Goal: Information Seeking & Learning: Check status

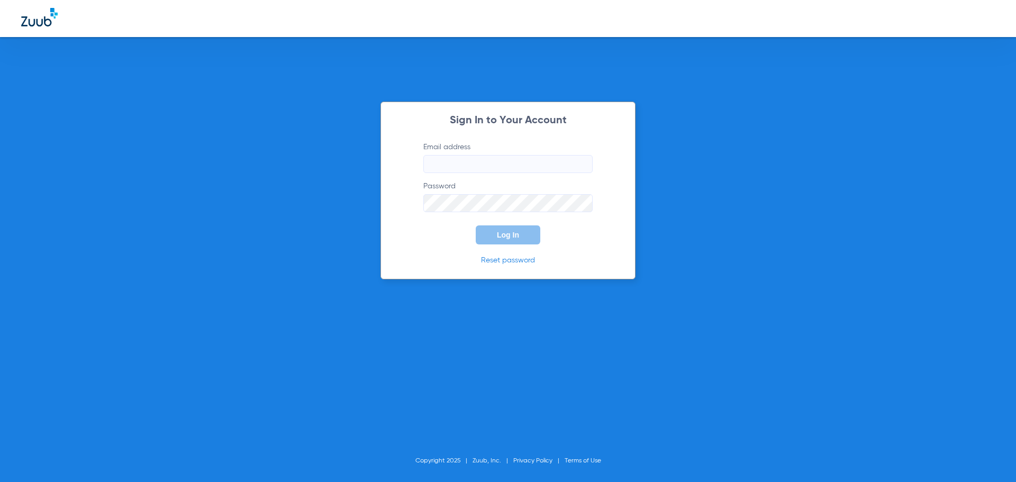
click at [445, 165] on input "Email address" at bounding box center [508, 164] width 169 height 18
type input "[EMAIL_ADDRESS][DOMAIN_NAME]"
click at [476, 226] on button "Log In" at bounding box center [508, 235] width 65 height 19
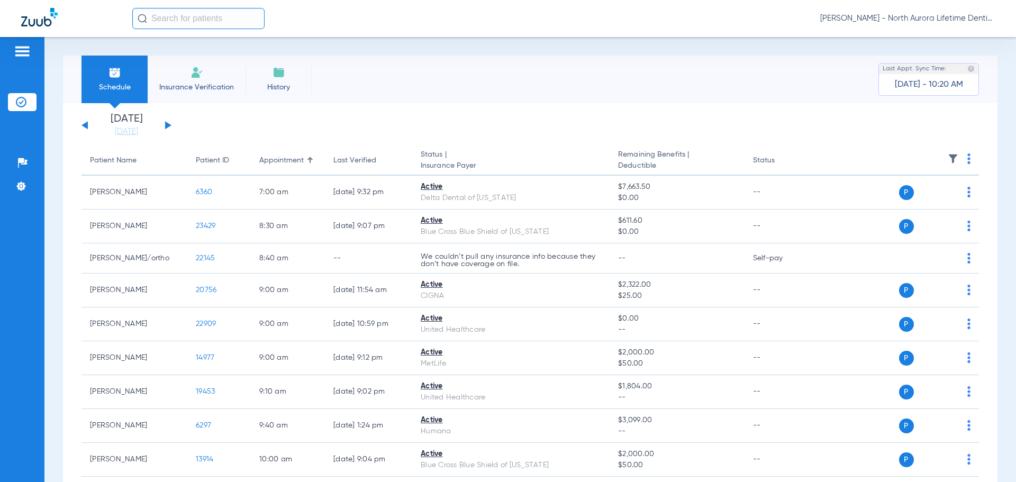
click at [166, 127] on button at bounding box center [168, 125] width 6 height 8
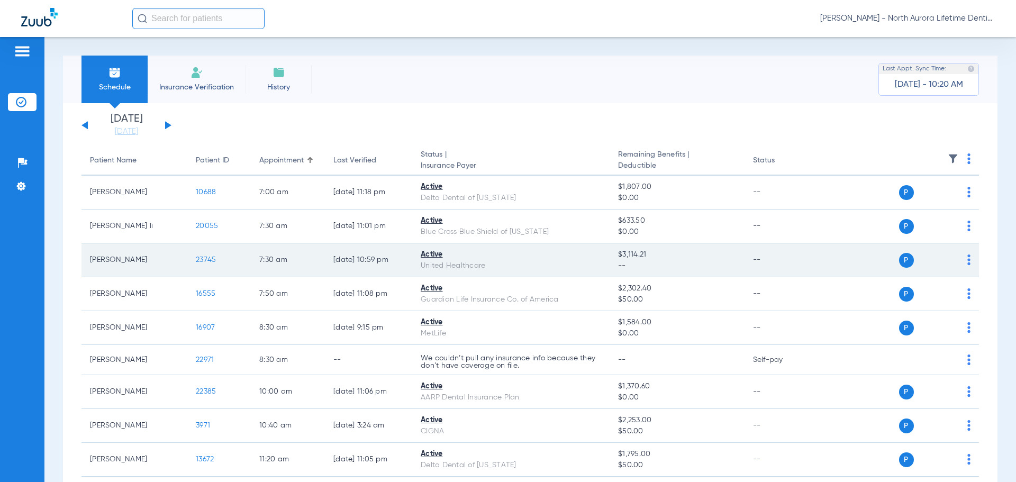
click at [203, 259] on span "23745" at bounding box center [206, 259] width 20 height 7
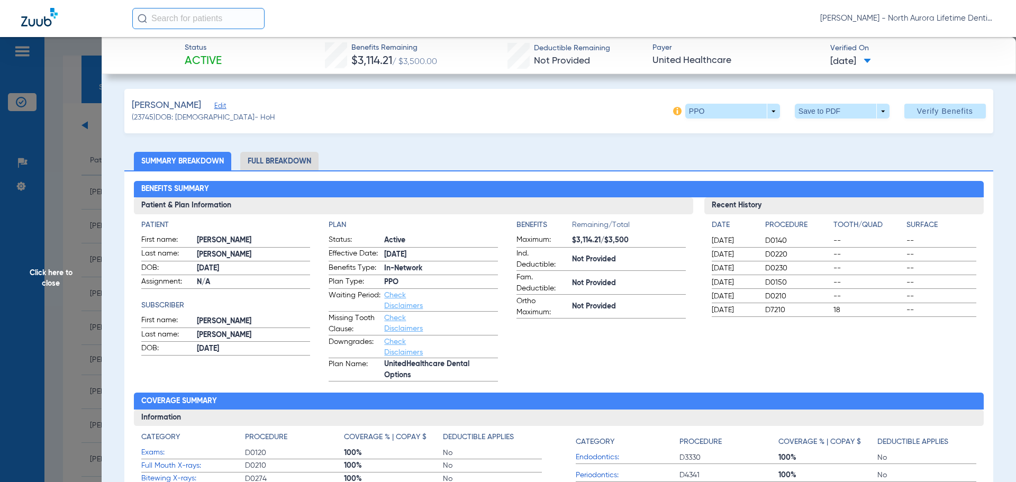
click at [279, 158] on li "Full Breakdown" at bounding box center [279, 161] width 78 height 19
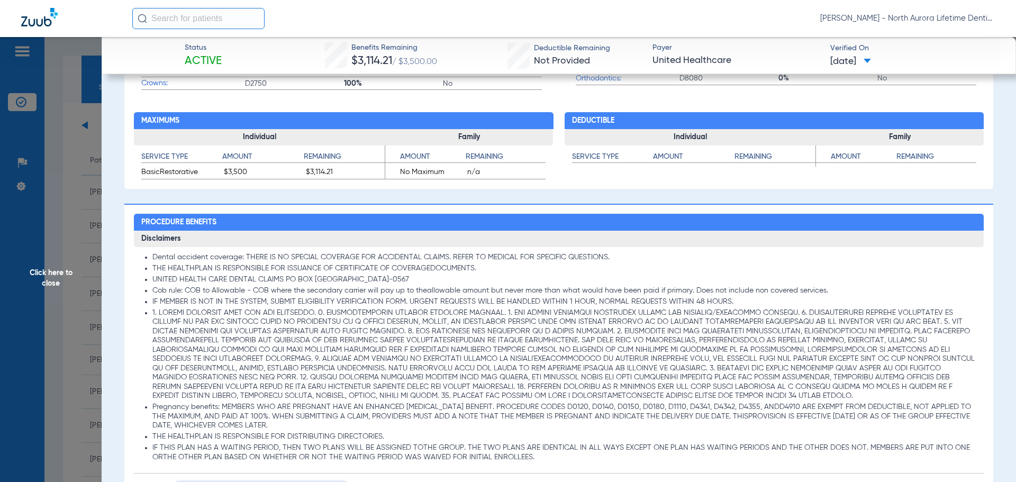
scroll to position [741, 0]
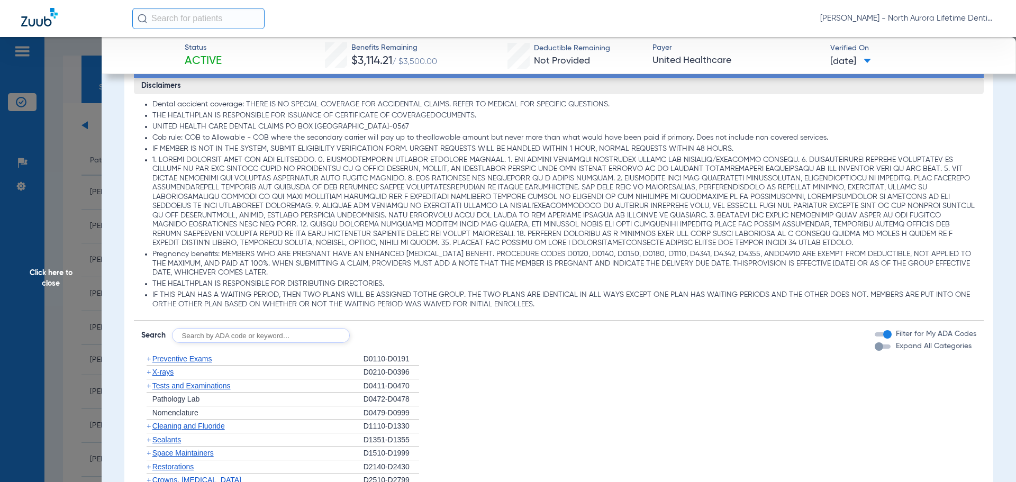
click at [875, 350] on div "button" at bounding box center [879, 347] width 8 height 8
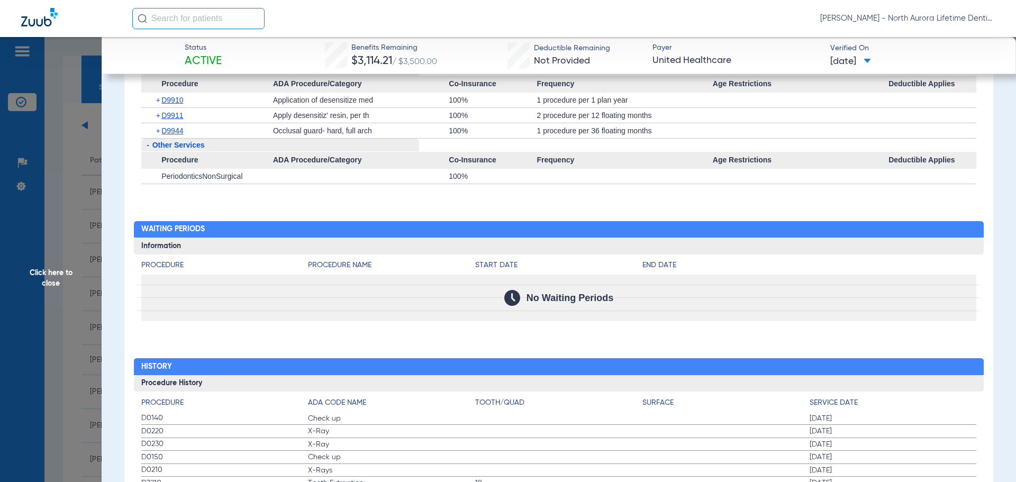
scroll to position [3211, 0]
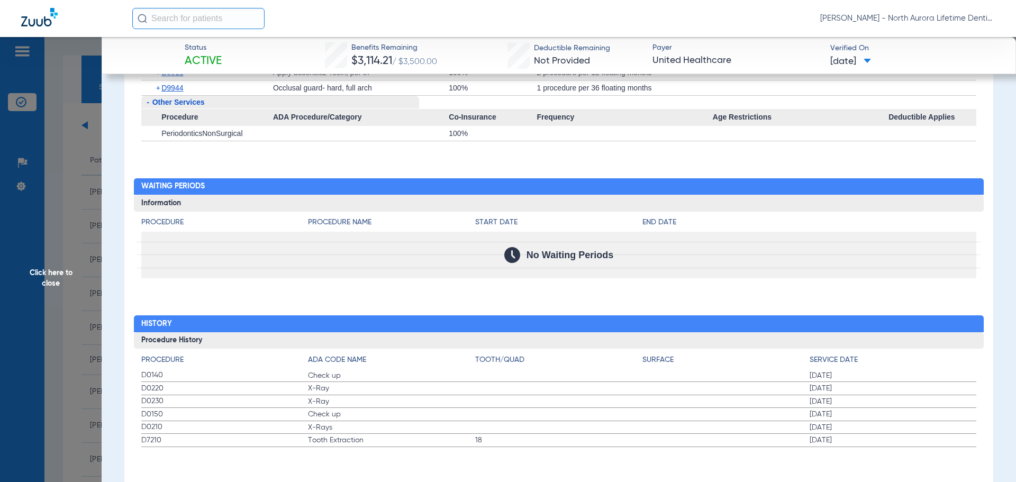
click at [37, 270] on span "Click here to close" at bounding box center [51, 278] width 102 height 482
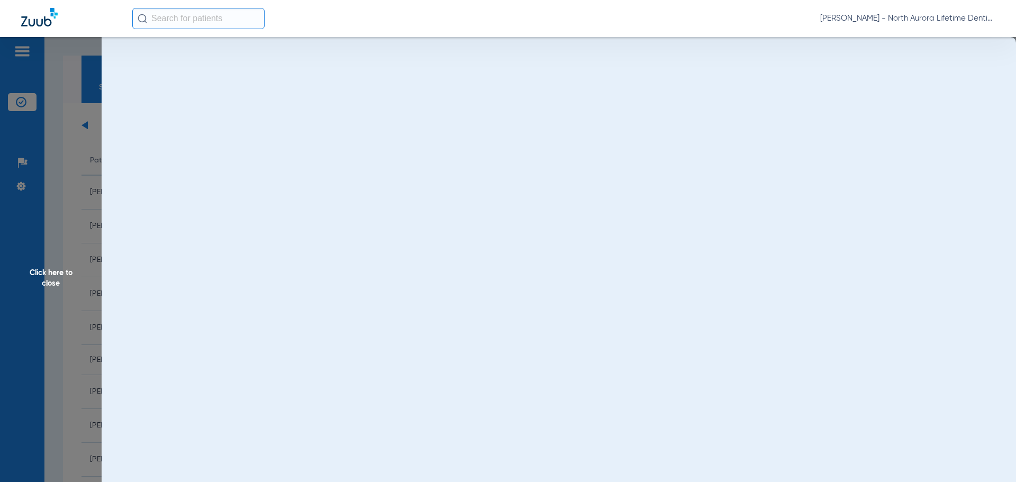
scroll to position [0, 0]
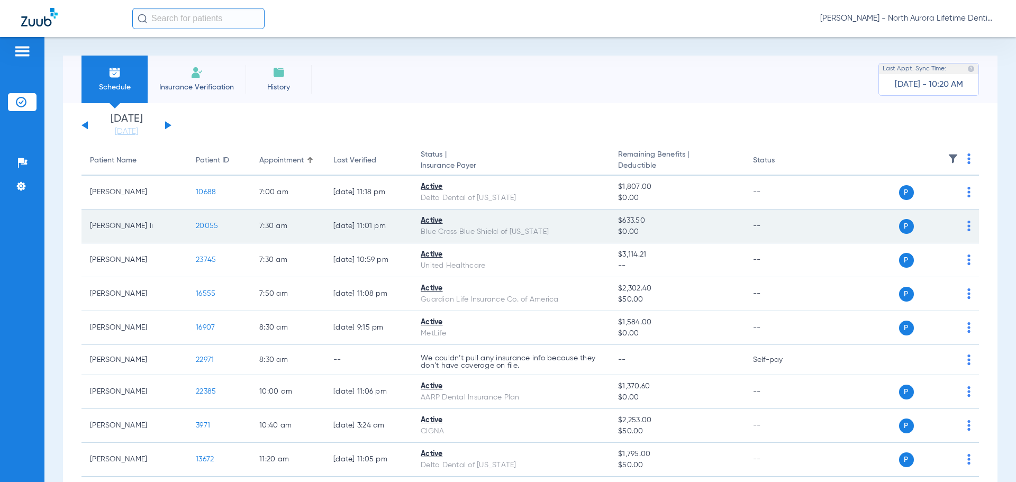
click at [212, 224] on span "20055" at bounding box center [207, 225] width 22 height 7
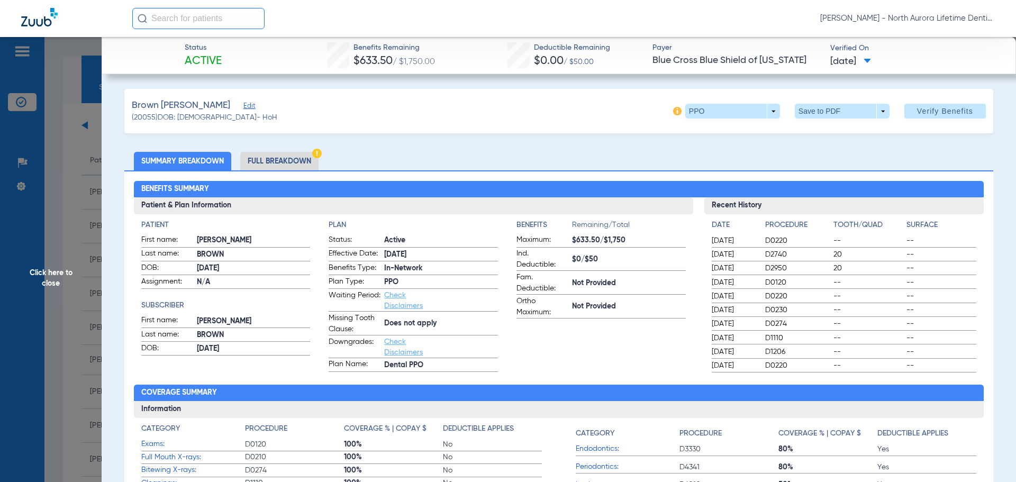
click at [287, 159] on li "Full Breakdown" at bounding box center [279, 161] width 78 height 19
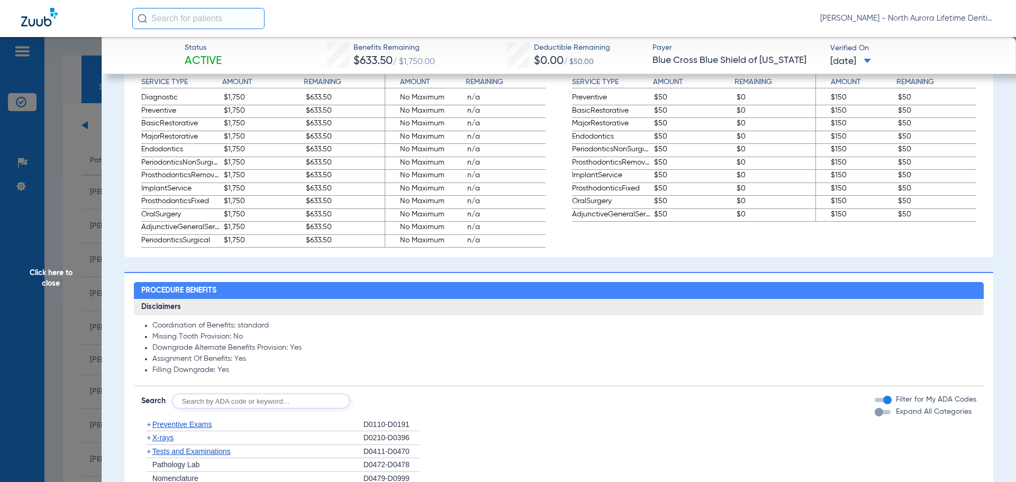
scroll to position [741, 0]
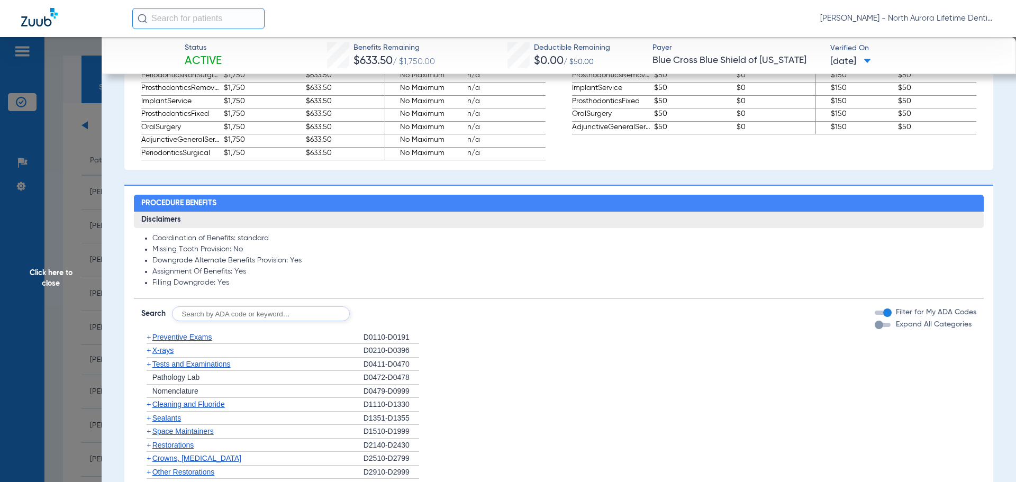
click at [875, 327] on div "button" at bounding box center [879, 325] width 8 height 8
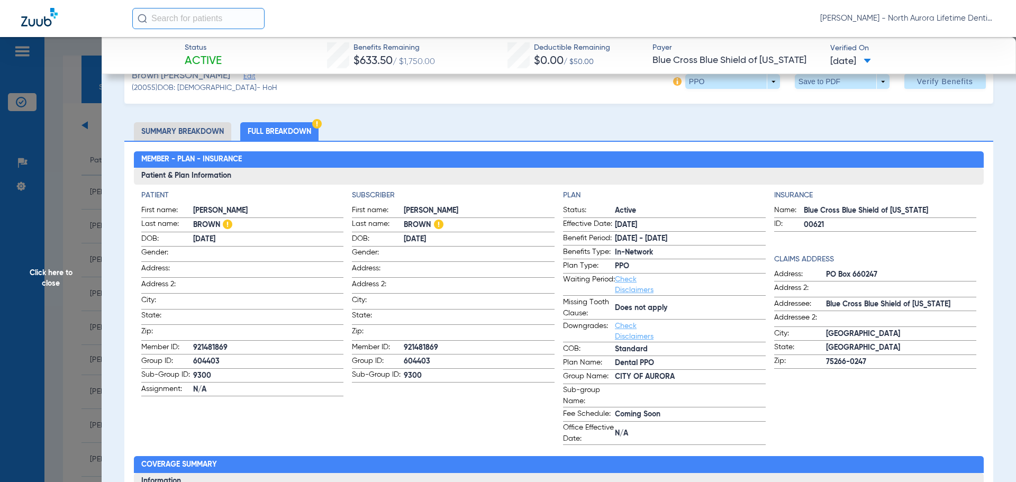
scroll to position [0, 0]
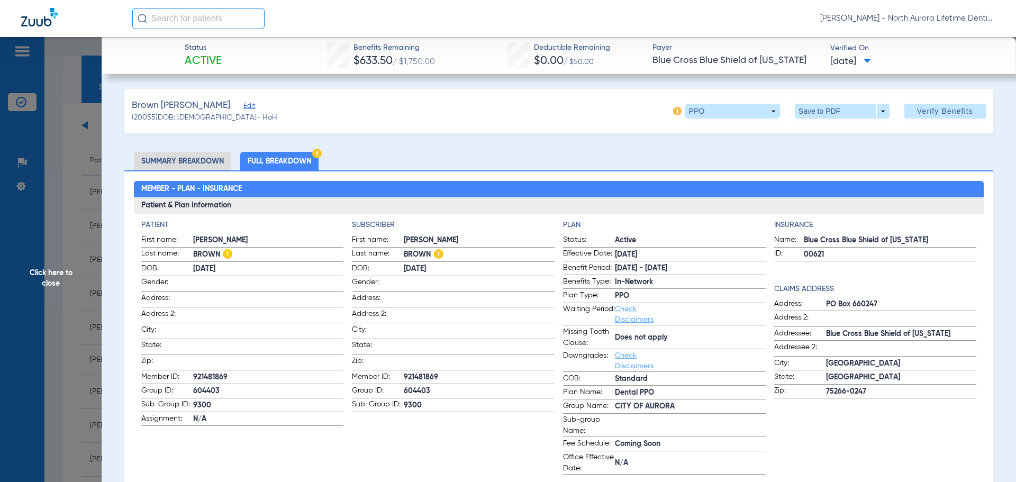
click at [55, 282] on span "Click here to close" at bounding box center [51, 278] width 102 height 482
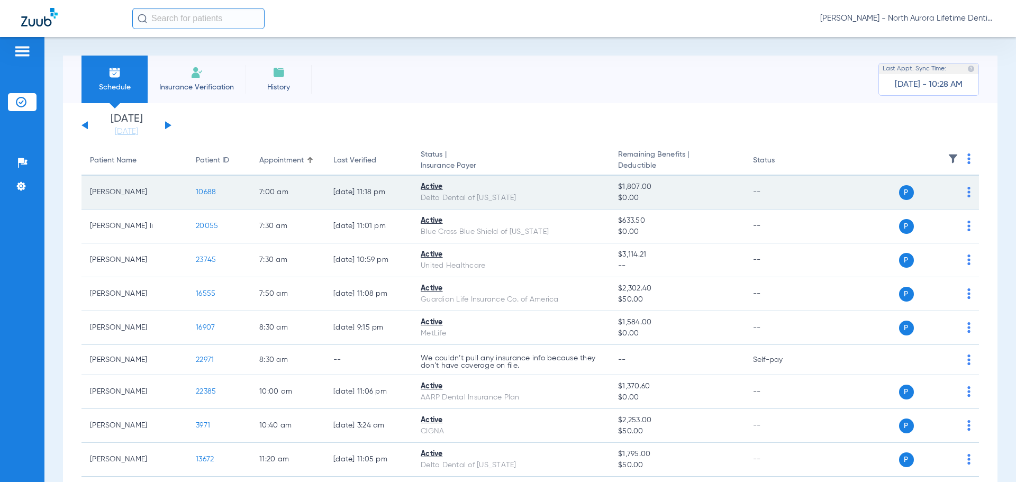
click at [214, 189] on span "10688" at bounding box center [206, 191] width 20 height 7
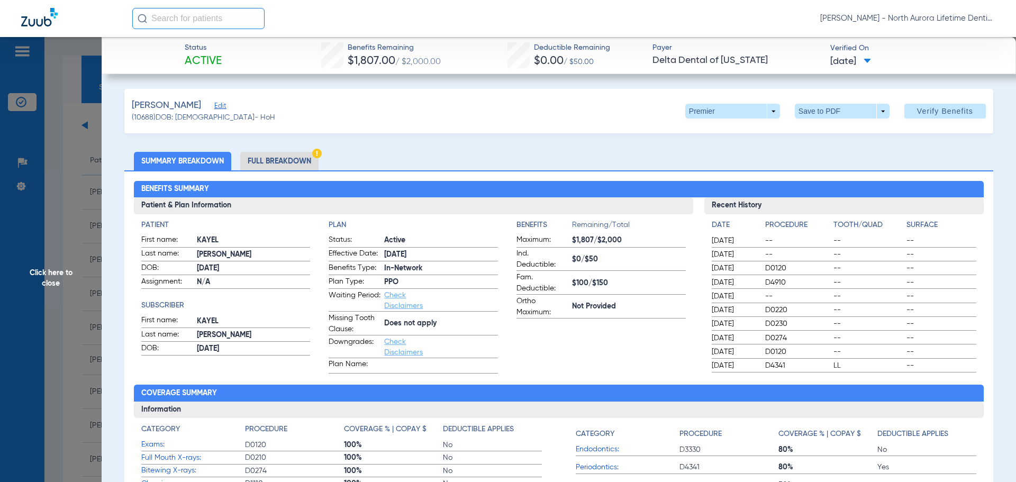
click at [266, 164] on li "Full Breakdown" at bounding box center [279, 161] width 78 height 19
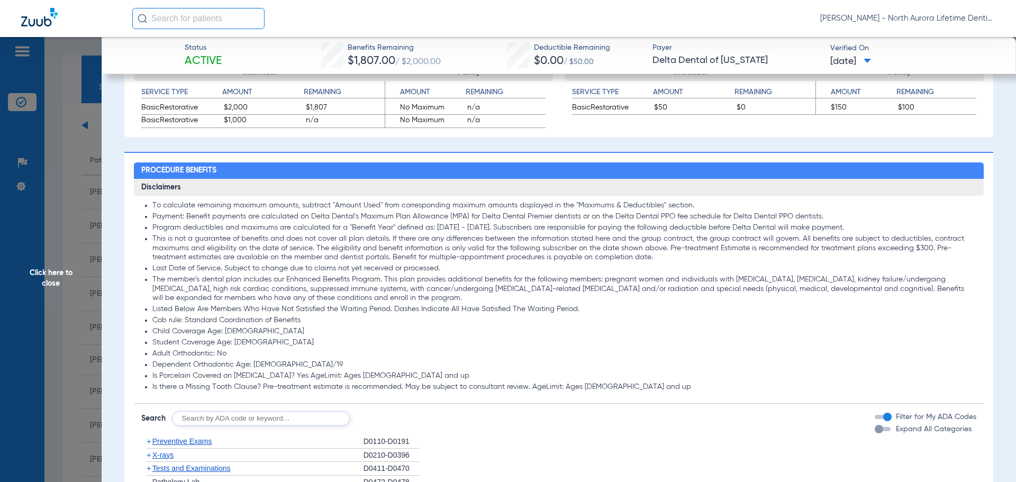
scroll to position [741, 0]
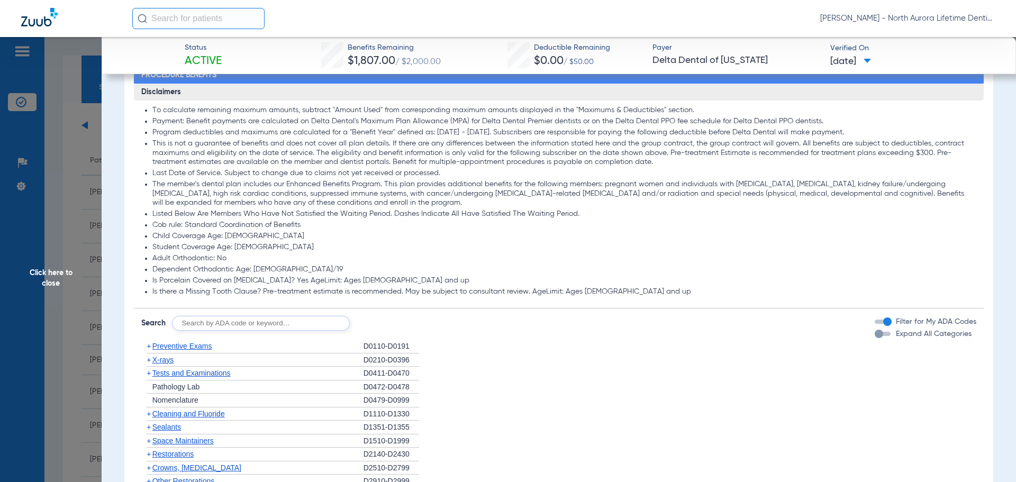
click at [875, 335] on div "button" at bounding box center [879, 334] width 8 height 8
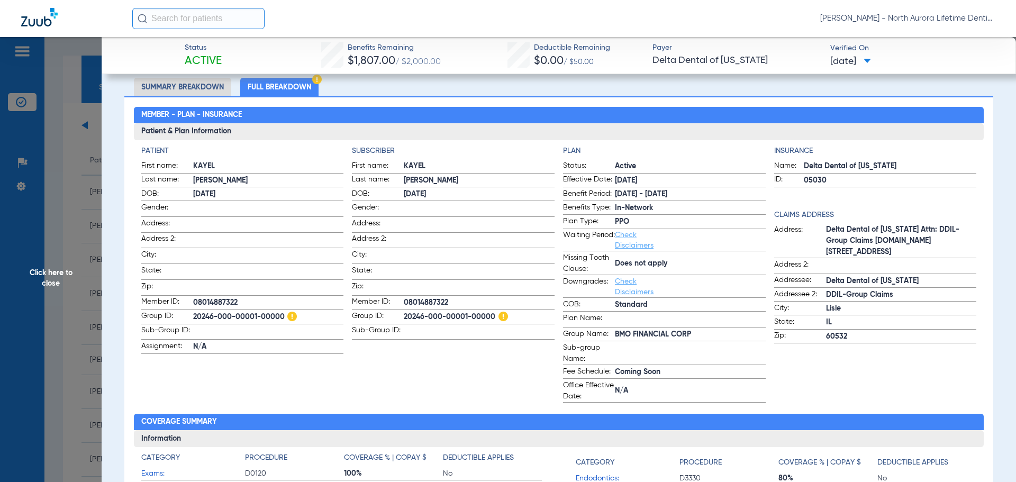
scroll to position [0, 0]
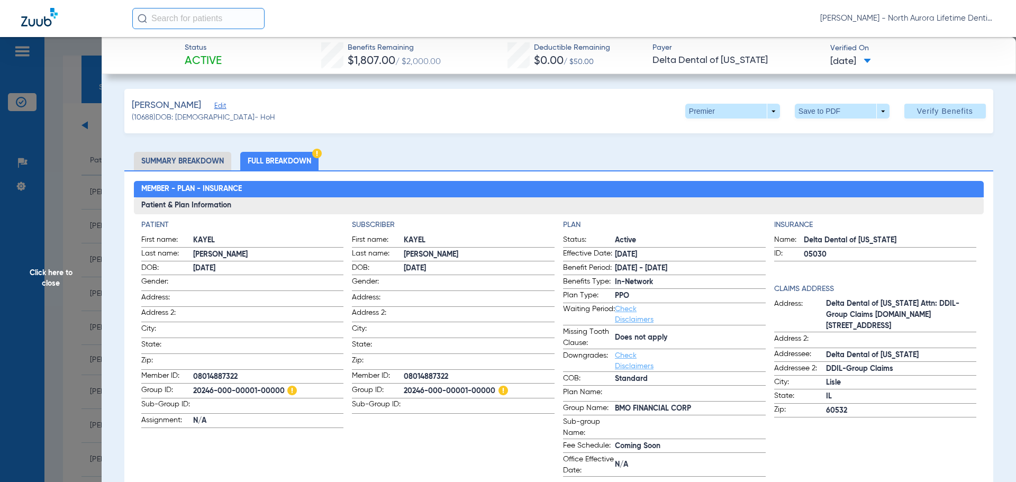
click at [49, 271] on span "Click here to close" at bounding box center [51, 278] width 102 height 482
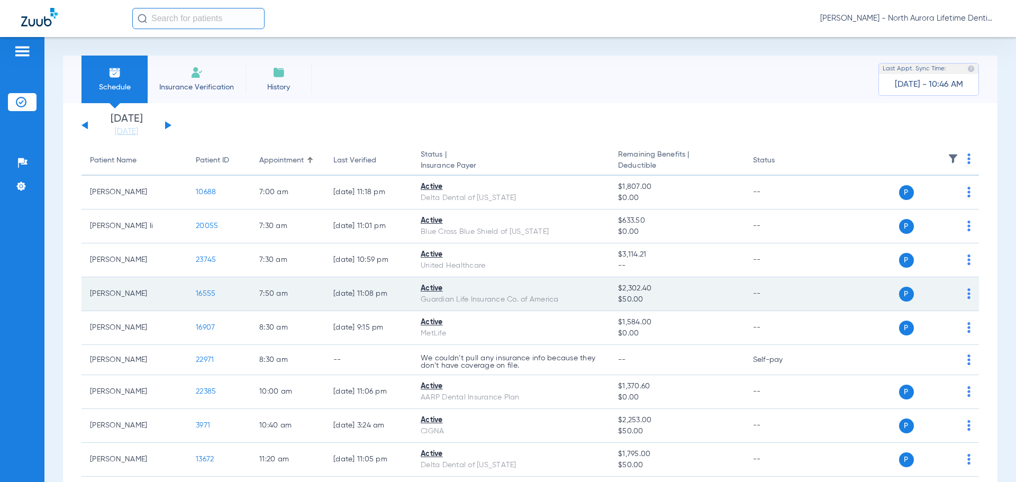
click at [202, 294] on span "16555" at bounding box center [206, 293] width 20 height 7
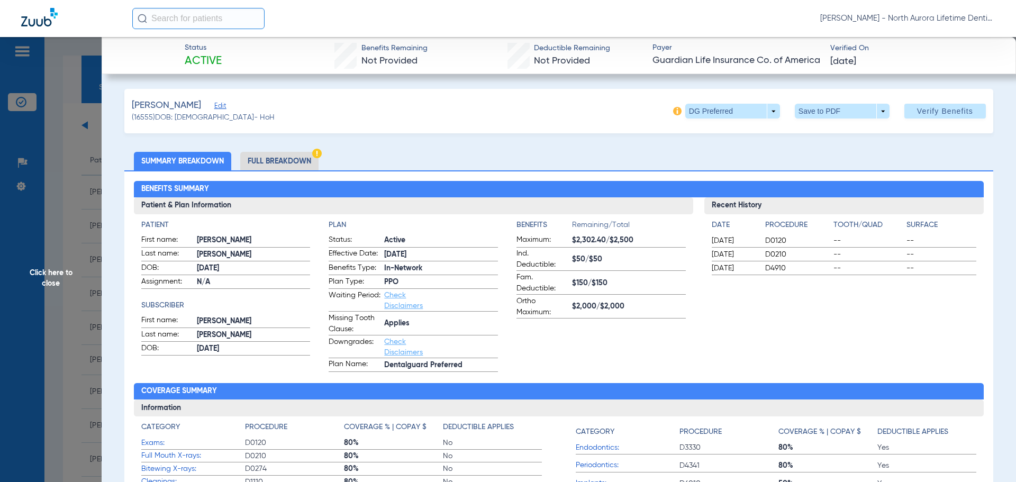
click at [288, 159] on li "Full Breakdown" at bounding box center [279, 161] width 78 height 19
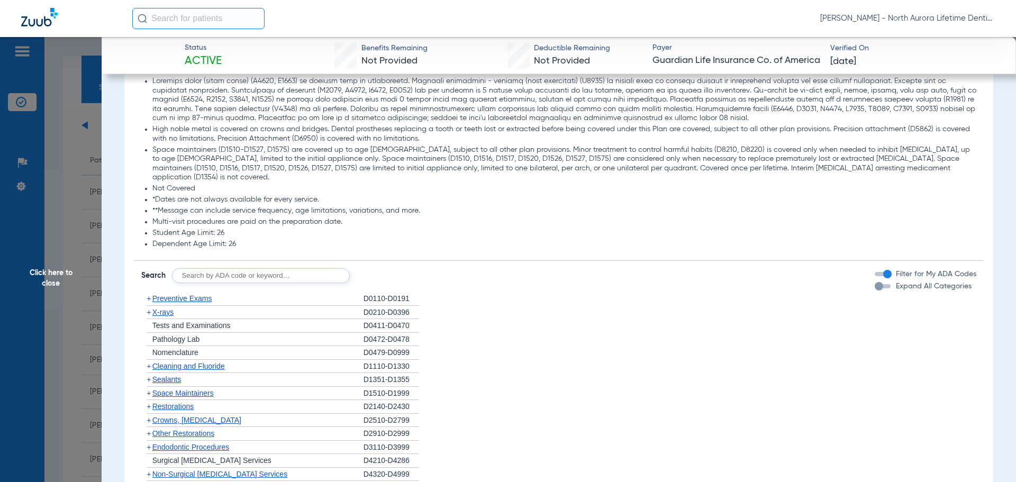
scroll to position [1376, 0]
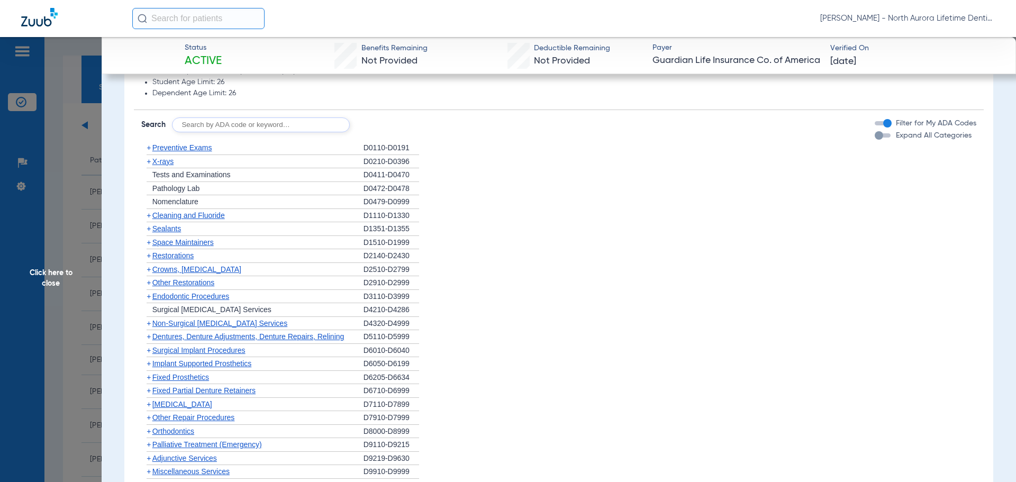
click at [875, 140] on div "button" at bounding box center [879, 135] width 8 height 8
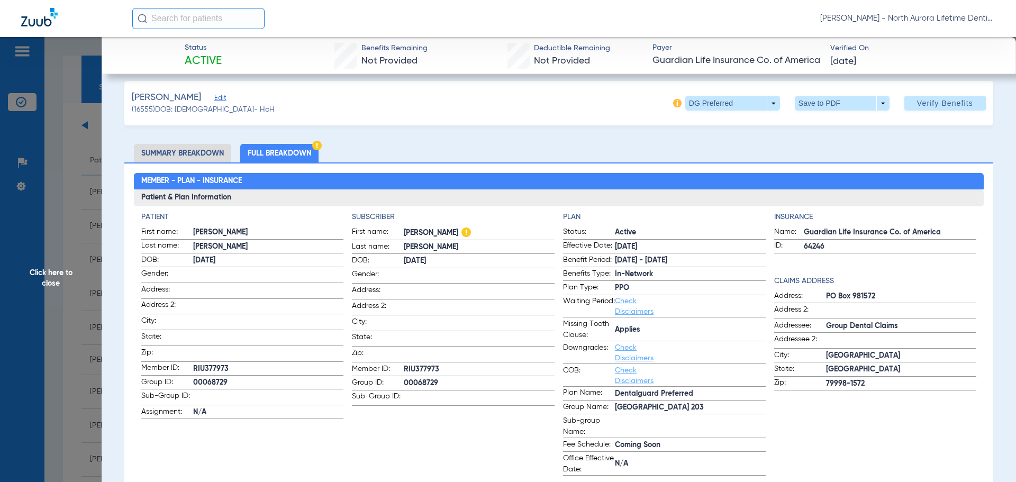
scroll to position [0, 0]
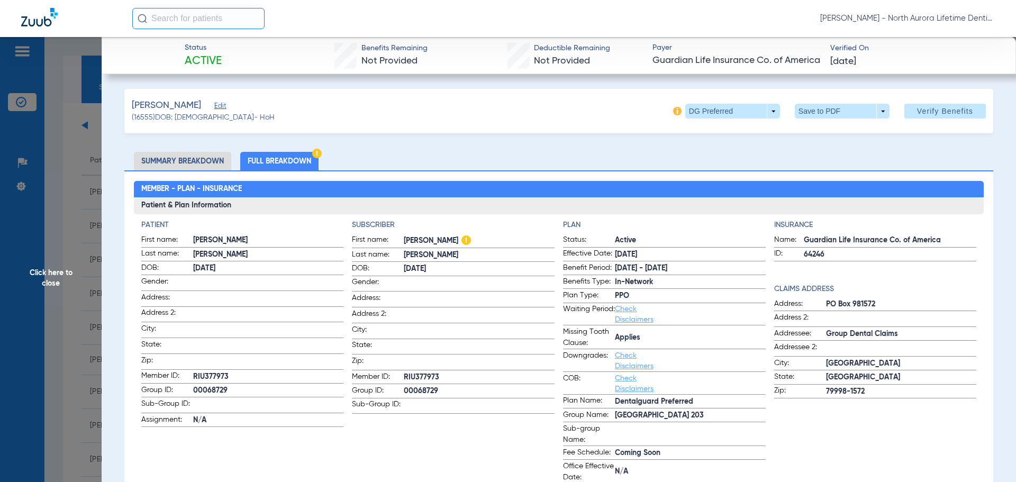
click at [60, 277] on span "Click here to close" at bounding box center [51, 278] width 102 height 482
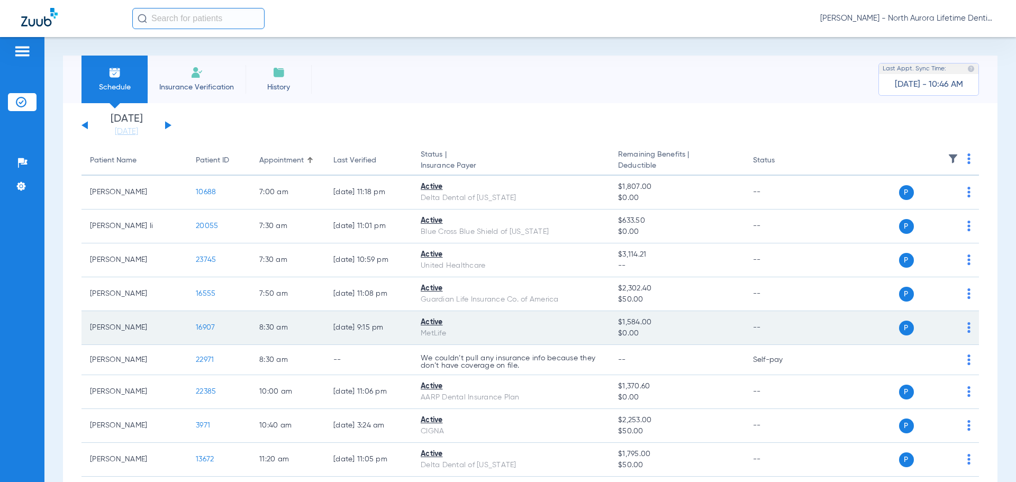
scroll to position [106, 0]
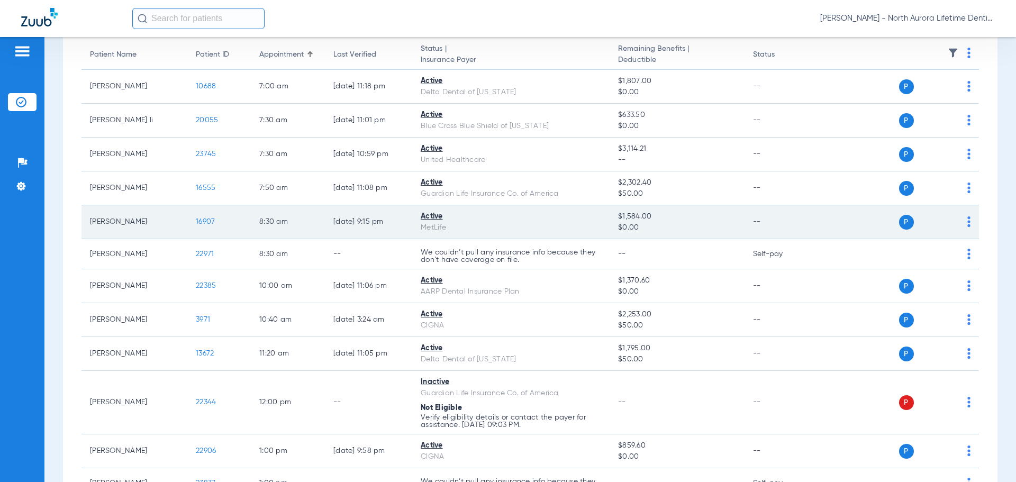
click at [204, 220] on span "16907" at bounding box center [205, 221] width 19 height 7
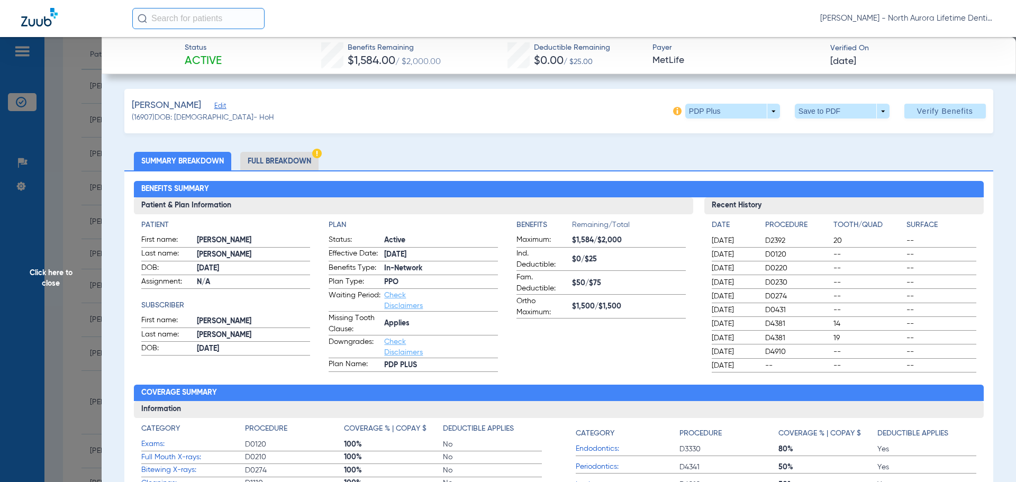
click at [267, 164] on li "Full Breakdown" at bounding box center [279, 161] width 78 height 19
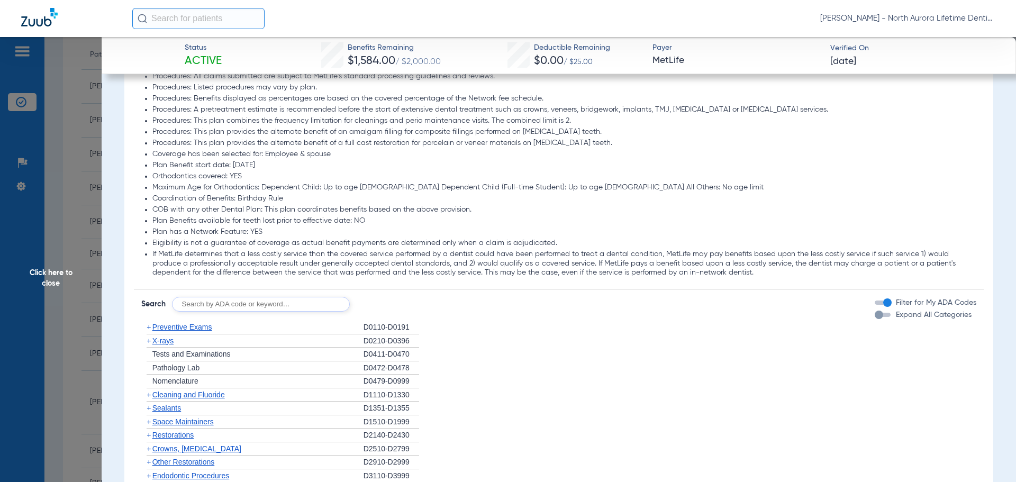
scroll to position [1271, 0]
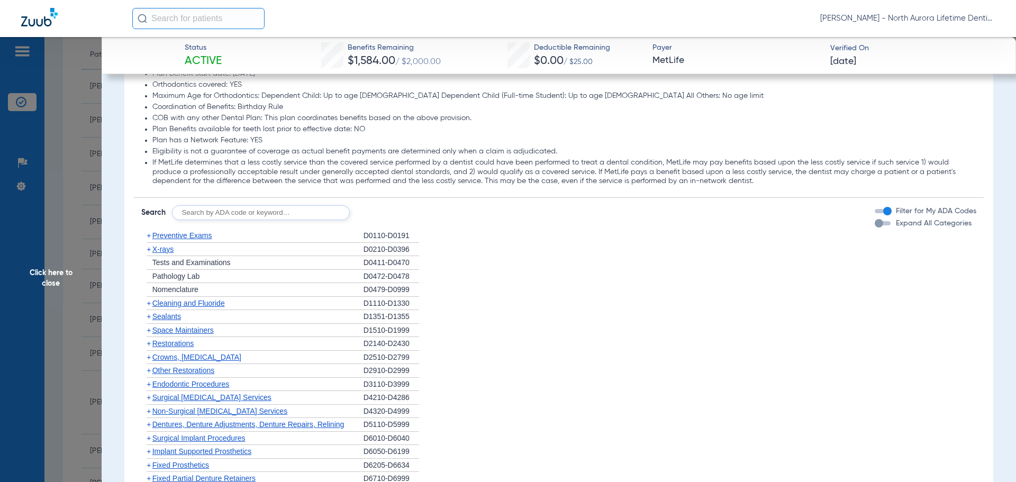
click at [875, 224] on div "button" at bounding box center [879, 223] width 8 height 8
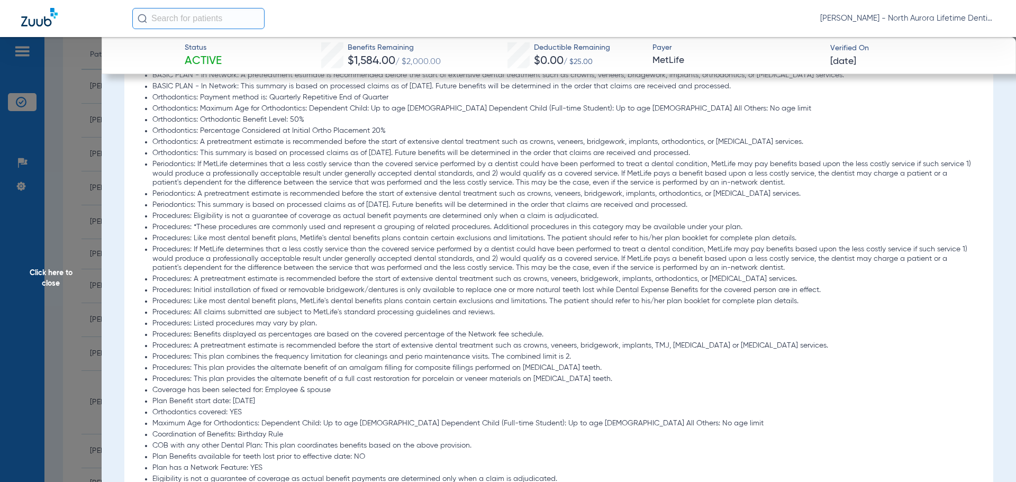
scroll to position [1044, 0]
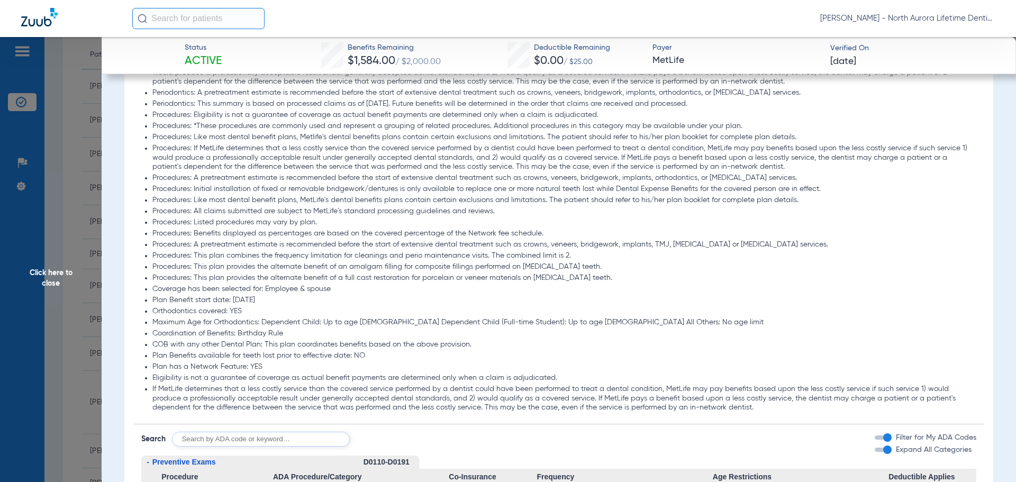
click at [53, 280] on span "Click here to close" at bounding box center [51, 278] width 102 height 482
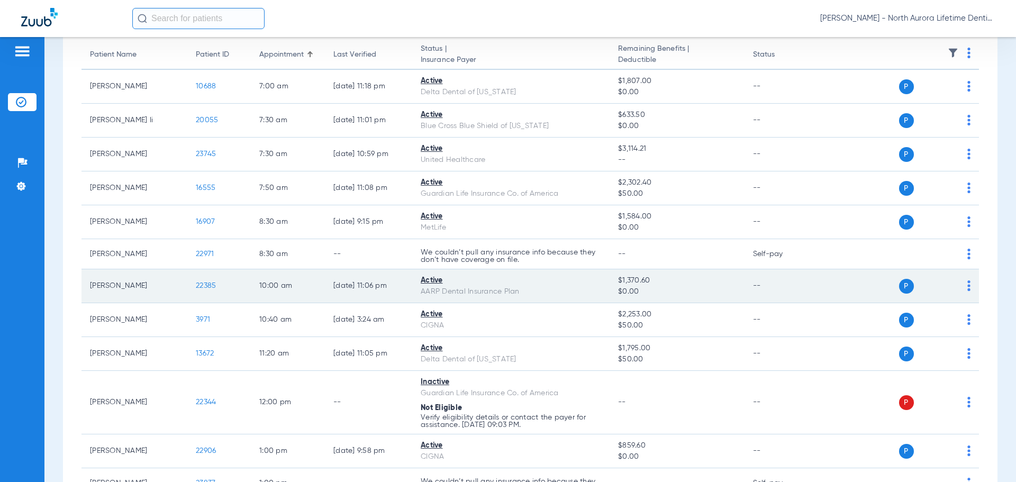
click at [201, 287] on span "22385" at bounding box center [206, 285] width 20 height 7
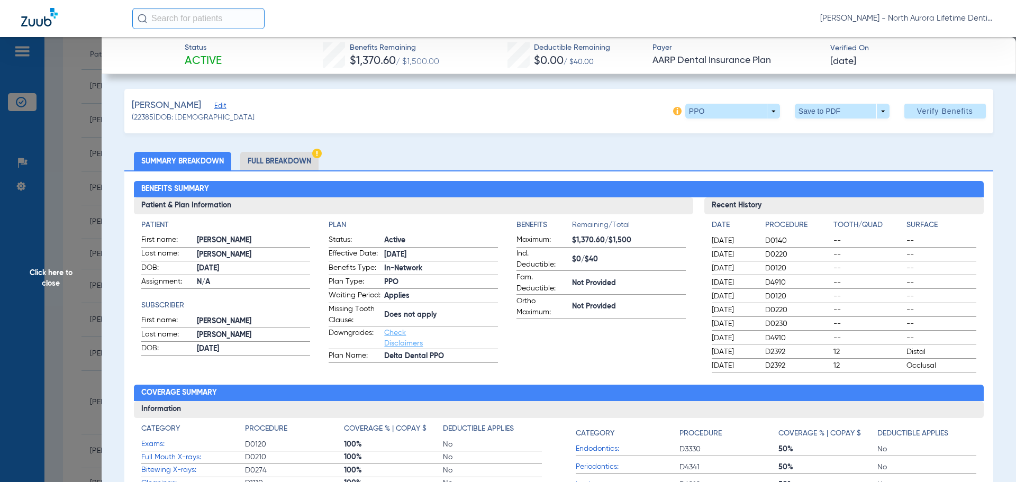
click at [301, 166] on li "Full Breakdown" at bounding box center [279, 161] width 78 height 19
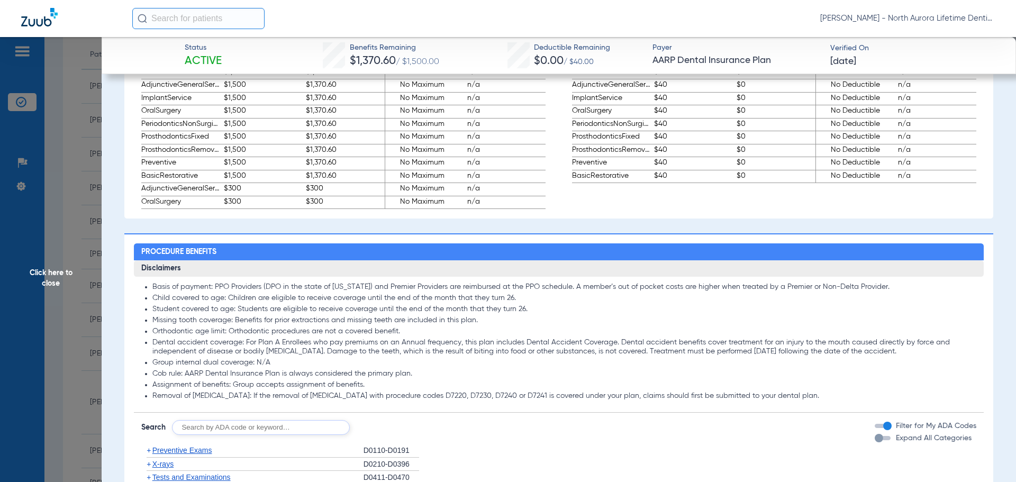
scroll to position [794, 0]
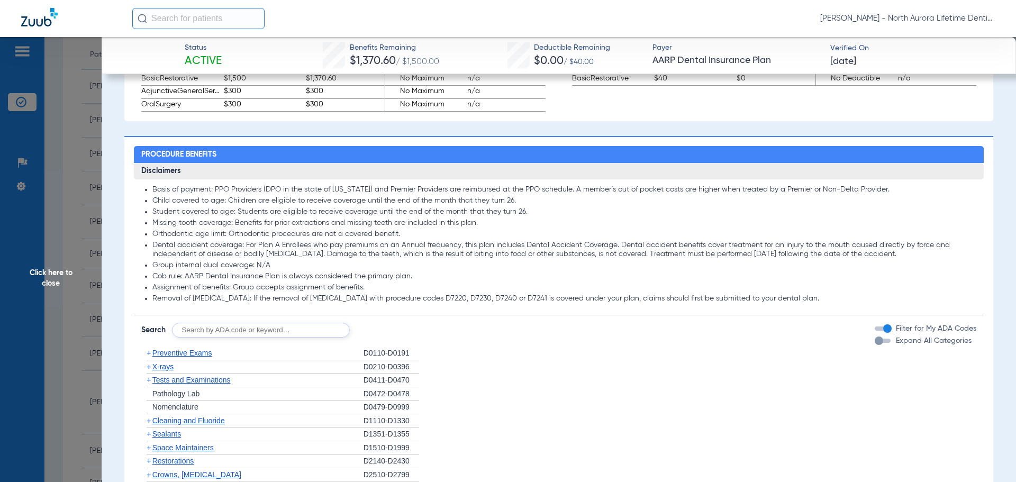
click at [875, 345] on div "button" at bounding box center [879, 341] width 8 height 8
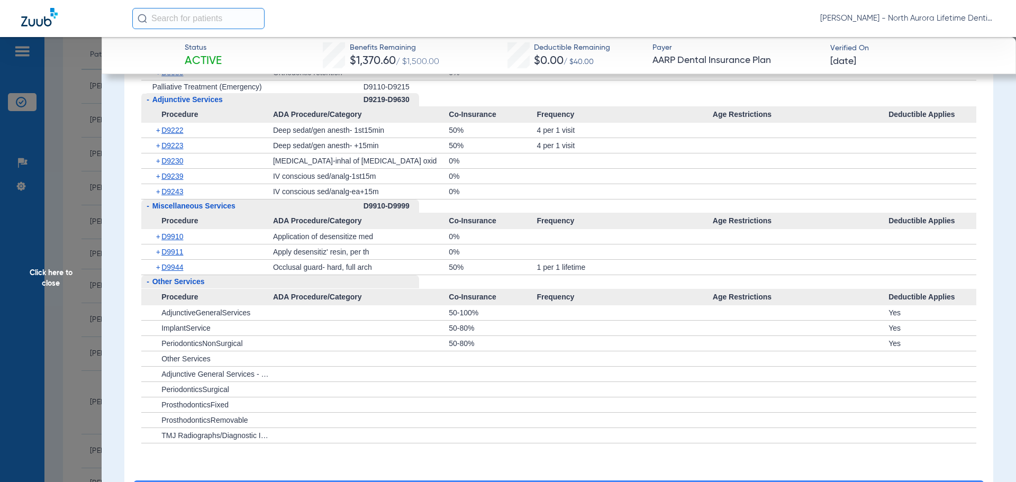
scroll to position [3282, 0]
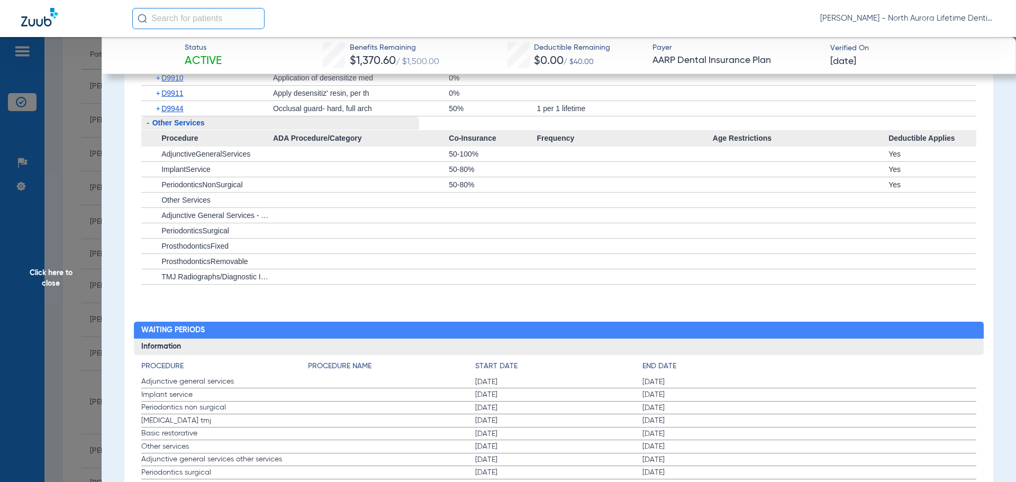
click at [56, 274] on span "Click here to close" at bounding box center [51, 278] width 102 height 482
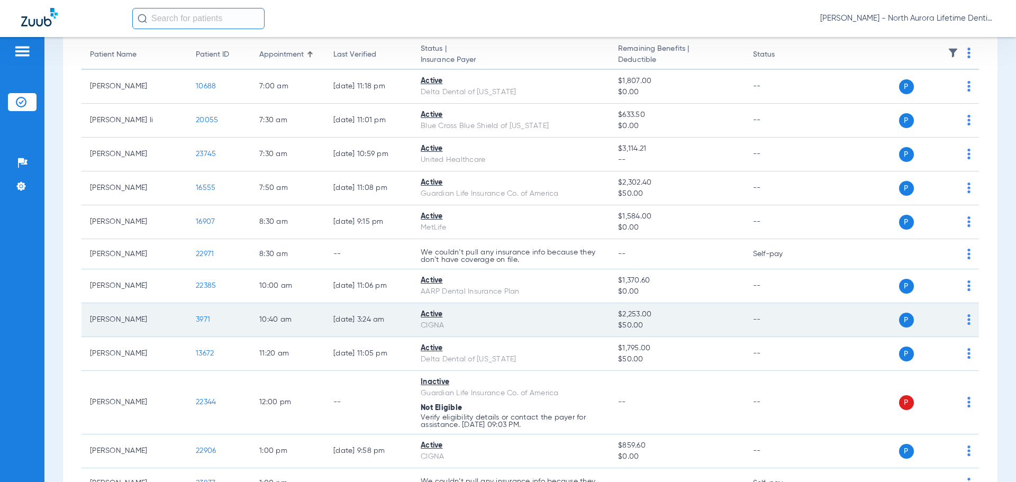
click at [203, 321] on span "3971" at bounding box center [203, 319] width 14 height 7
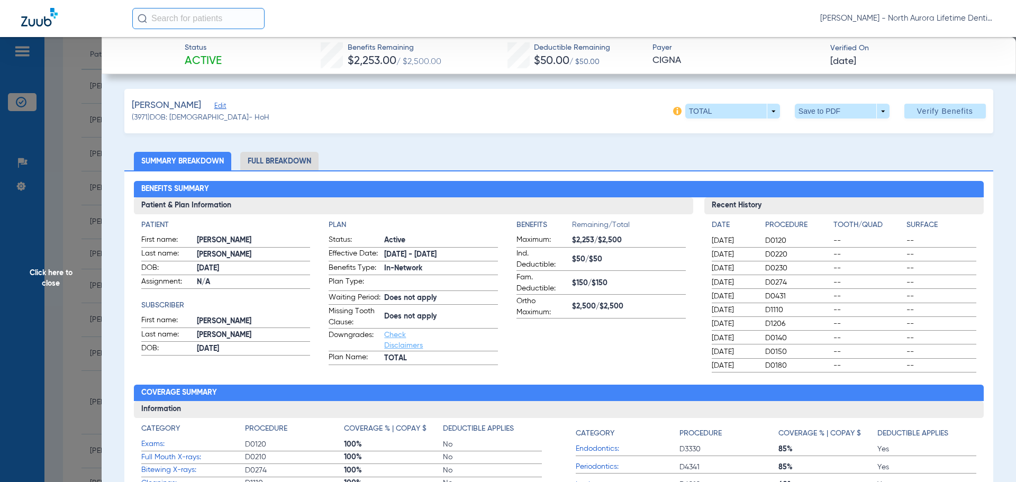
click at [265, 158] on li "Full Breakdown" at bounding box center [279, 161] width 78 height 19
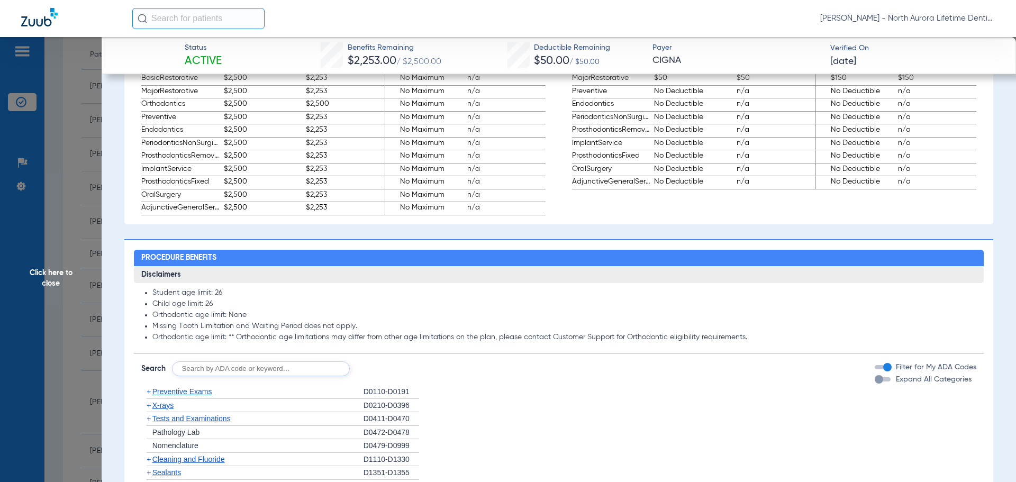
scroll to position [847, 0]
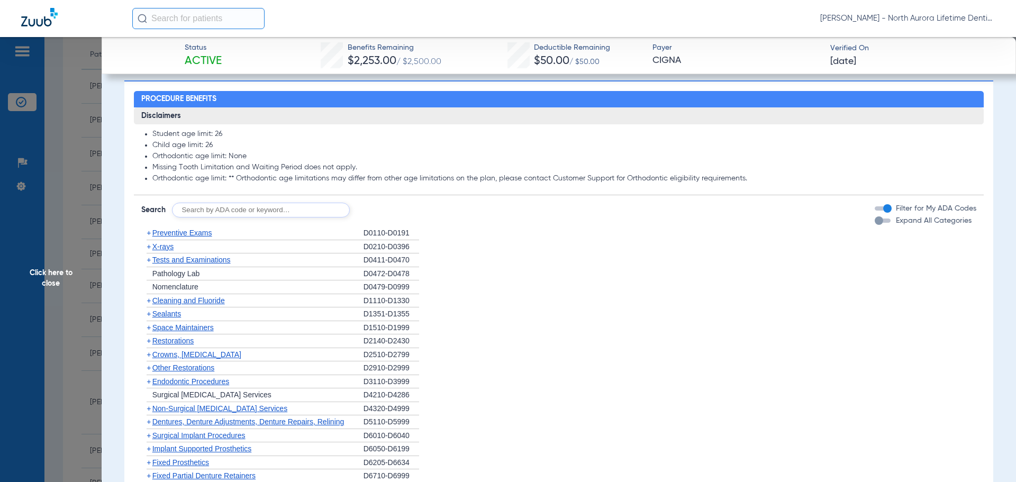
click at [875, 225] on div "button" at bounding box center [879, 221] width 8 height 8
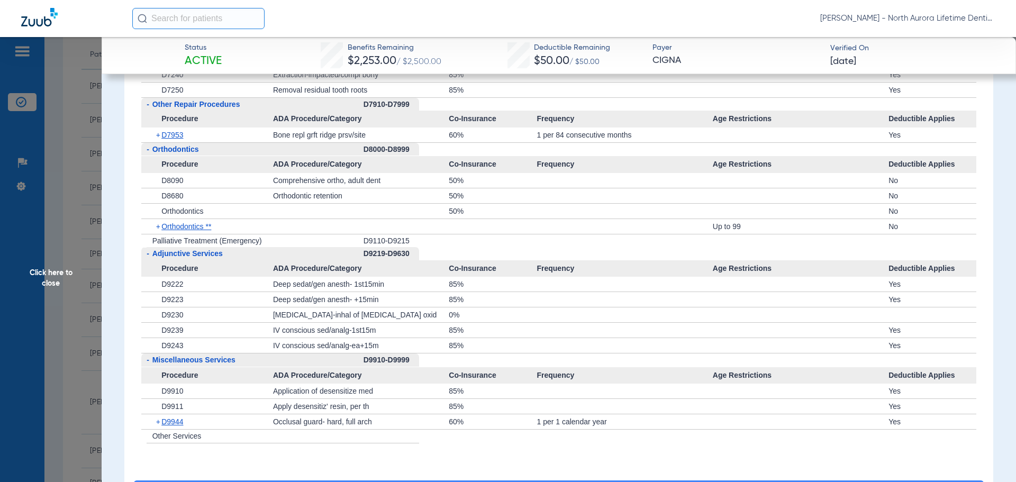
scroll to position [2838, 0]
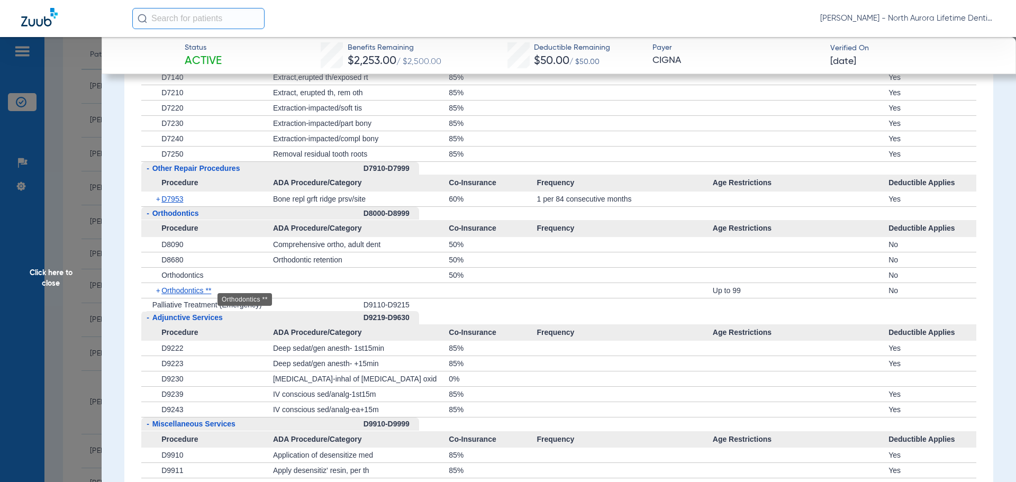
click at [184, 295] on span "Orthodontics **" at bounding box center [186, 290] width 50 height 8
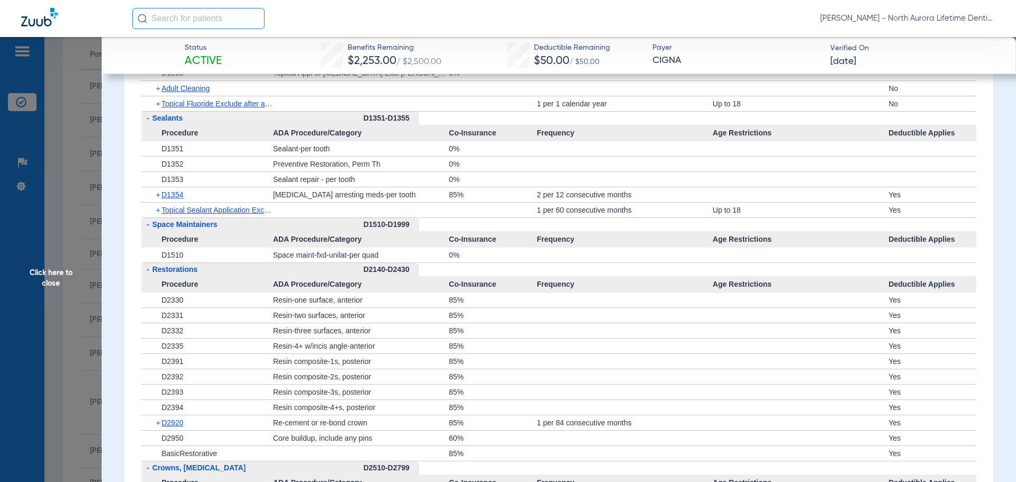
scroll to position [1303, 0]
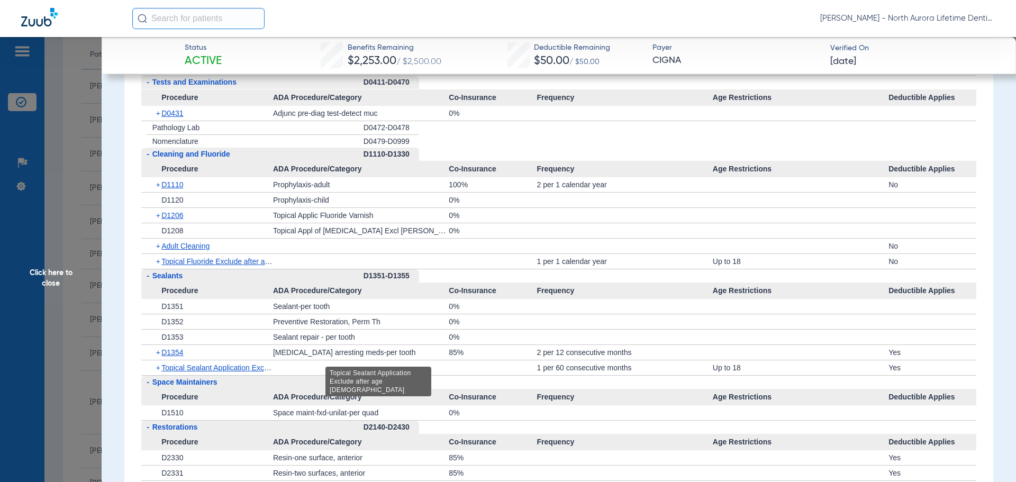
click at [204, 372] on span "Topical Sealant Application Exclude after age [DEMOGRAPHIC_DATA]" at bounding box center [277, 368] width 233 height 8
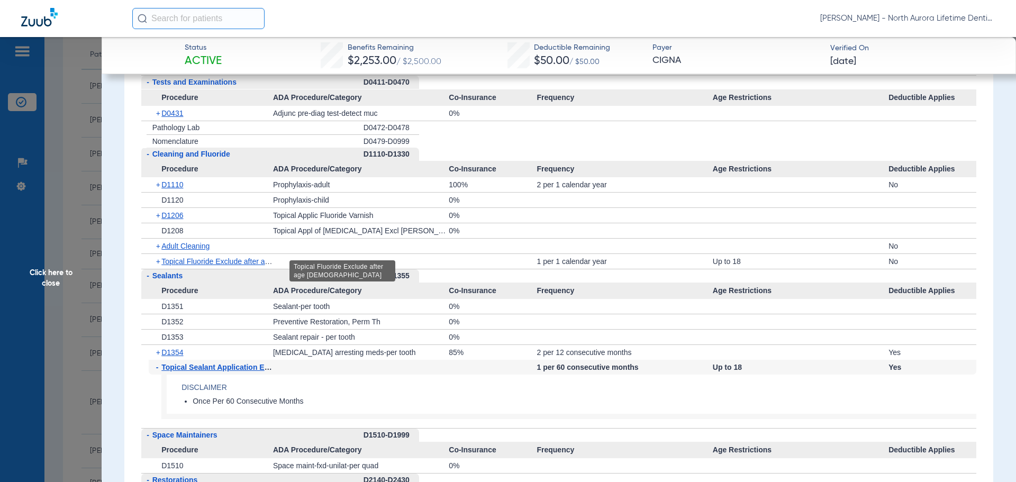
click at [196, 266] on span "Topical Fluoride Exclude after age [DEMOGRAPHIC_DATA]" at bounding box center [259, 261] width 196 height 8
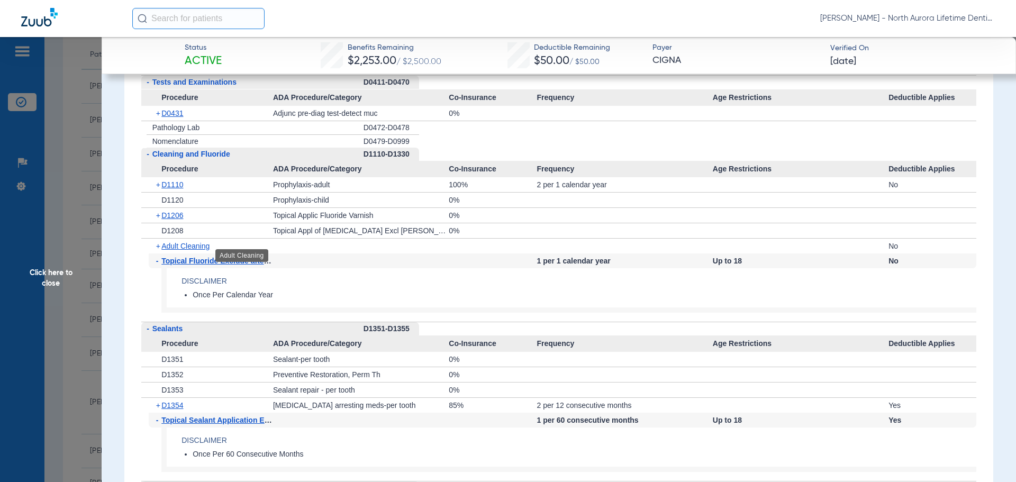
click at [189, 250] on span "Adult Cleaning" at bounding box center [185, 246] width 48 height 8
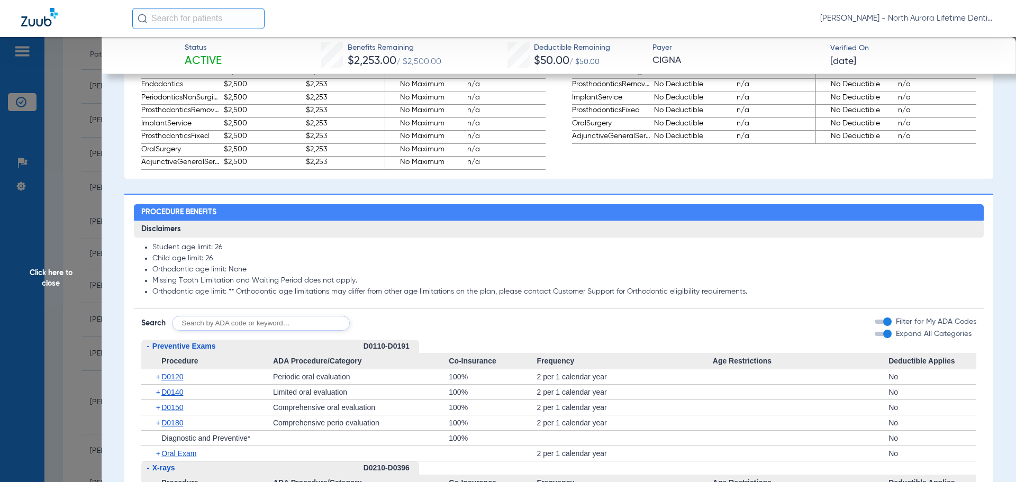
scroll to position [562, 0]
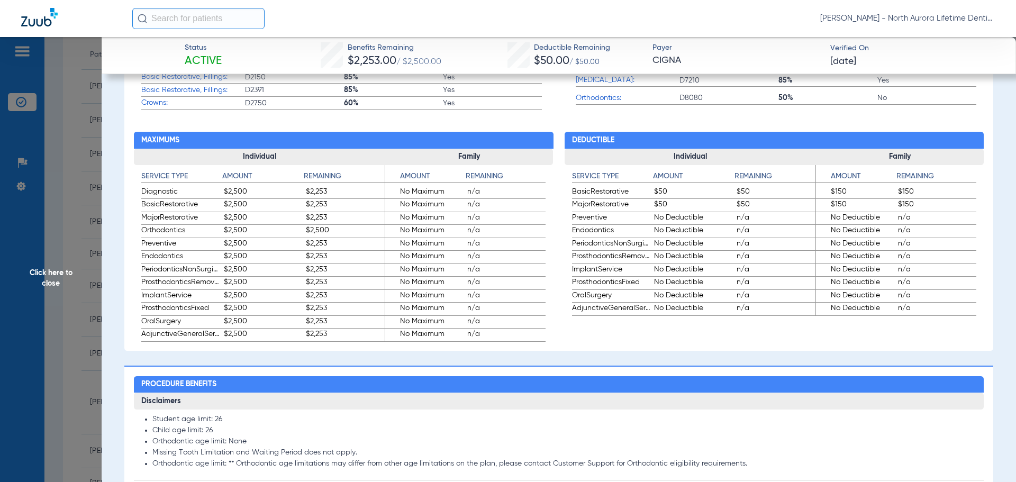
click at [59, 276] on span "Click here to close" at bounding box center [51, 278] width 102 height 482
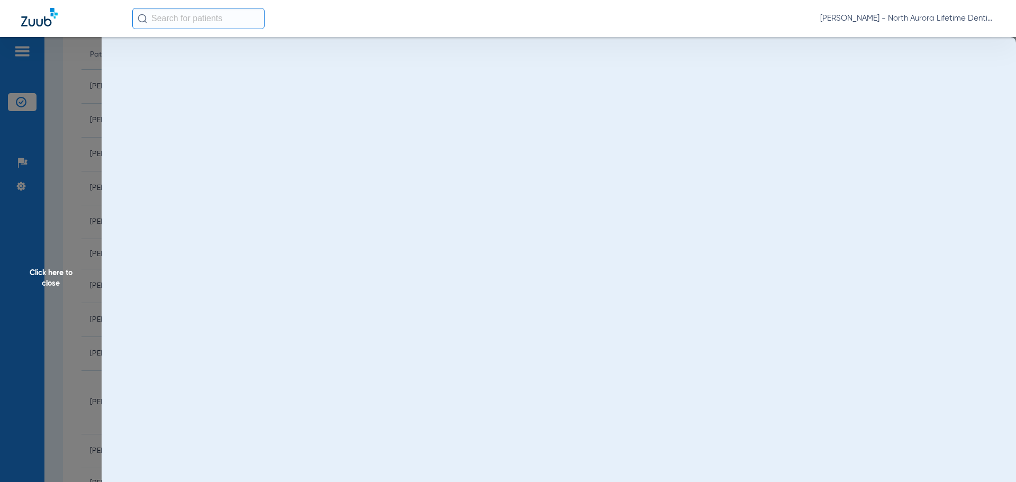
scroll to position [0, 0]
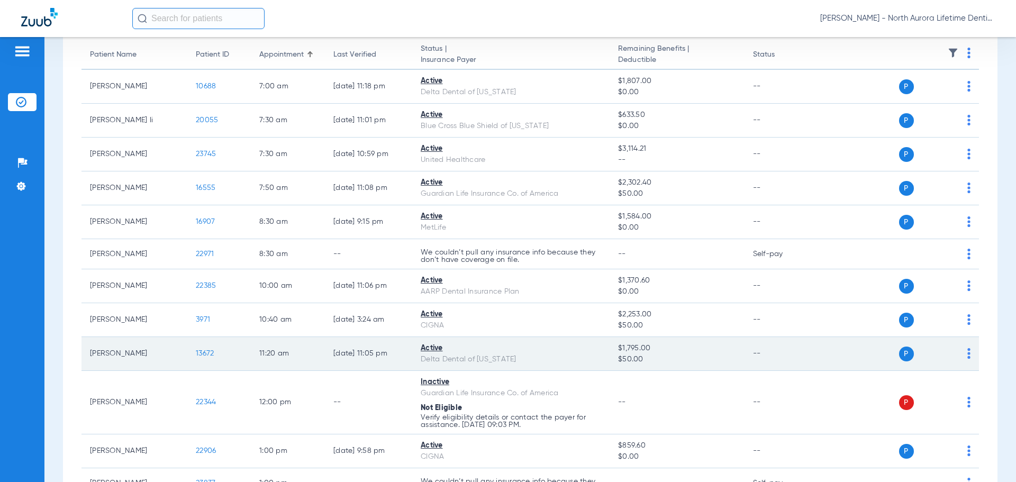
click at [206, 354] on span "13672" at bounding box center [205, 353] width 18 height 7
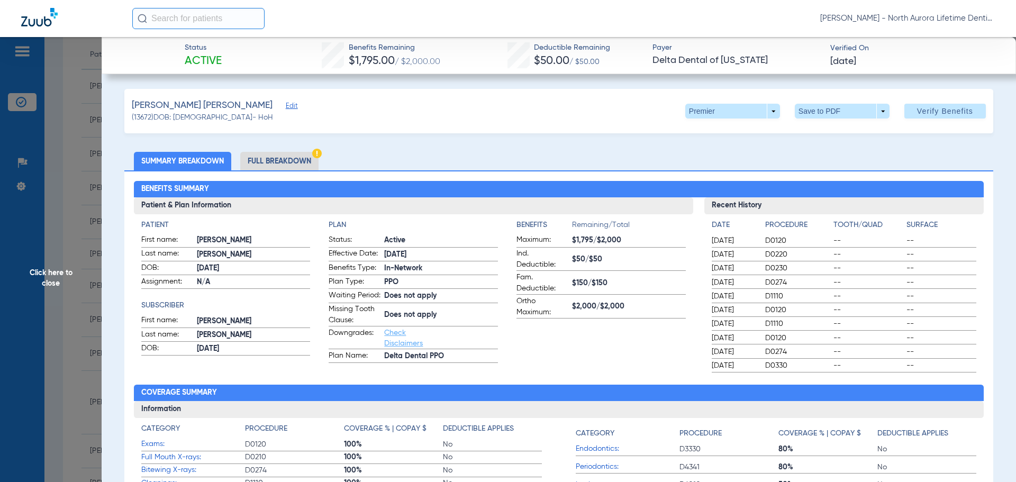
click at [266, 164] on li "Full Breakdown" at bounding box center [279, 161] width 78 height 19
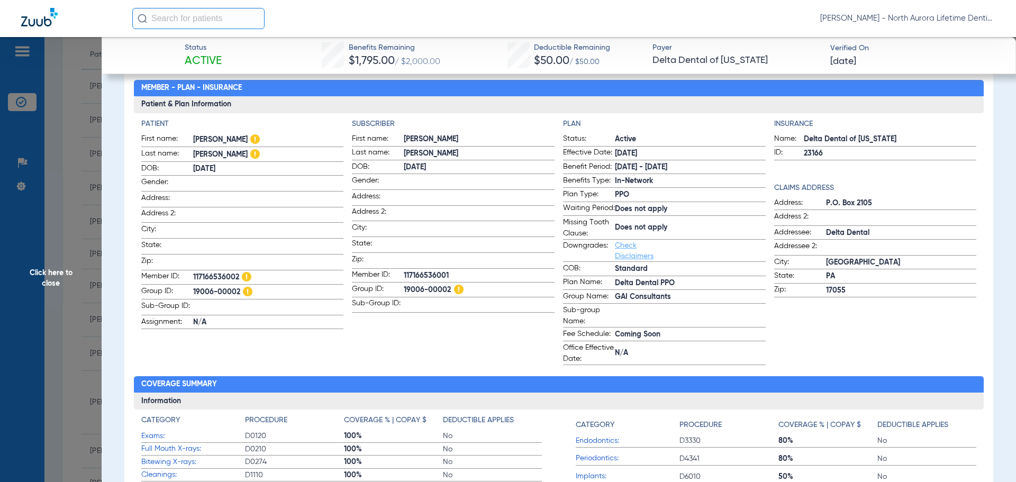
scroll to position [106, 0]
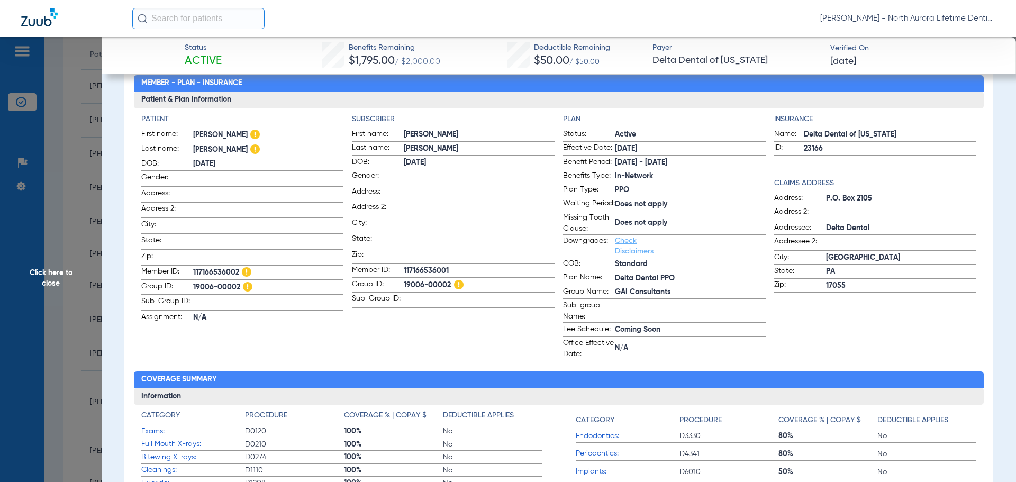
click at [417, 353] on app-subscriber-information "Subscriber First name: [PERSON_NAME] Last name: [PERSON_NAME] DOB: [DEMOGRAPHIC…" at bounding box center [453, 237] width 203 height 247
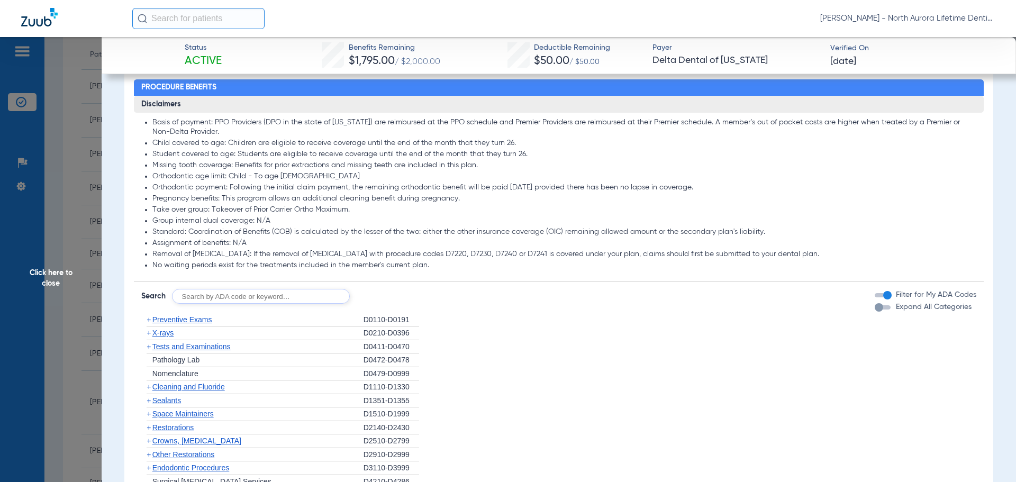
scroll to position [953, 0]
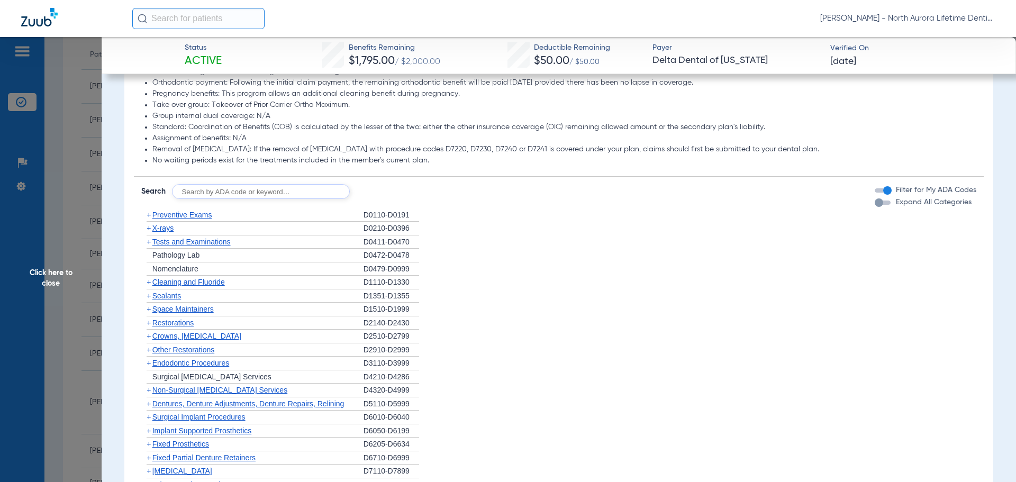
click at [875, 207] on div "button" at bounding box center [879, 203] width 8 height 8
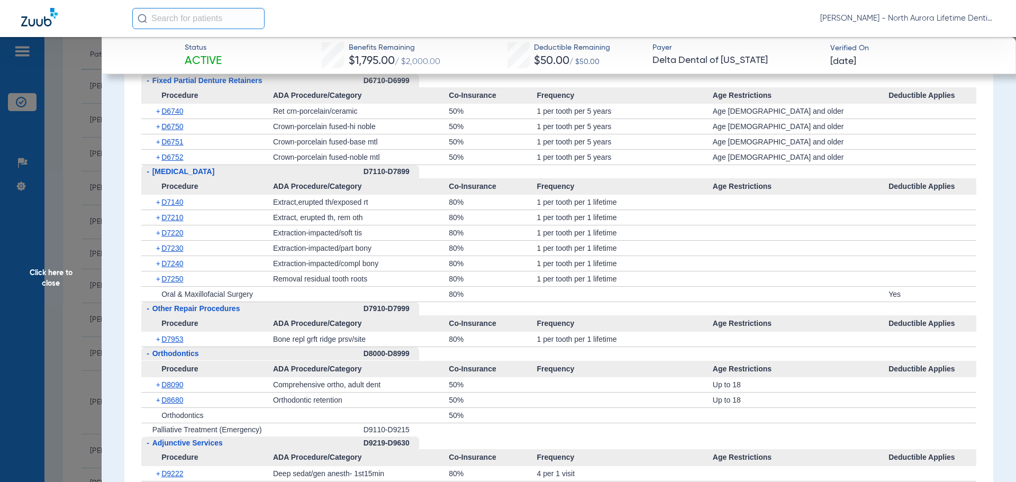
scroll to position [2965, 0]
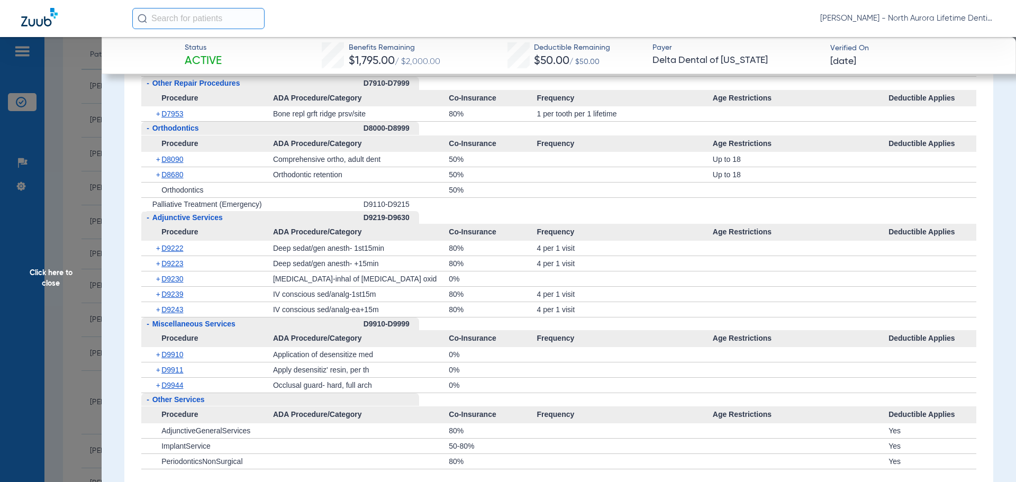
click at [157, 182] on span "+" at bounding box center [159, 174] width 6 height 15
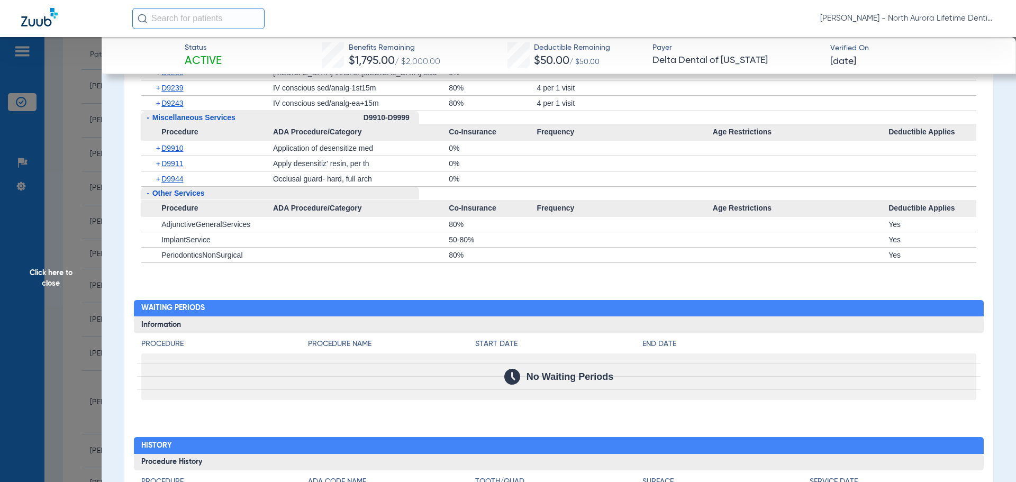
scroll to position [3229, 0]
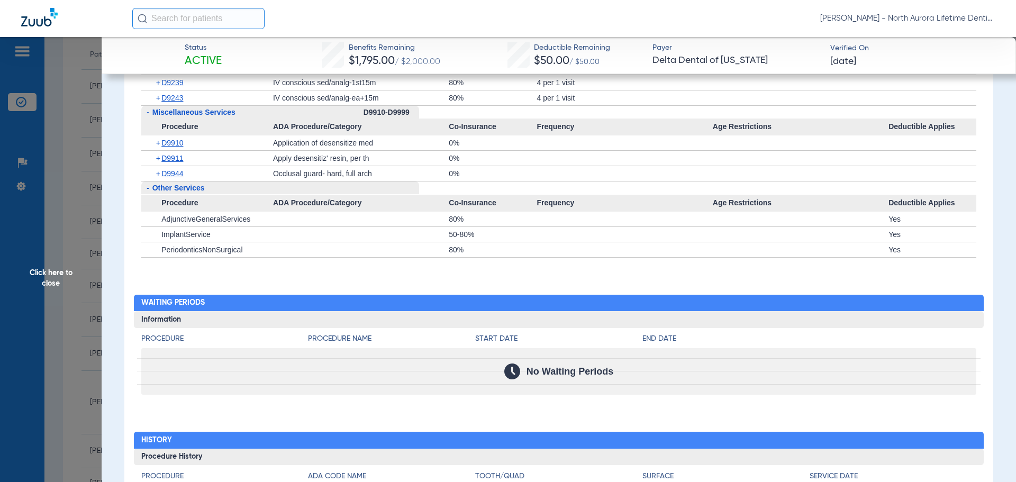
click at [158, 181] on span "+" at bounding box center [159, 173] width 6 height 15
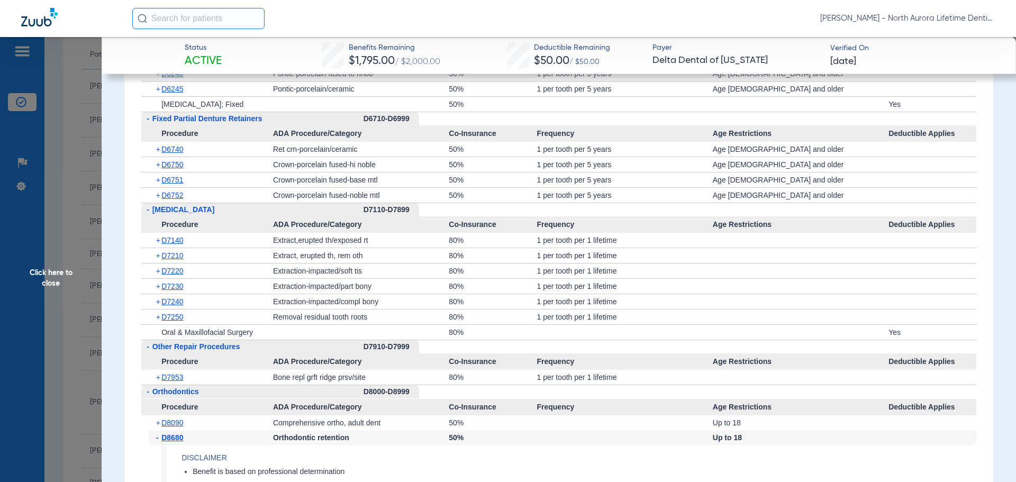
scroll to position [2700, 0]
click at [159, 386] on span "+" at bounding box center [159, 378] width 6 height 15
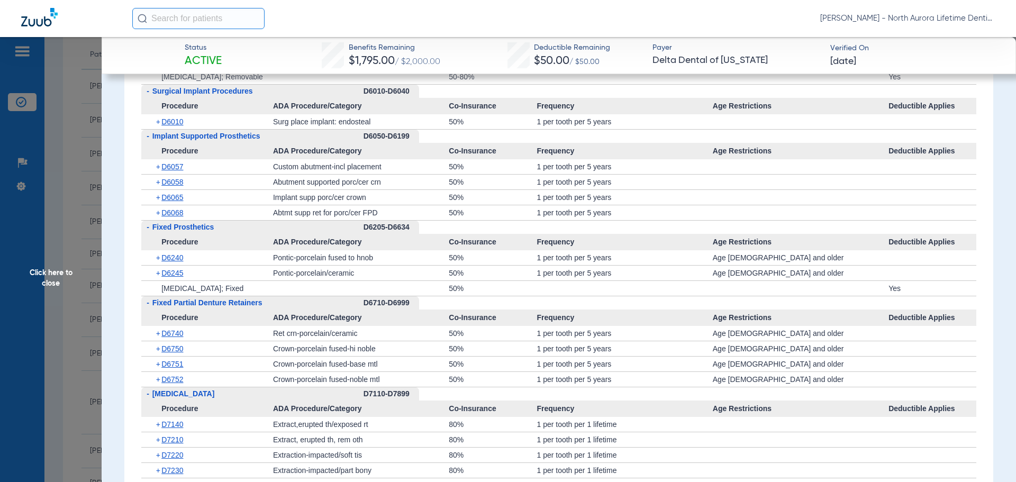
scroll to position [2435, 0]
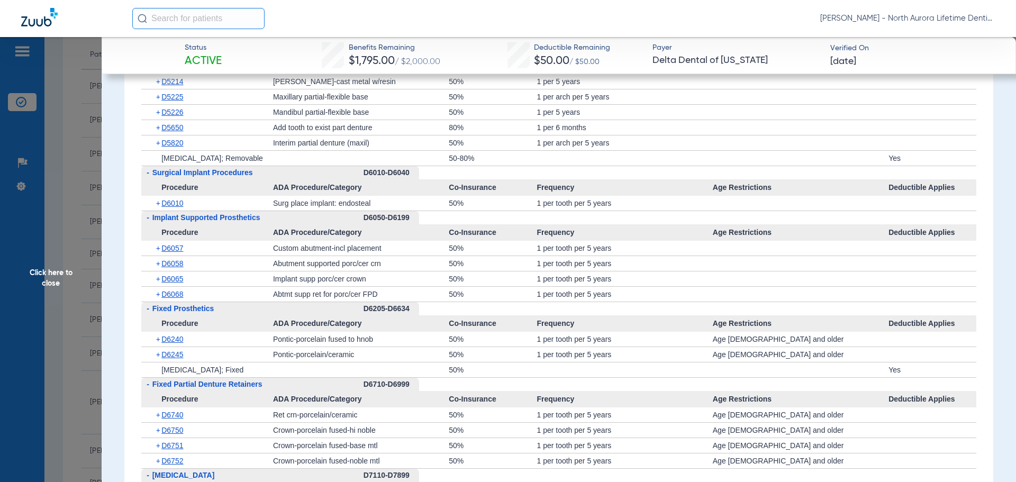
click at [157, 211] on span "+" at bounding box center [159, 203] width 6 height 15
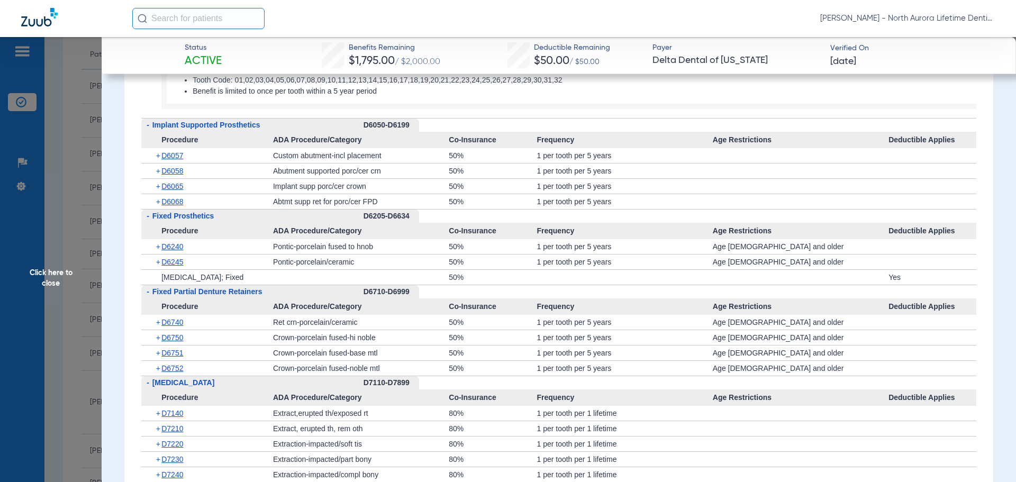
scroll to position [2594, 0]
click at [157, 328] on span "+" at bounding box center [159, 320] width 6 height 15
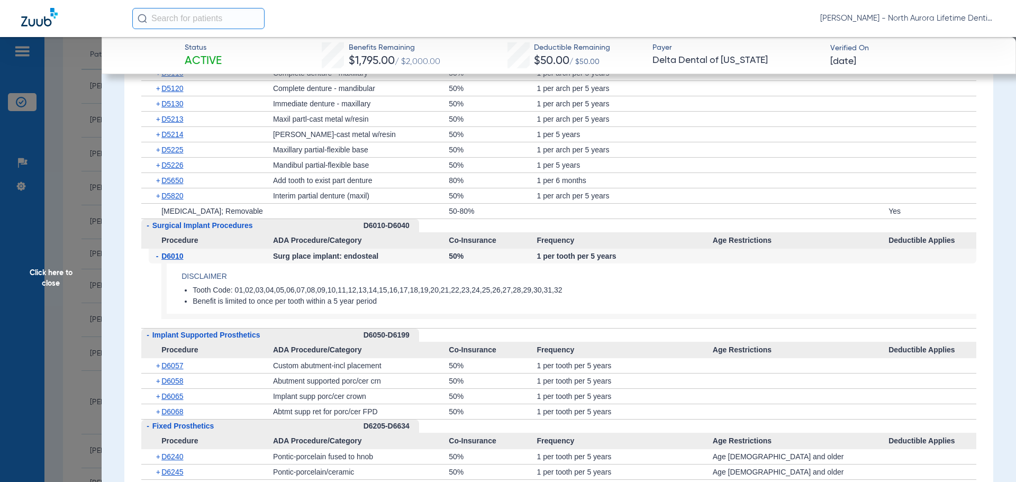
scroll to position [2223, 0]
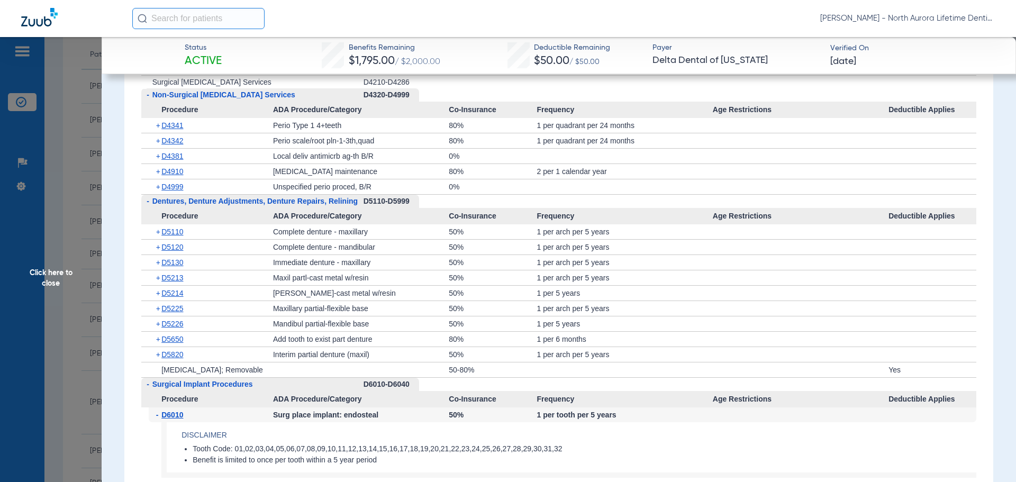
click at [158, 316] on span "+" at bounding box center [159, 308] width 6 height 15
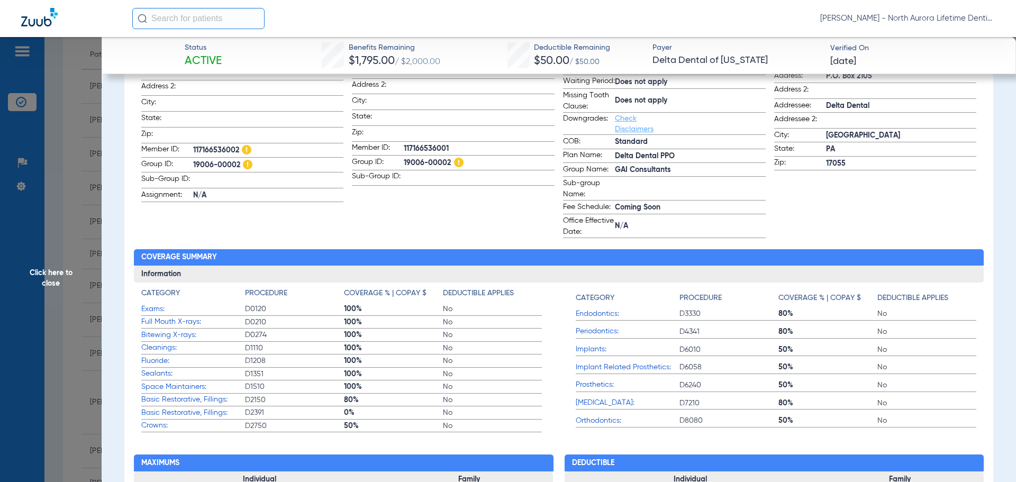
scroll to position [106, 0]
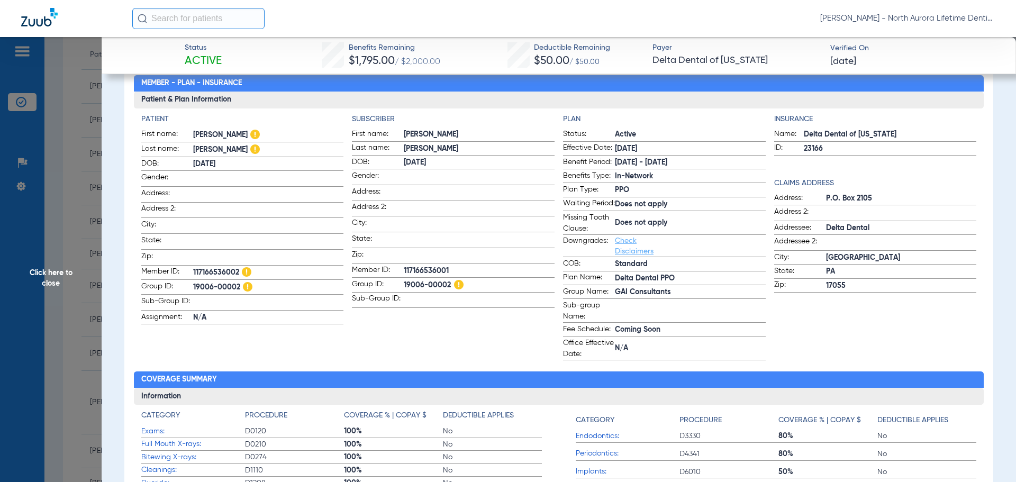
click at [53, 277] on span "Click here to close" at bounding box center [51, 278] width 102 height 482
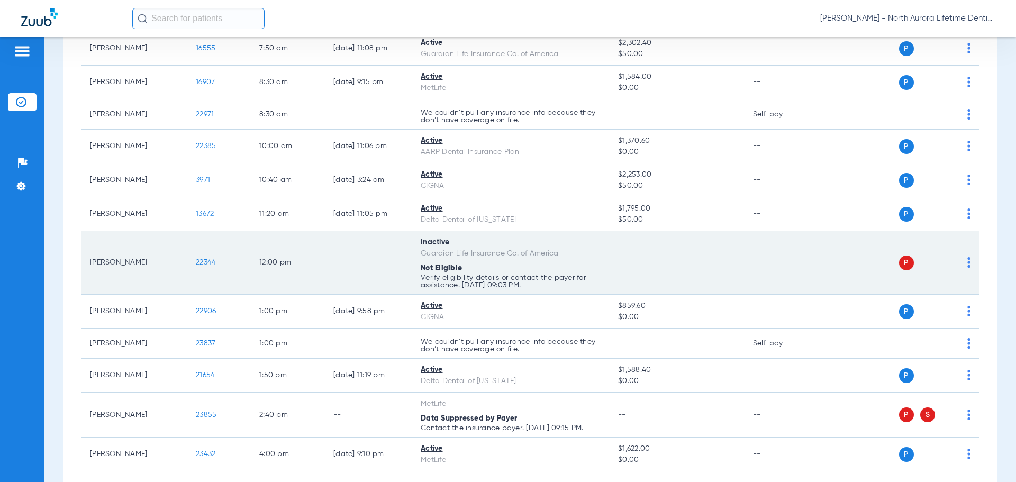
scroll to position [265, 0]
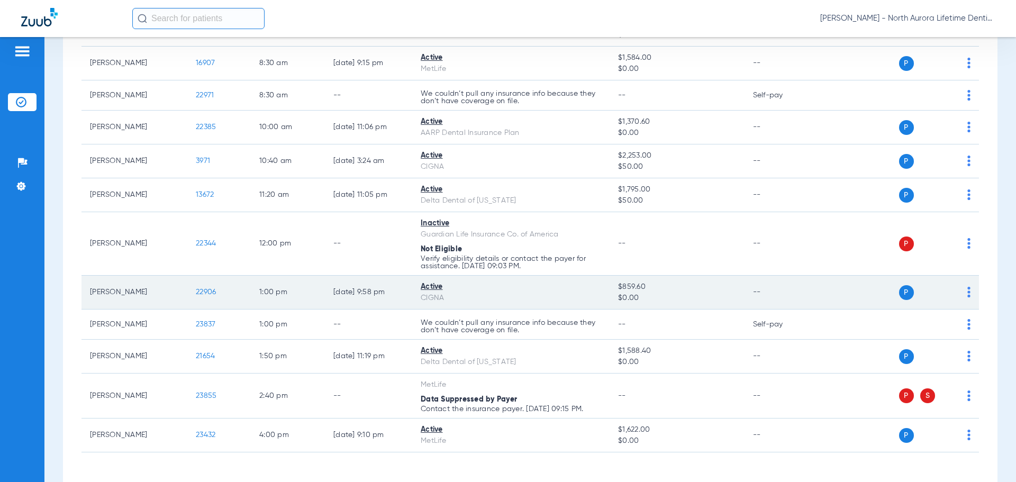
click at [209, 292] on span "22906" at bounding box center [206, 292] width 20 height 7
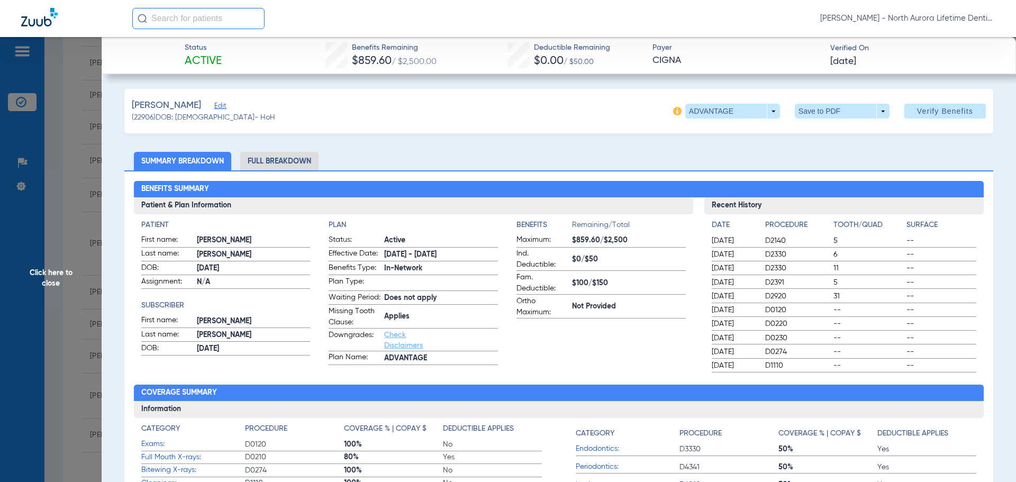
click at [298, 161] on li "Full Breakdown" at bounding box center [279, 161] width 78 height 19
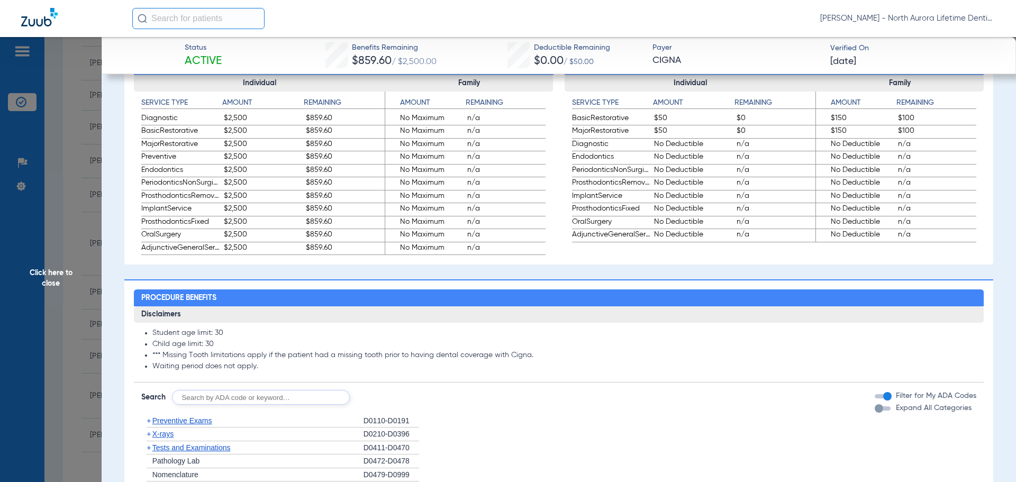
scroll to position [794, 0]
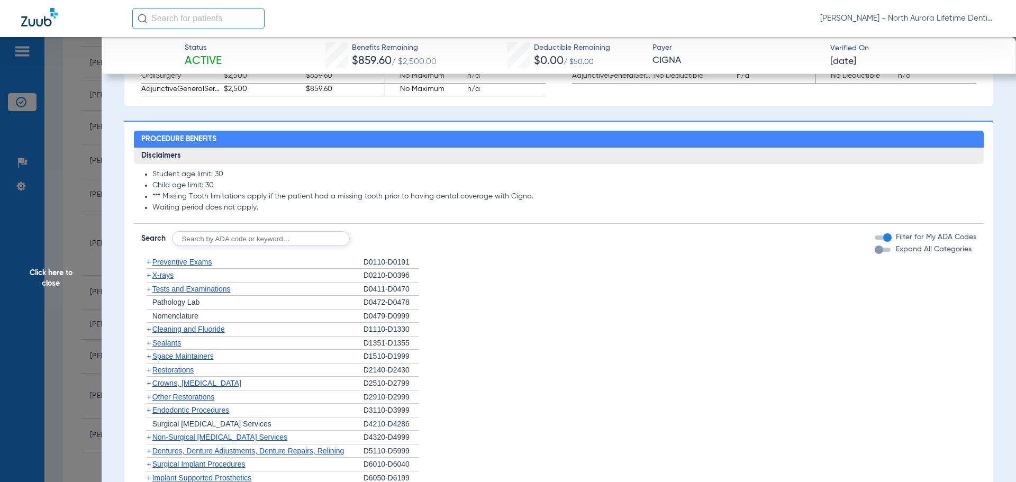
click at [875, 254] on div "button" at bounding box center [879, 250] width 8 height 8
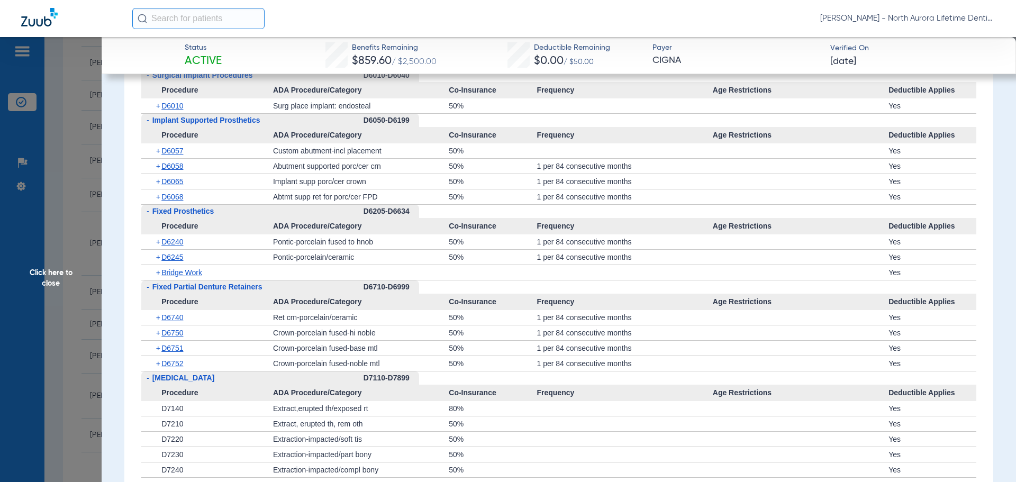
scroll to position [2435, 0]
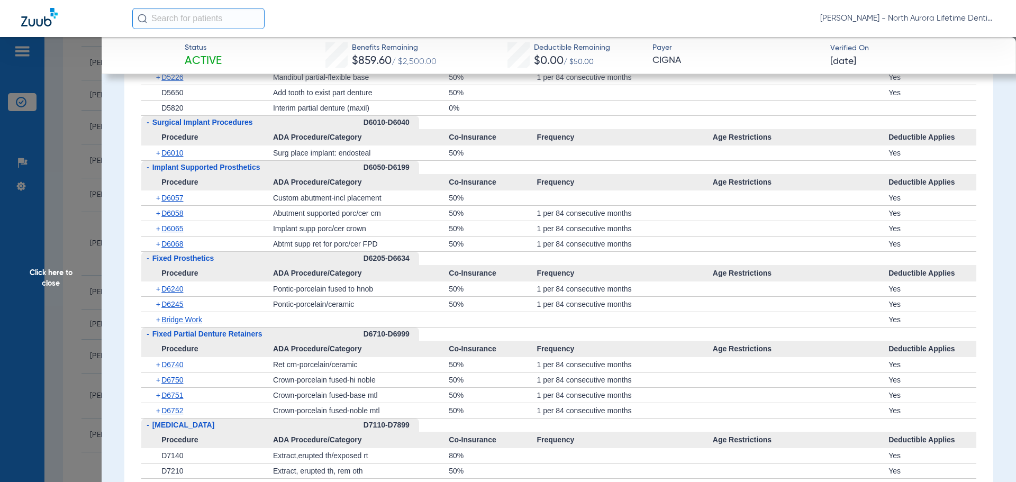
click at [50, 277] on span "Click here to close" at bounding box center [51, 278] width 102 height 482
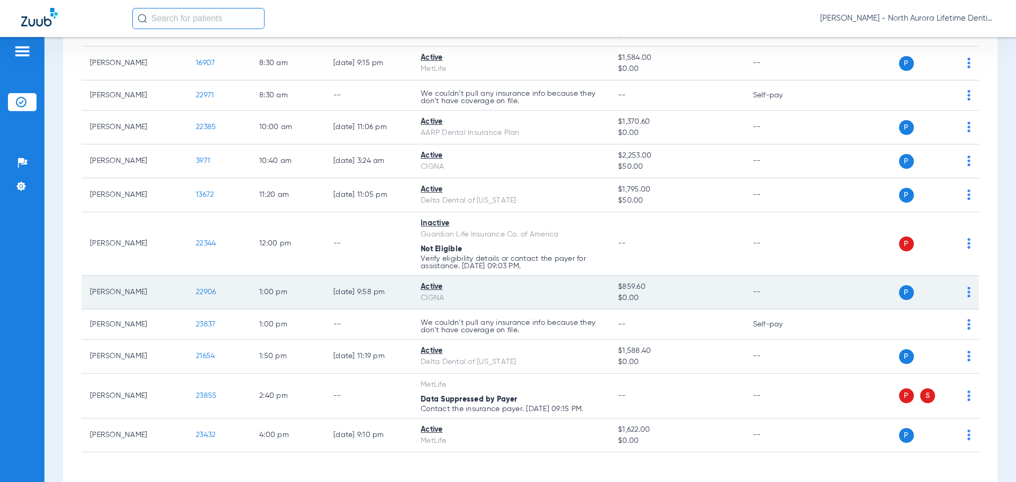
click at [205, 292] on span "22906" at bounding box center [206, 292] width 20 height 7
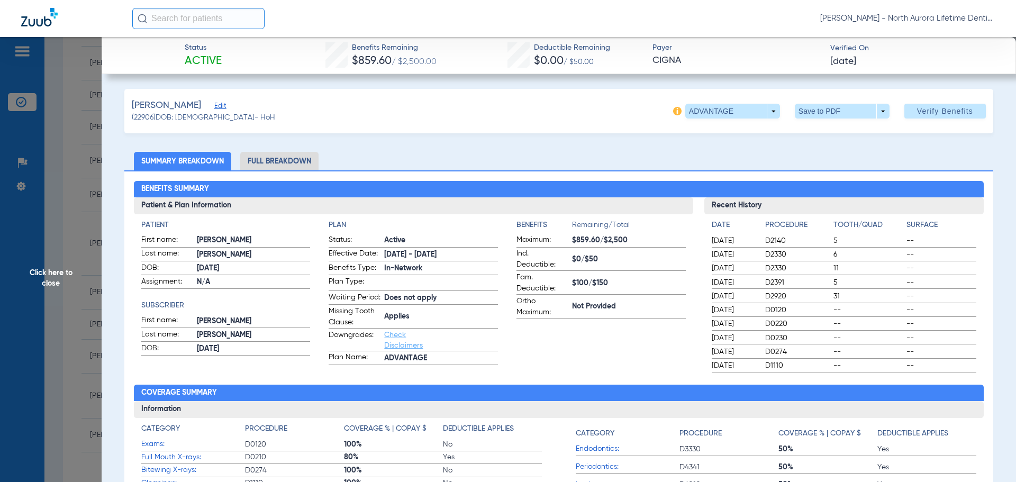
click at [262, 159] on li "Full Breakdown" at bounding box center [279, 161] width 78 height 19
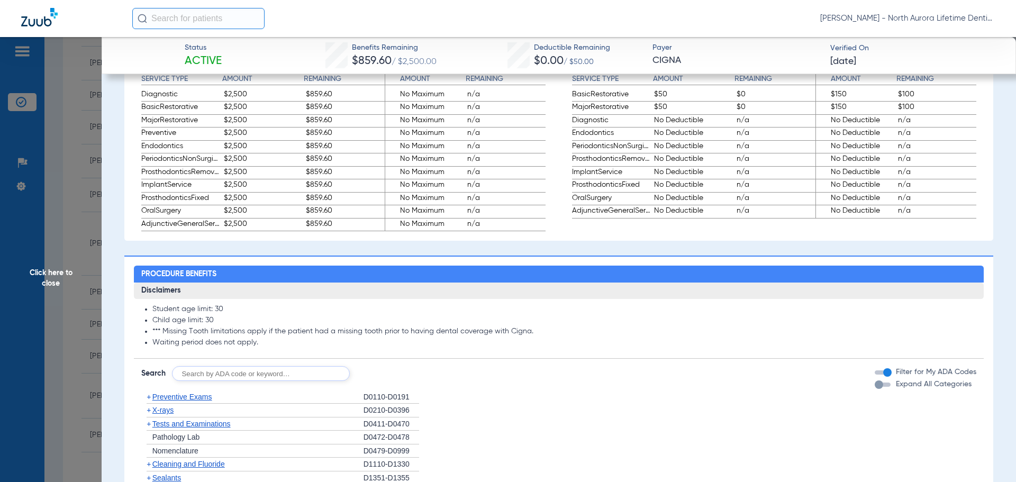
scroll to position [741, 0]
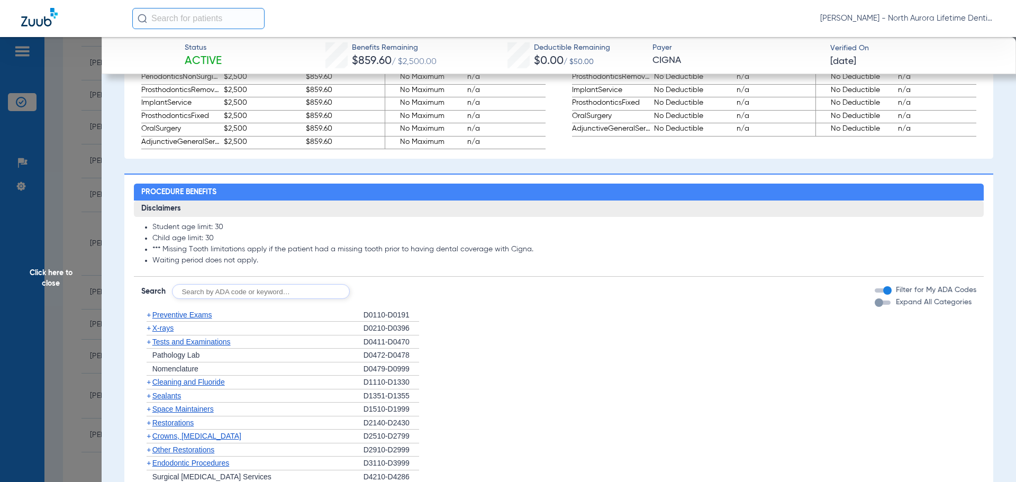
click at [875, 307] on div "button" at bounding box center [879, 303] width 8 height 8
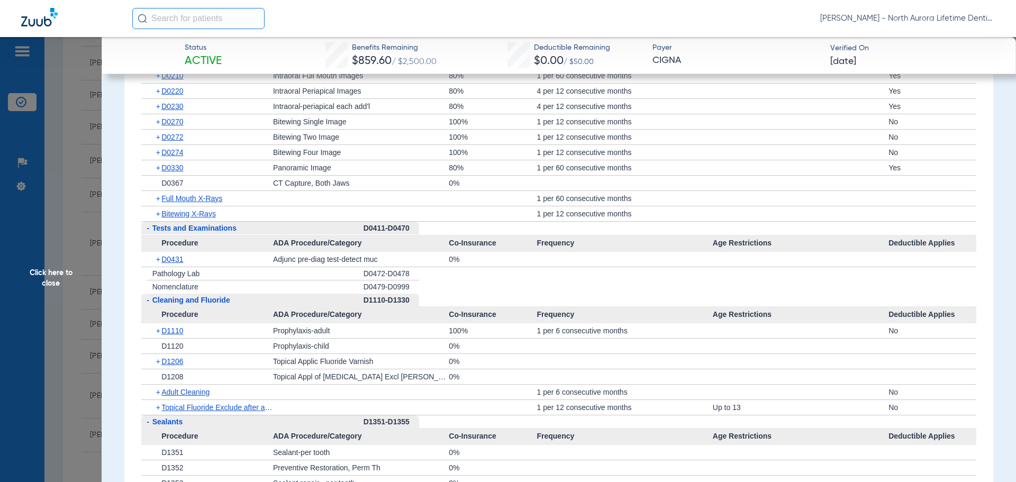
scroll to position [1165, 0]
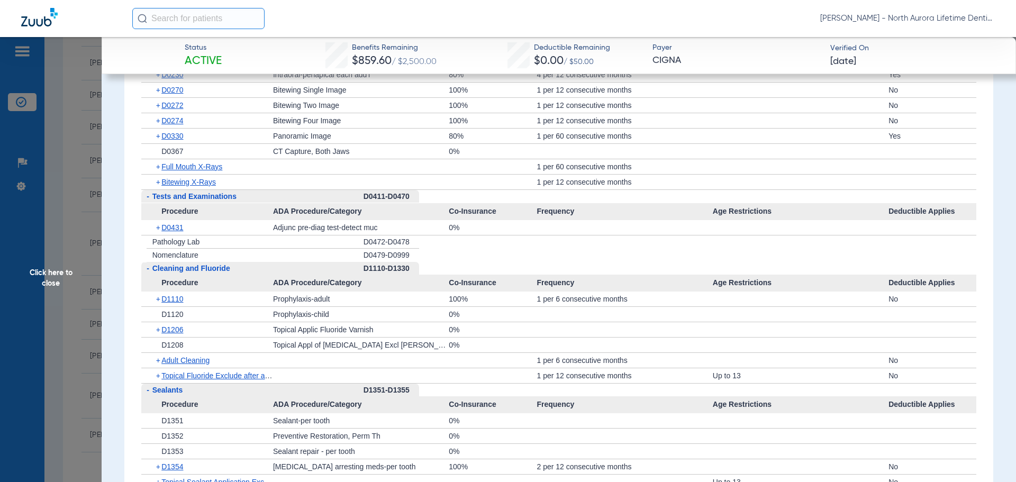
click at [159, 174] on span "+" at bounding box center [159, 166] width 6 height 15
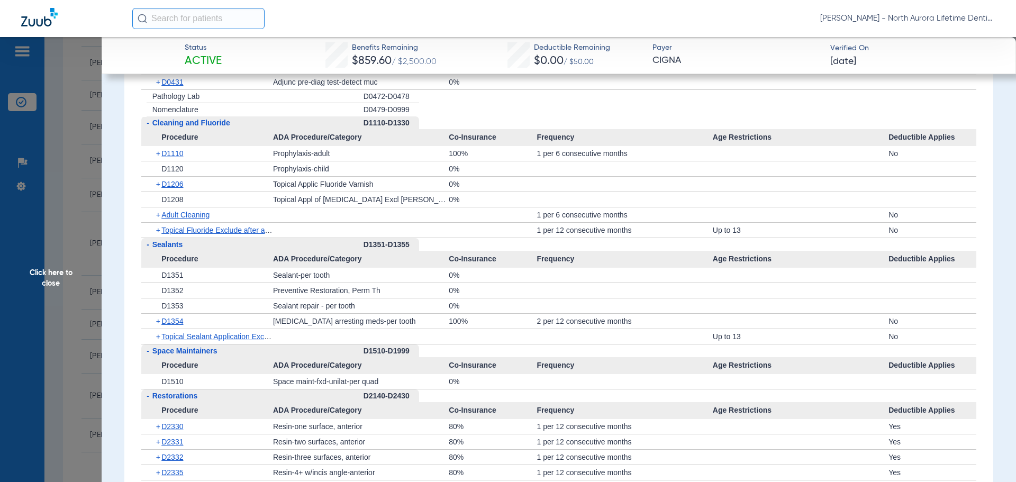
scroll to position [1429, 0]
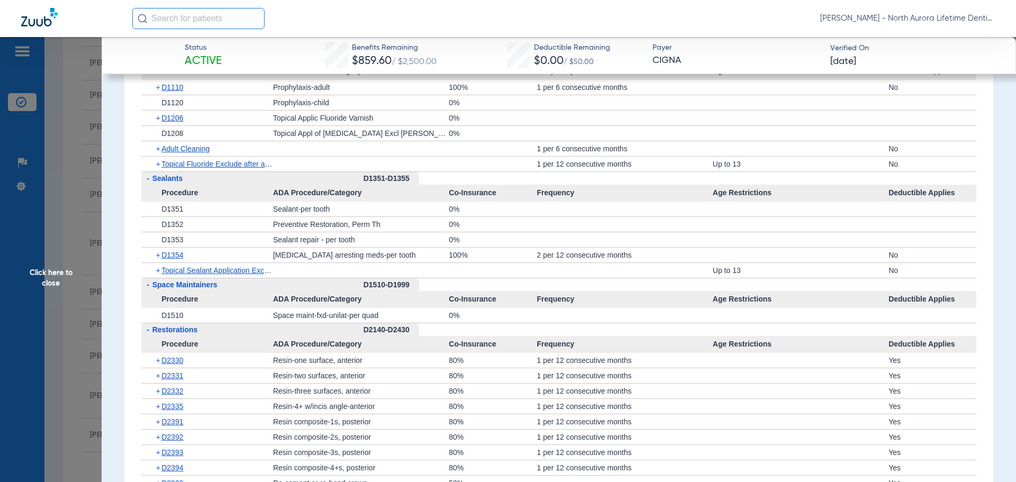
click at [158, 172] on span "+" at bounding box center [159, 164] width 6 height 15
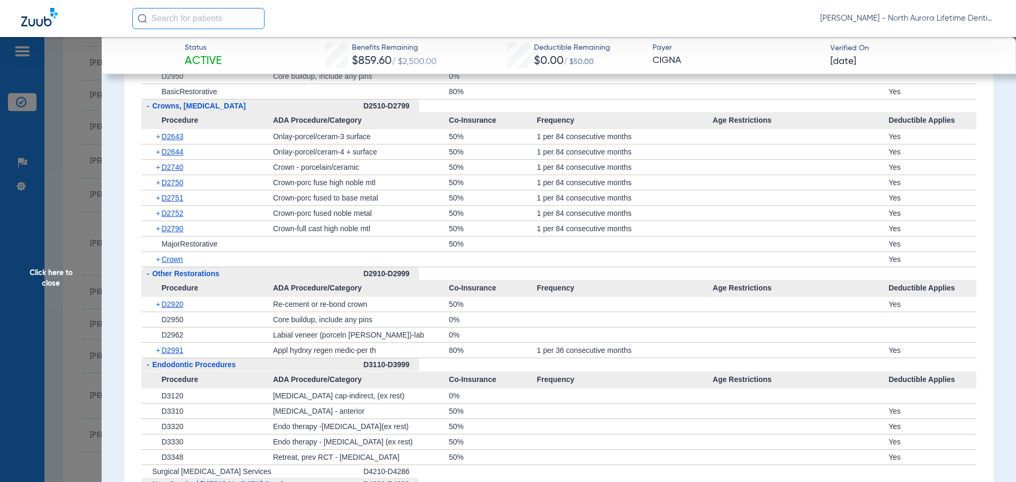
scroll to position [1906, 0]
click at [157, 174] on span "+" at bounding box center [159, 166] width 6 height 15
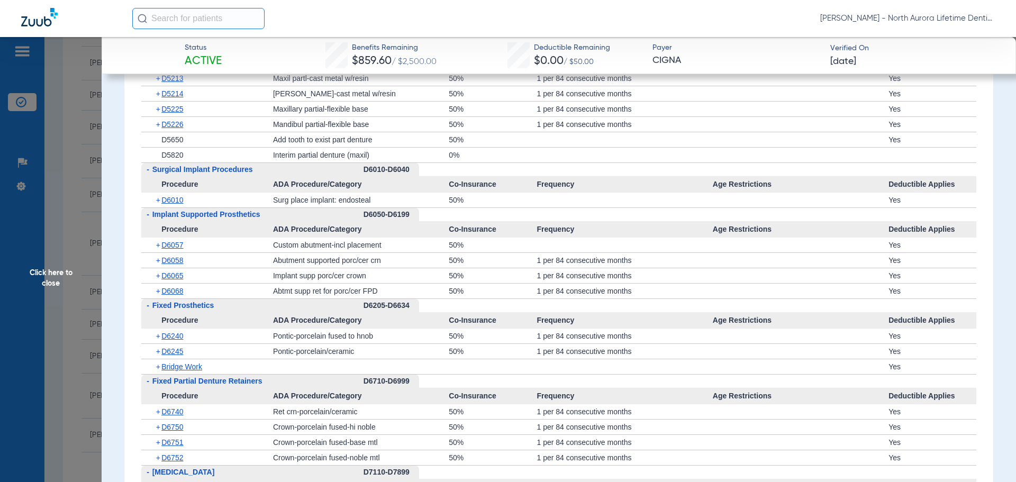
scroll to position [2647, 0]
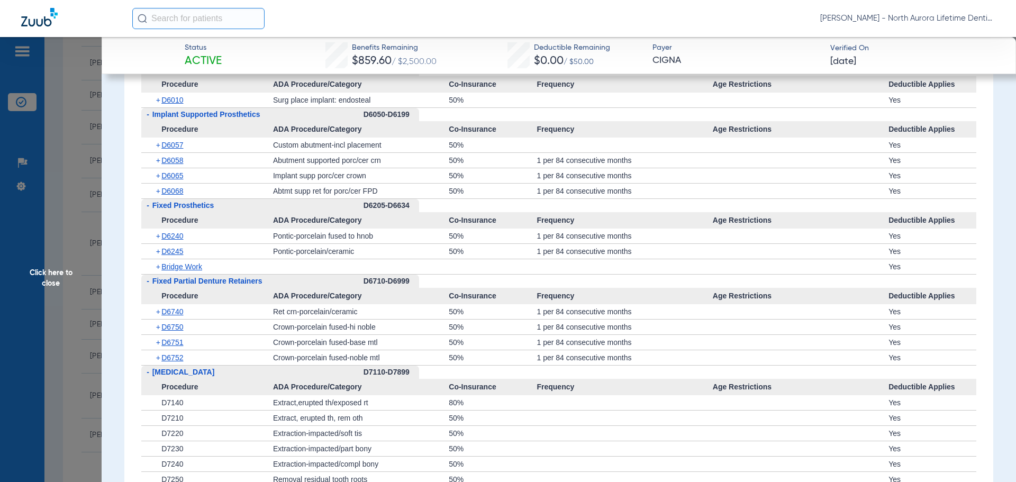
click at [157, 107] on span "+" at bounding box center [159, 100] width 6 height 15
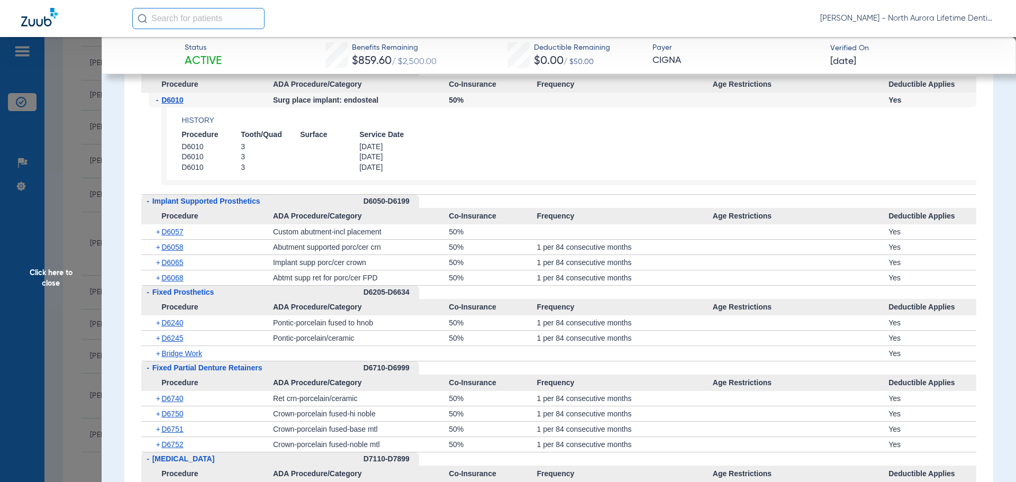
scroll to position [2753, 0]
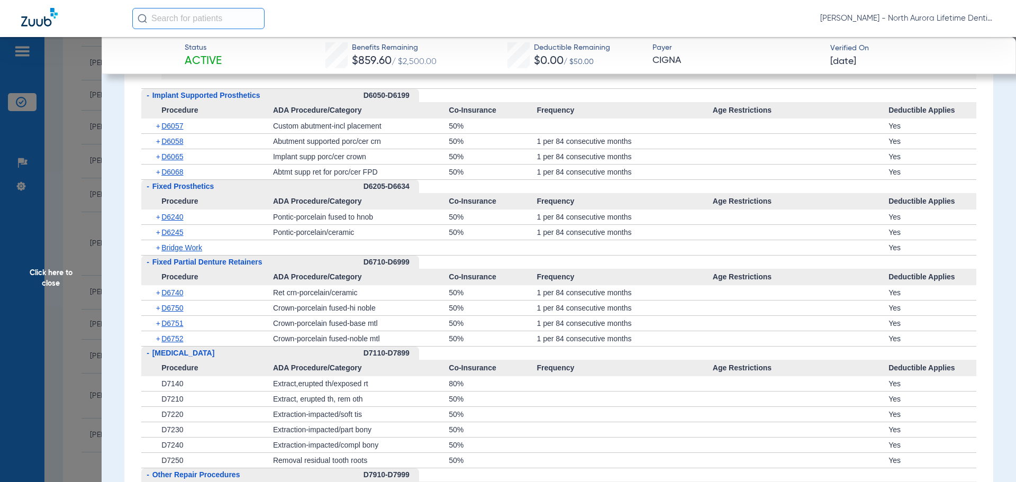
click at [156, 255] on span "+" at bounding box center [159, 247] width 6 height 15
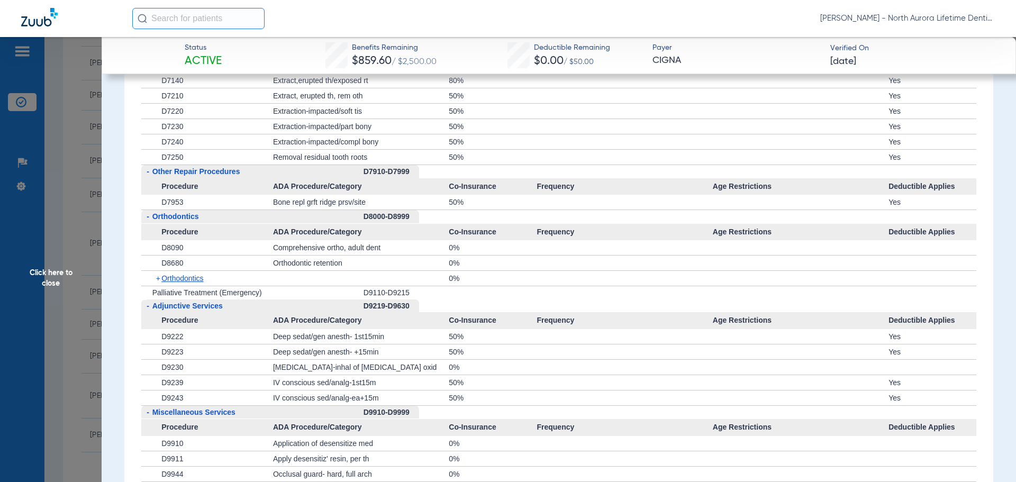
scroll to position [3123, 0]
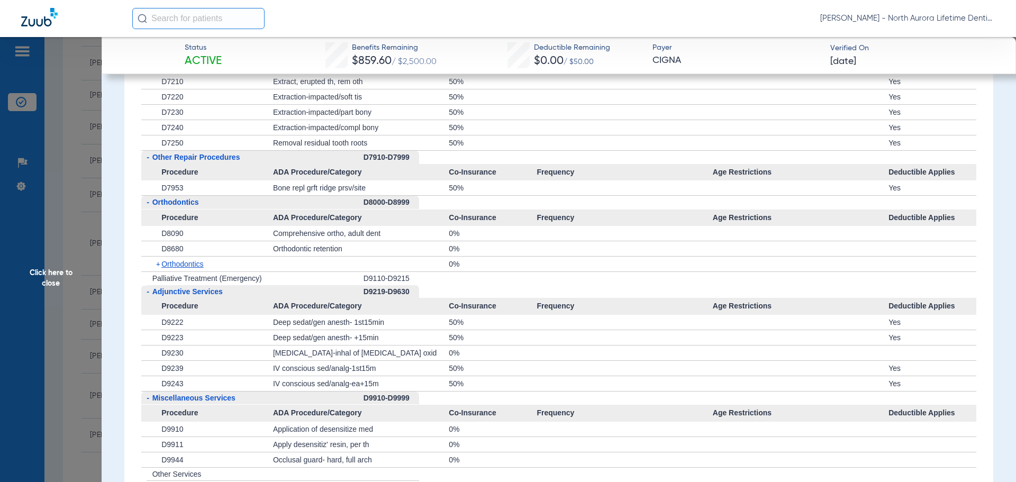
click at [158, 271] on span "+" at bounding box center [159, 264] width 6 height 15
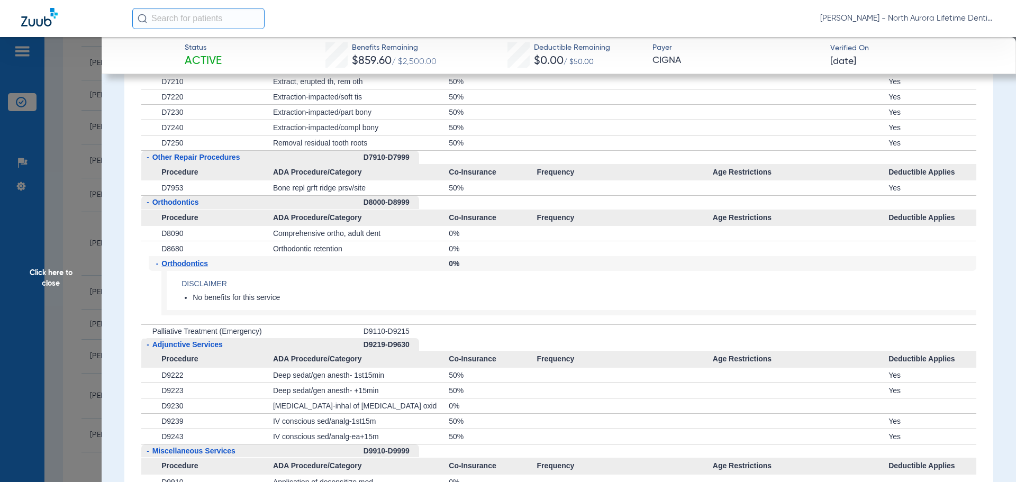
click at [58, 278] on span "Click here to close" at bounding box center [51, 278] width 102 height 482
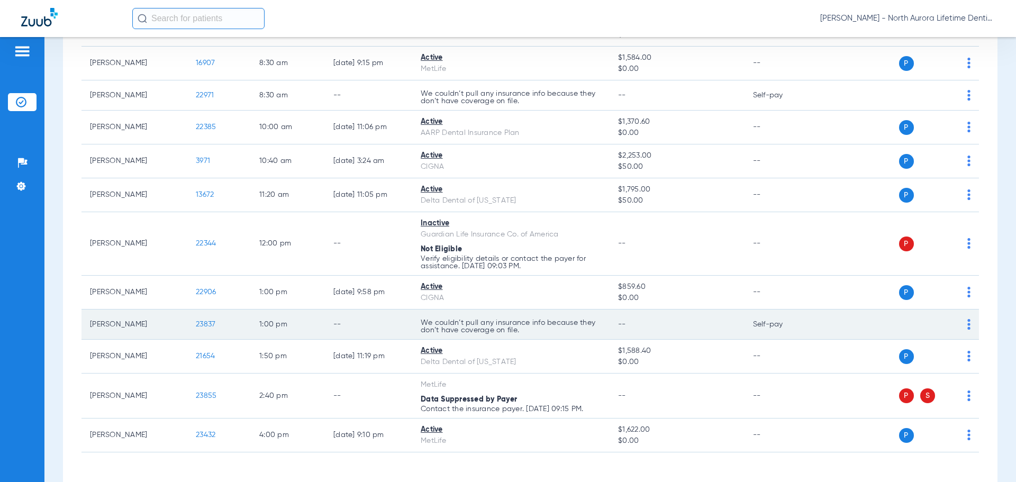
scroll to position [303, 0]
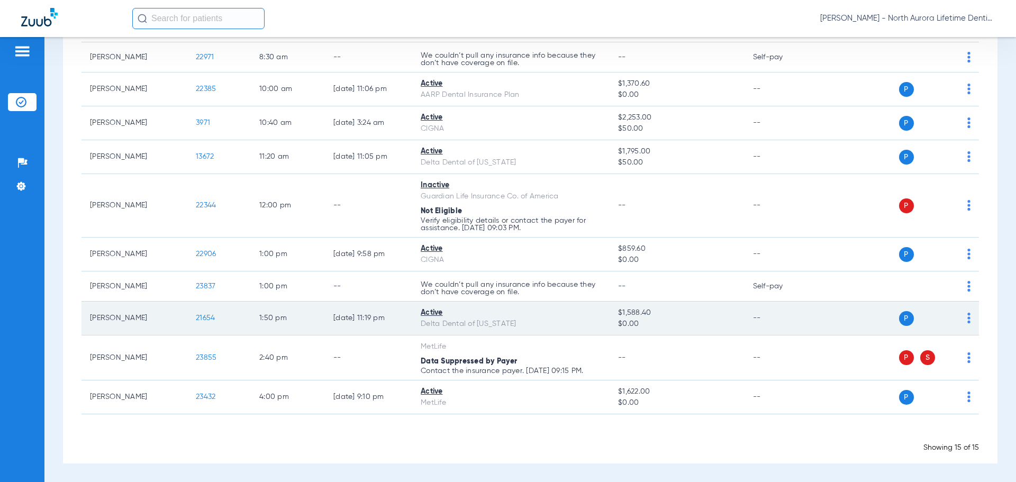
click at [208, 318] on span "21654" at bounding box center [205, 317] width 19 height 7
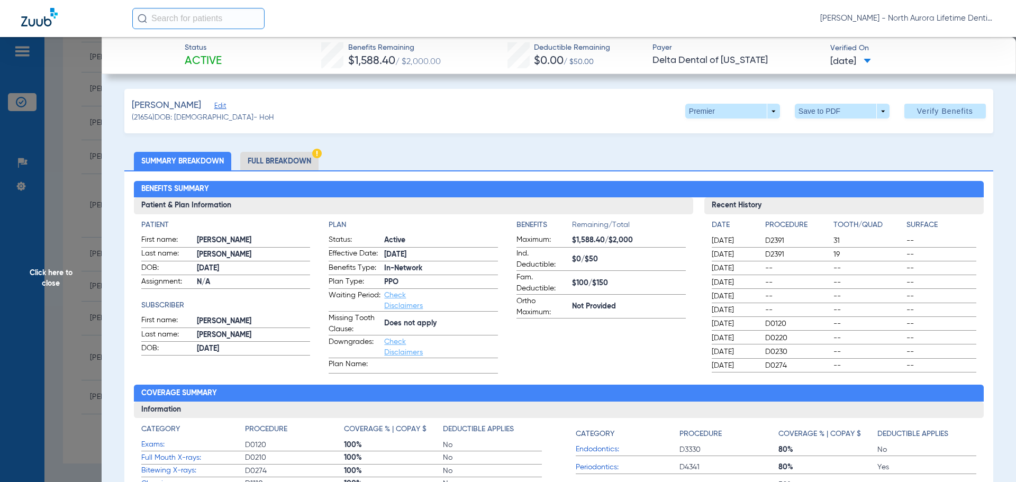
click at [296, 163] on li "Full Breakdown" at bounding box center [279, 161] width 78 height 19
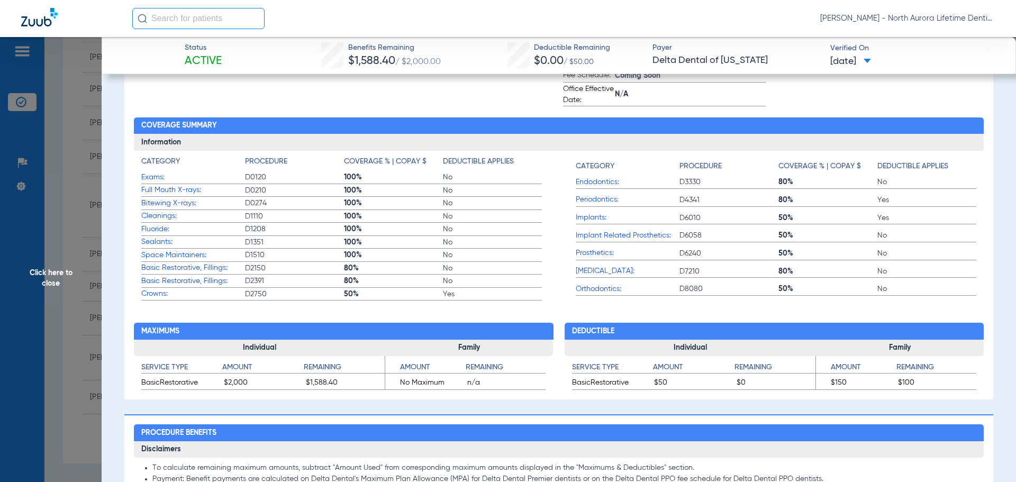
scroll to position [635, 0]
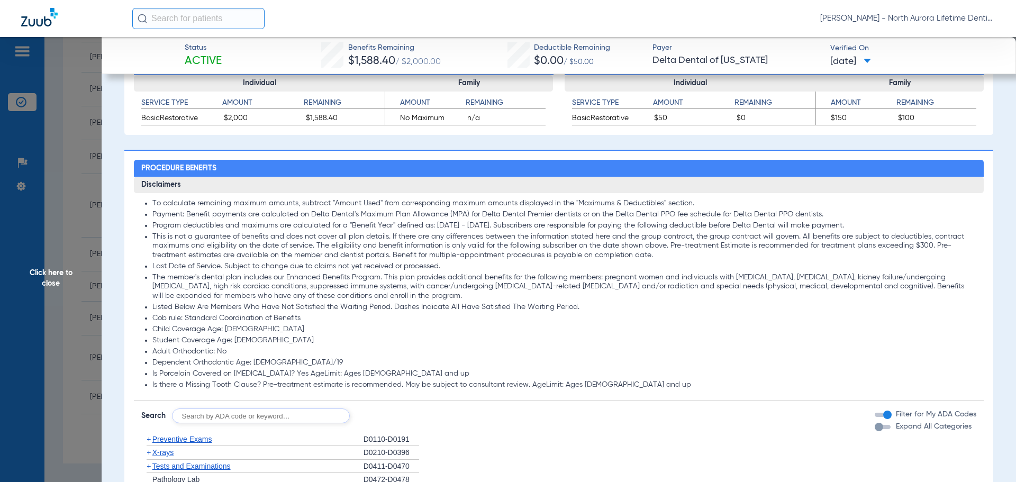
click at [875, 427] on div "button" at bounding box center [879, 427] width 8 height 8
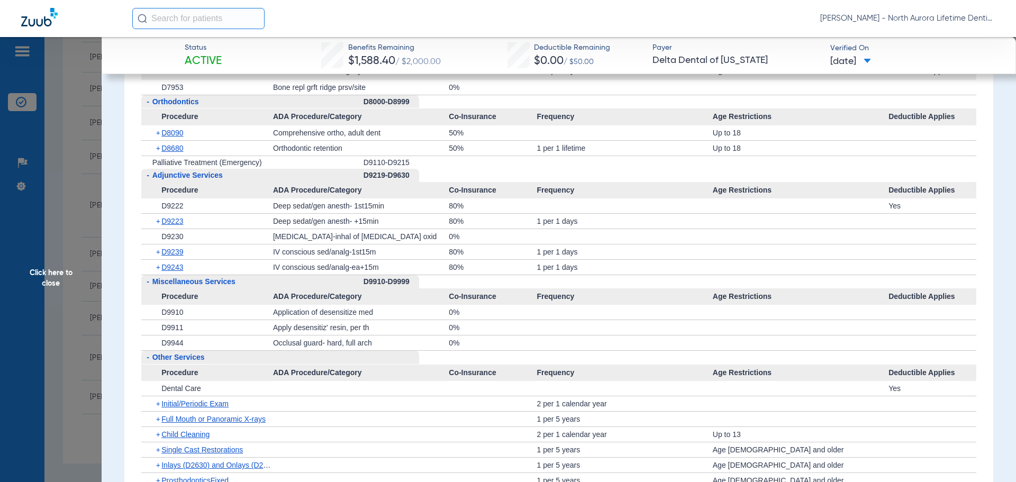
scroll to position [3018, 0]
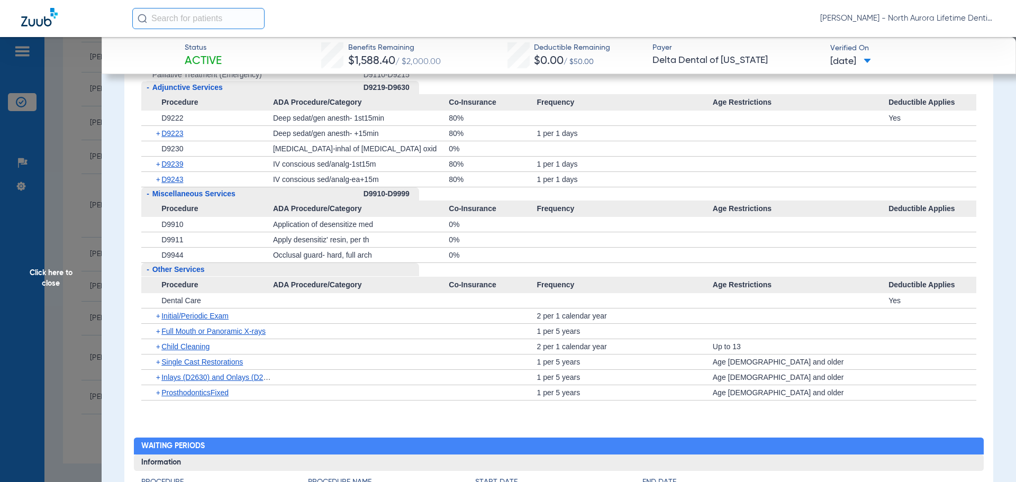
click at [49, 277] on span "Click here to close" at bounding box center [51, 278] width 102 height 482
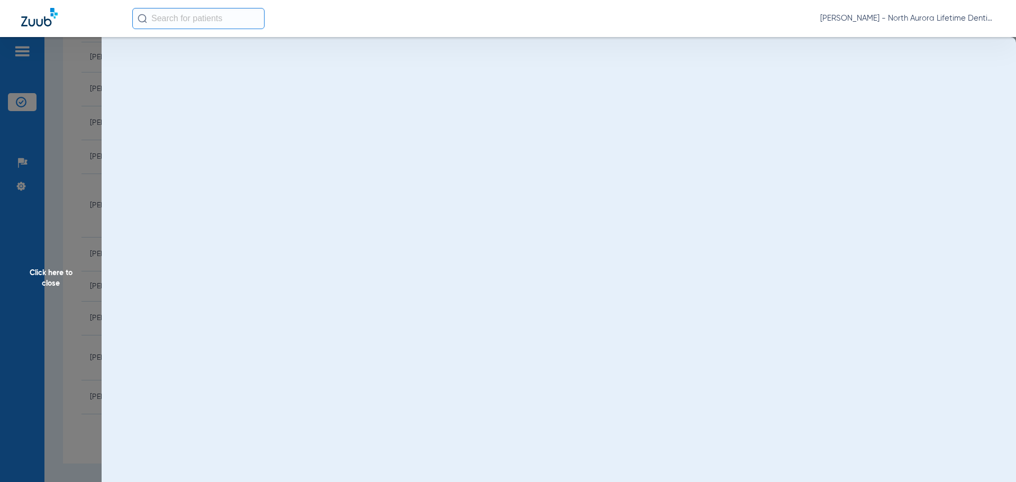
scroll to position [0, 0]
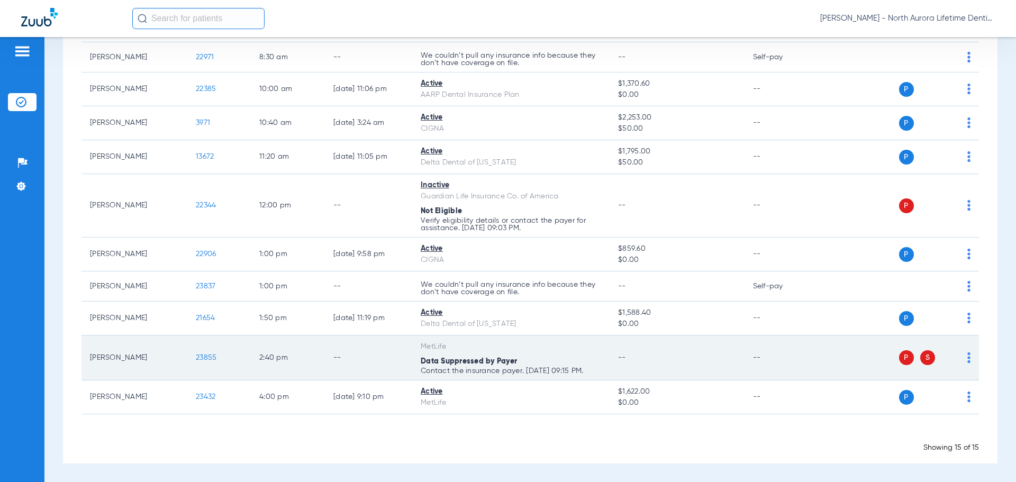
click at [209, 357] on span "23855" at bounding box center [206, 357] width 21 height 7
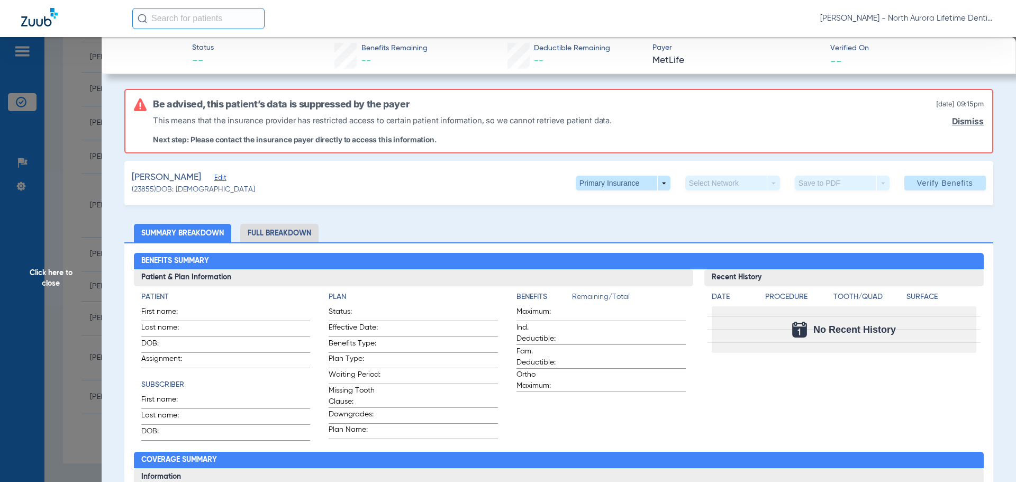
click at [58, 282] on span "Click here to close" at bounding box center [51, 278] width 102 height 482
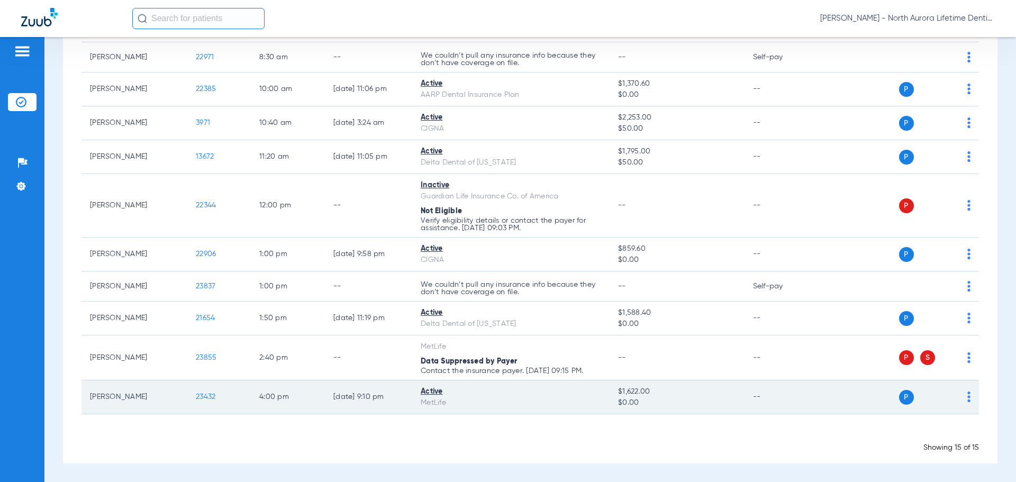
click at [211, 398] on span "23432" at bounding box center [206, 396] width 20 height 7
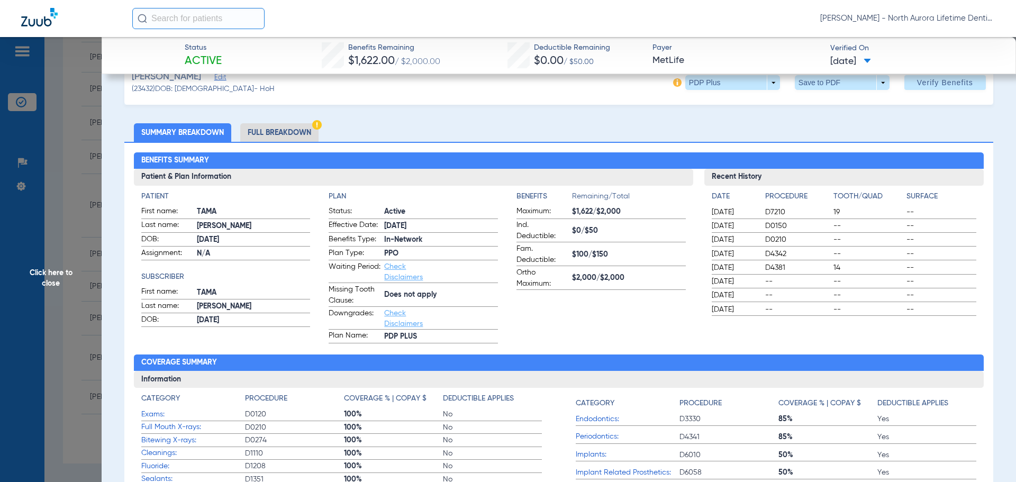
scroll to position [53, 0]
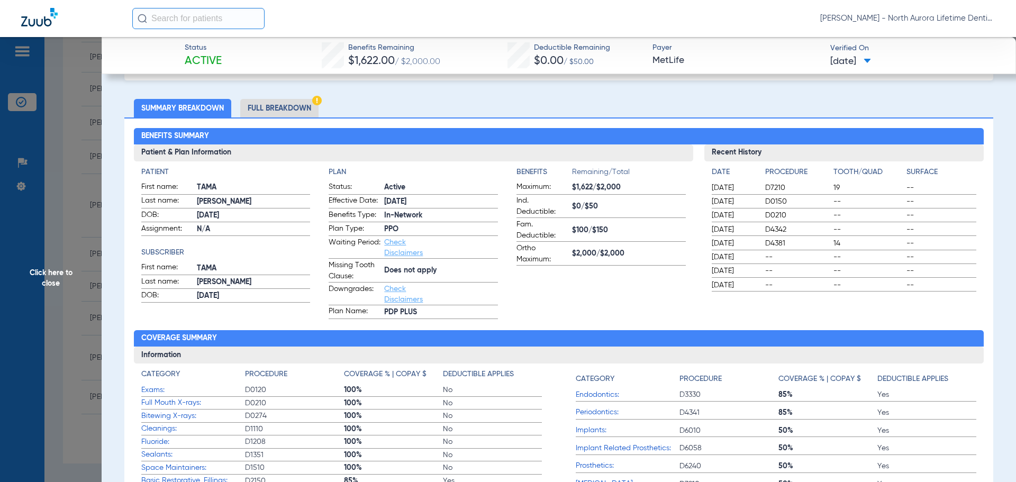
click at [278, 110] on li "Full Breakdown" at bounding box center [279, 108] width 78 height 19
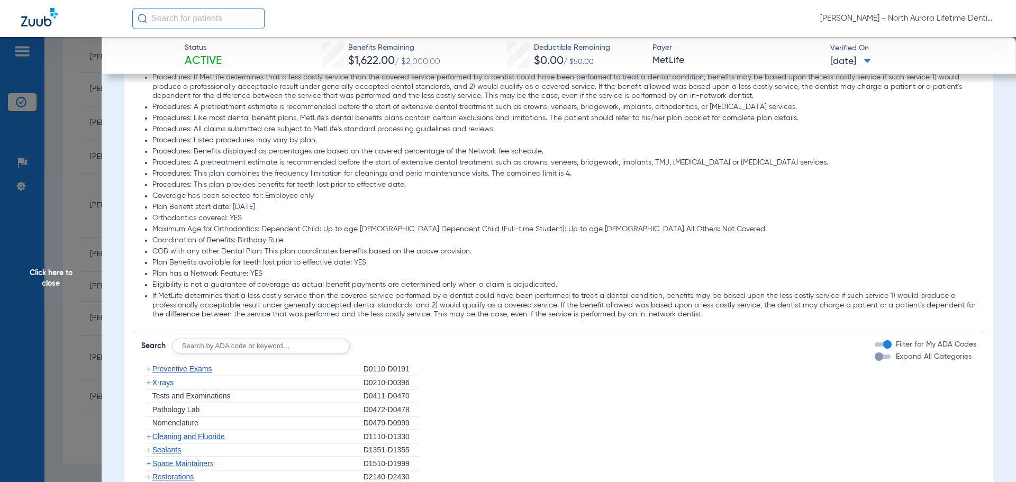
scroll to position [1218, 0]
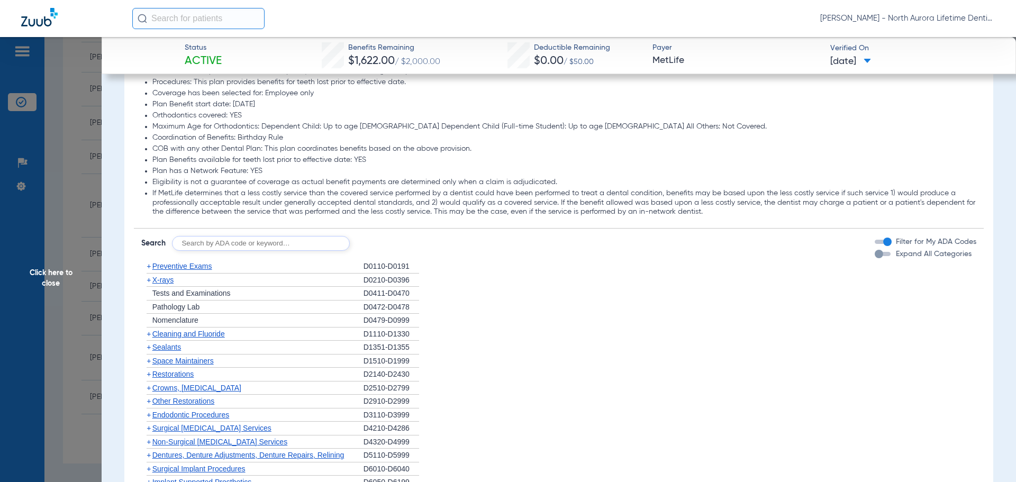
click at [875, 257] on div "button" at bounding box center [879, 254] width 8 height 8
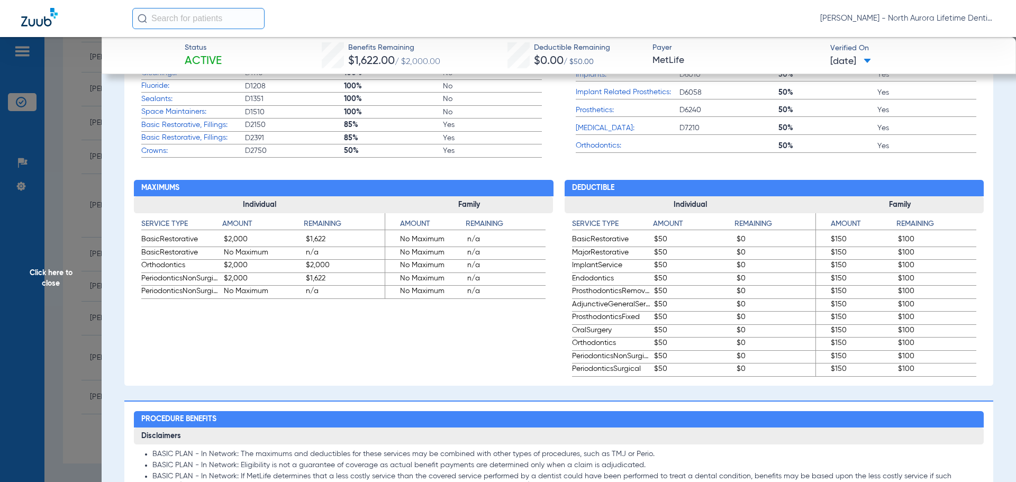
scroll to position [476, 0]
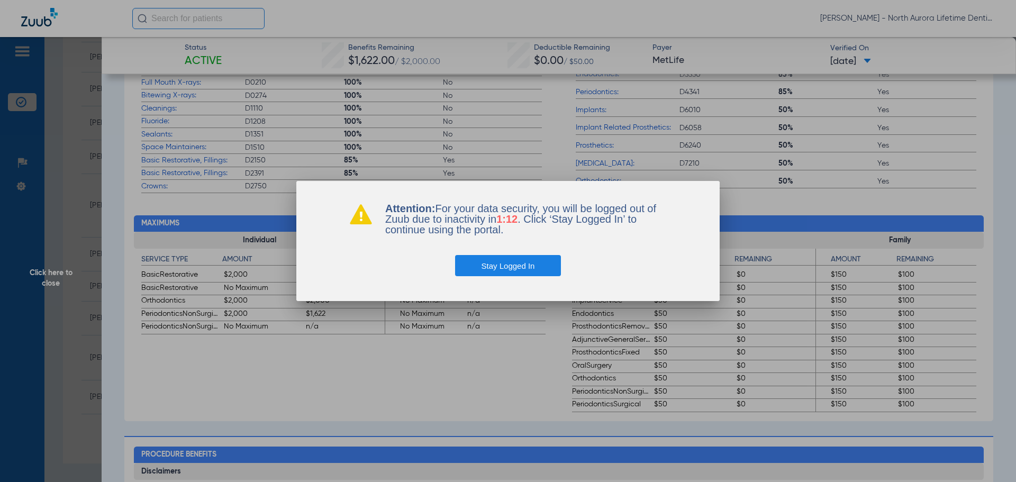
click at [536, 273] on button "Stay Logged In" at bounding box center [508, 265] width 106 height 21
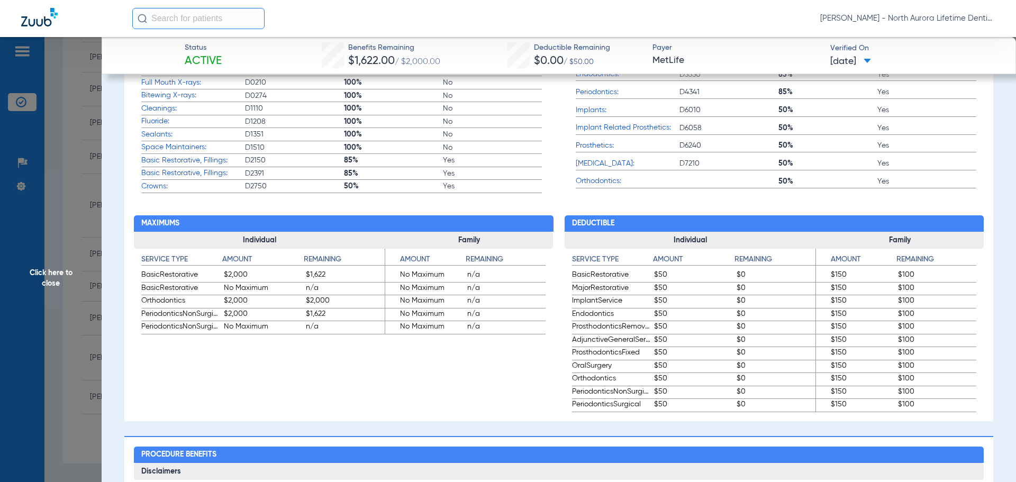
scroll to position [1195, 0]
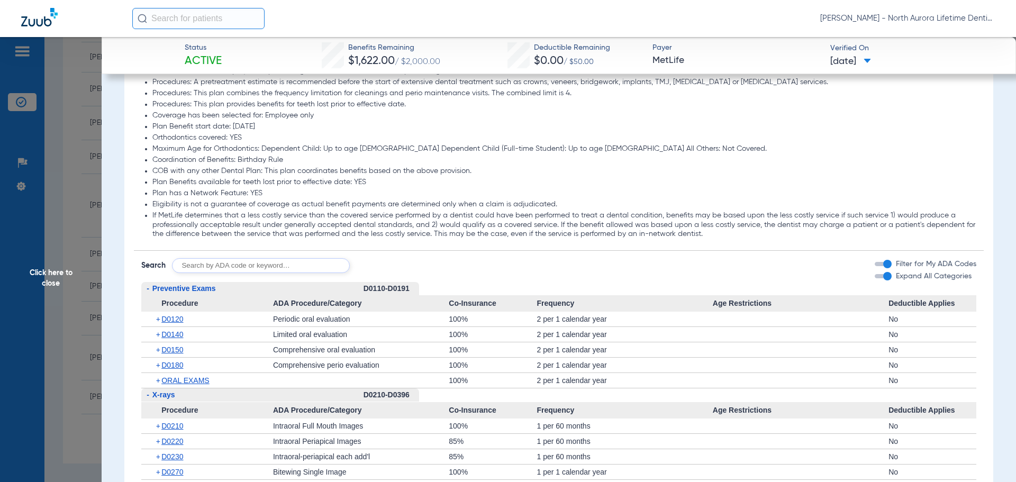
click at [53, 277] on span "Click here to close" at bounding box center [51, 278] width 102 height 482
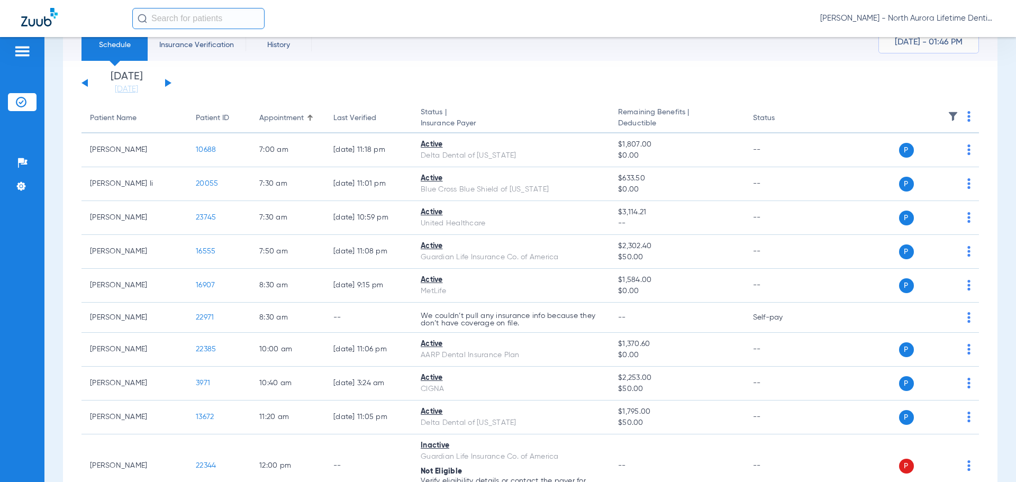
scroll to position [0, 0]
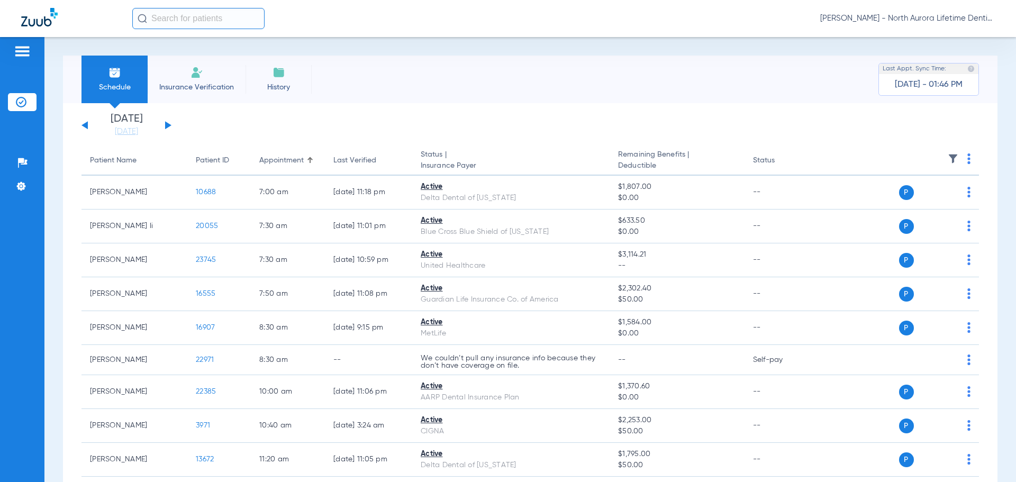
click at [168, 124] on button at bounding box center [168, 125] width 6 height 8
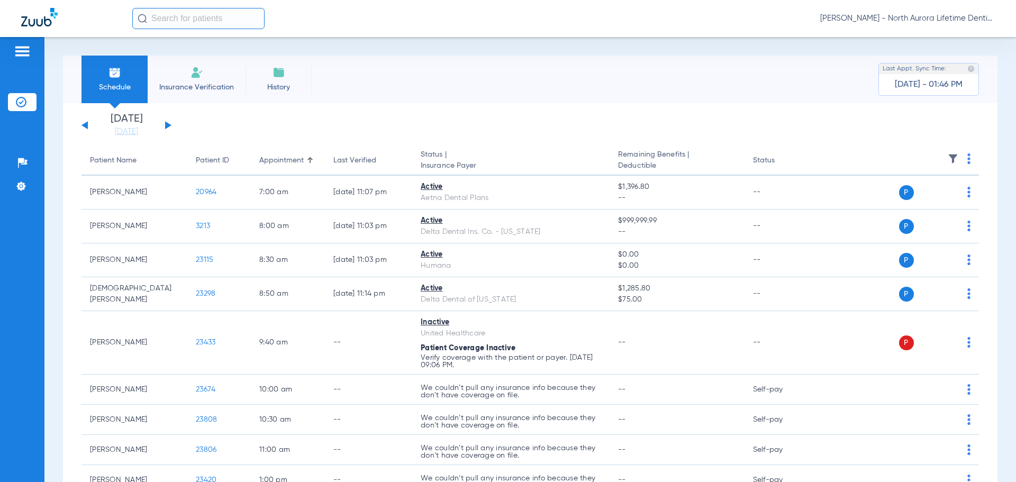
click at [168, 124] on button at bounding box center [168, 125] width 6 height 8
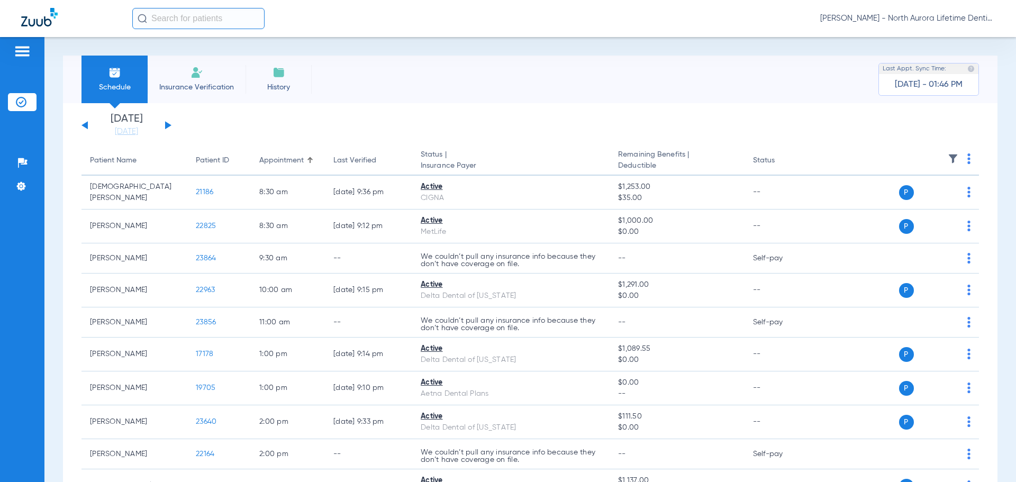
click at [168, 124] on button at bounding box center [168, 125] width 6 height 8
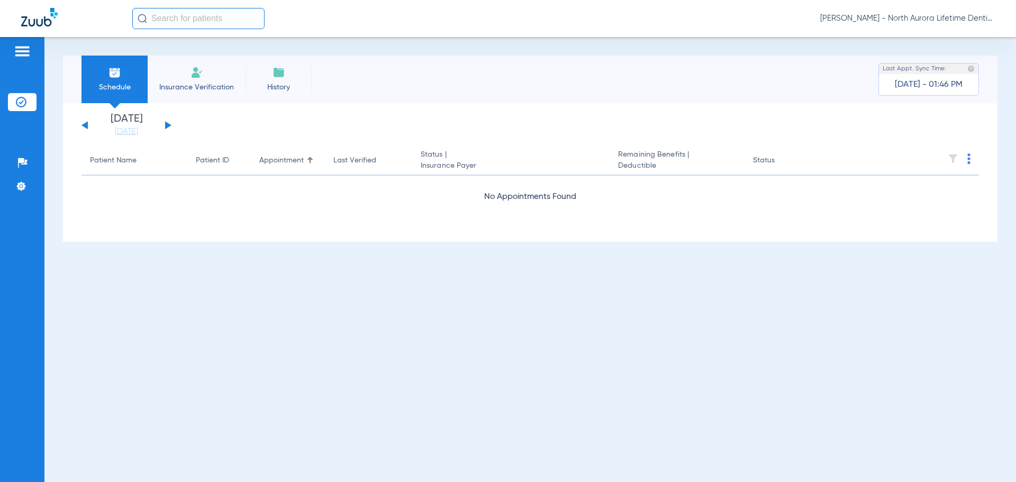
click at [168, 124] on button at bounding box center [168, 125] width 6 height 8
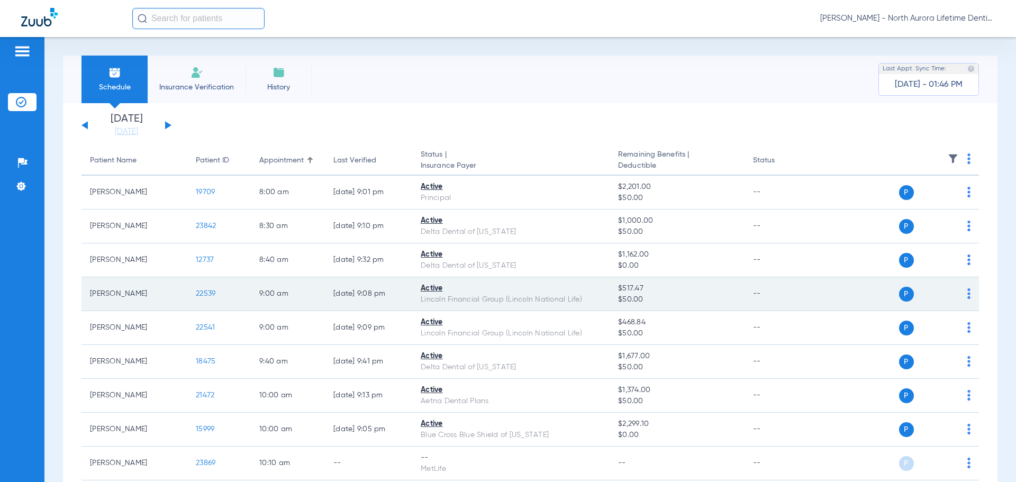
click at [208, 293] on span "22539" at bounding box center [206, 293] width 20 height 7
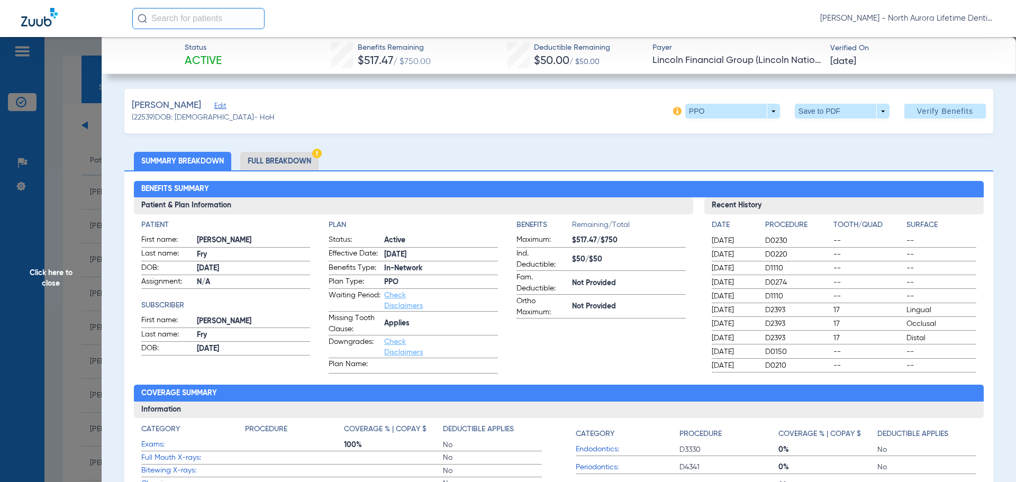
click at [281, 161] on li "Full Breakdown" at bounding box center [279, 161] width 78 height 19
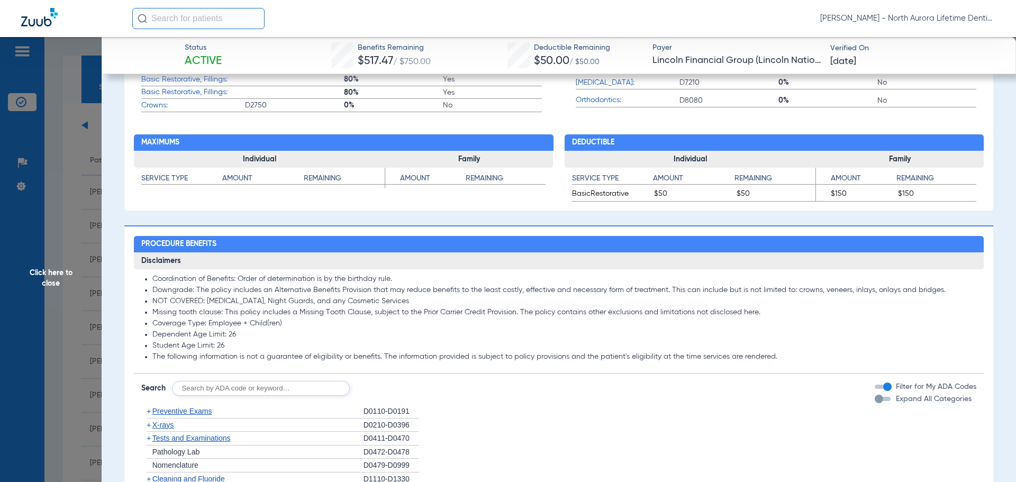
scroll to position [635, 0]
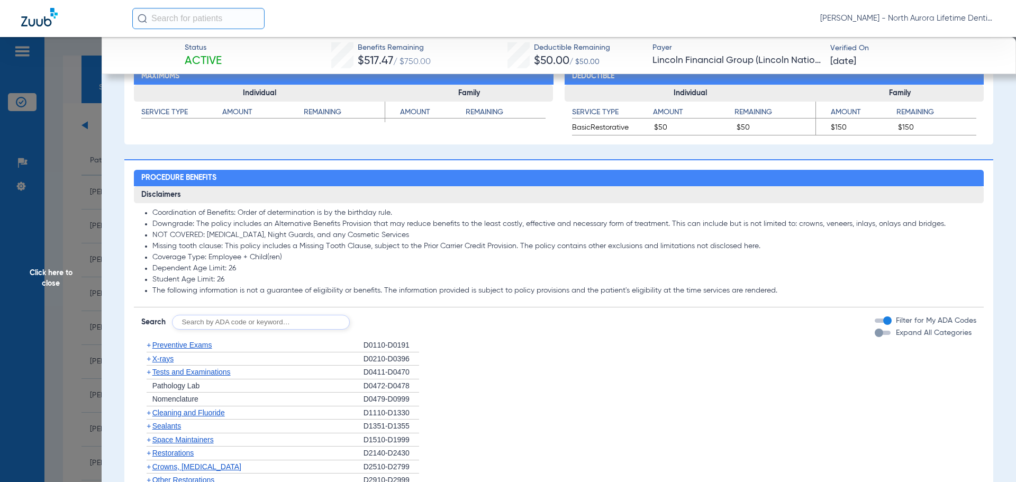
click at [875, 329] on div "button" at bounding box center [879, 333] width 8 height 8
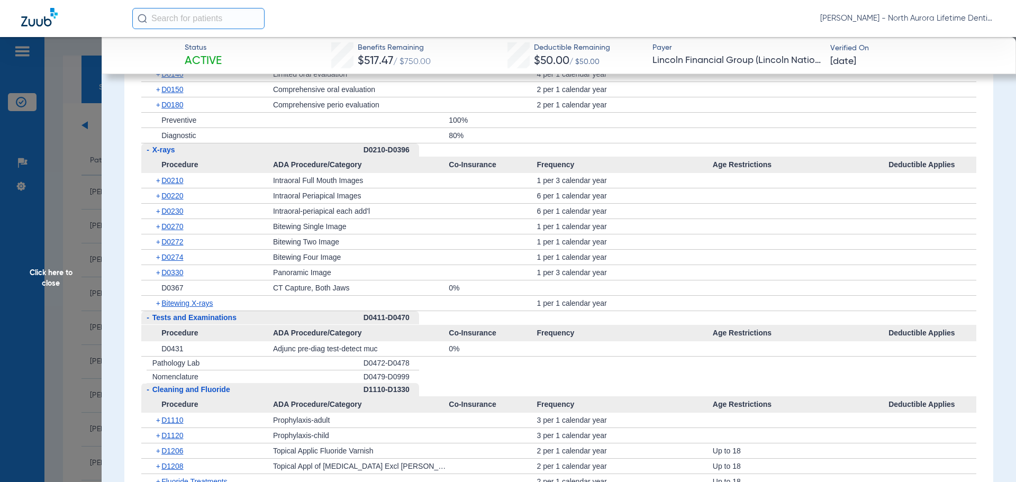
scroll to position [1006, 0]
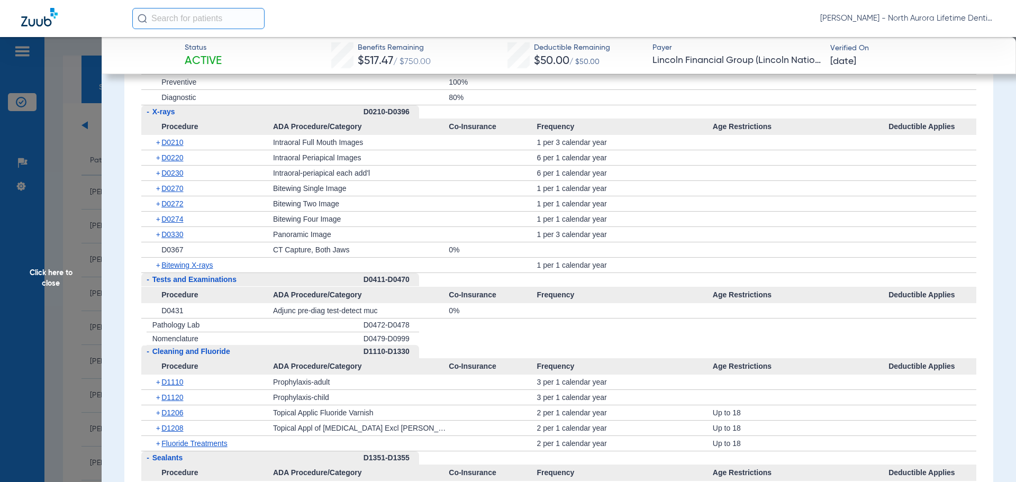
click at [156, 227] on span "+" at bounding box center [159, 234] width 6 height 15
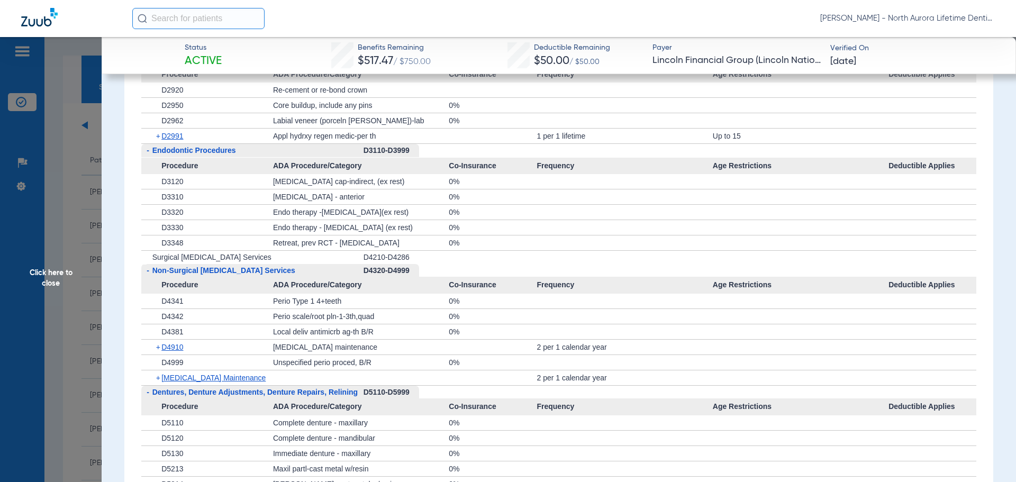
scroll to position [2012, 0]
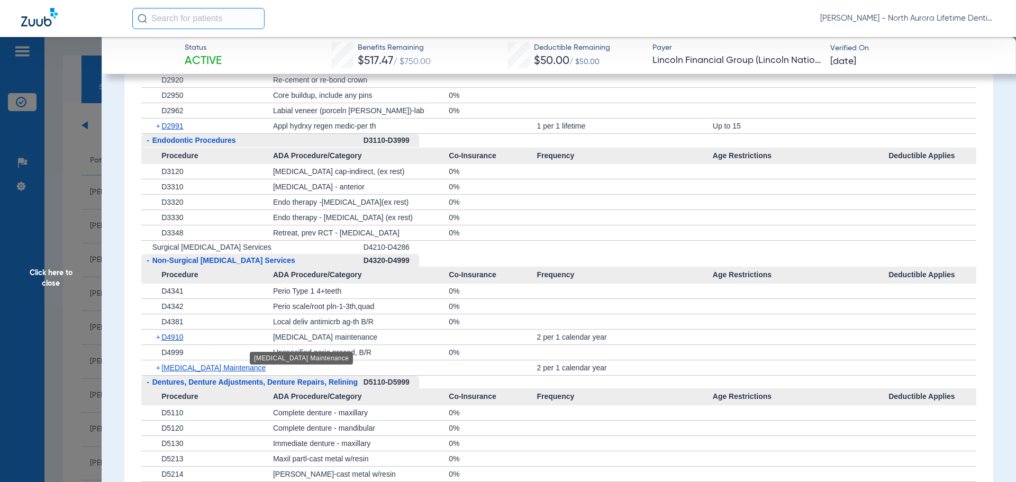
click at [170, 364] on span "[MEDICAL_DATA] Maintenance" at bounding box center [213, 368] width 104 height 8
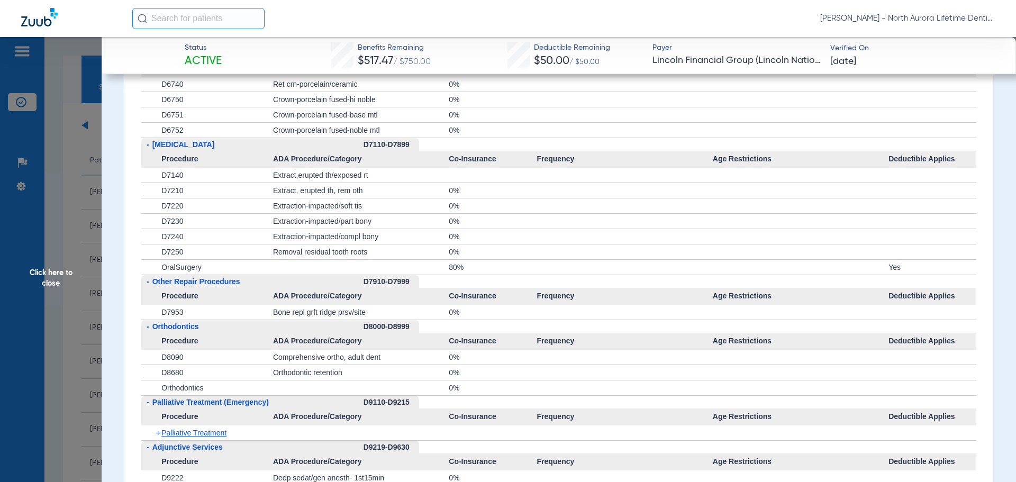
scroll to position [2647, 0]
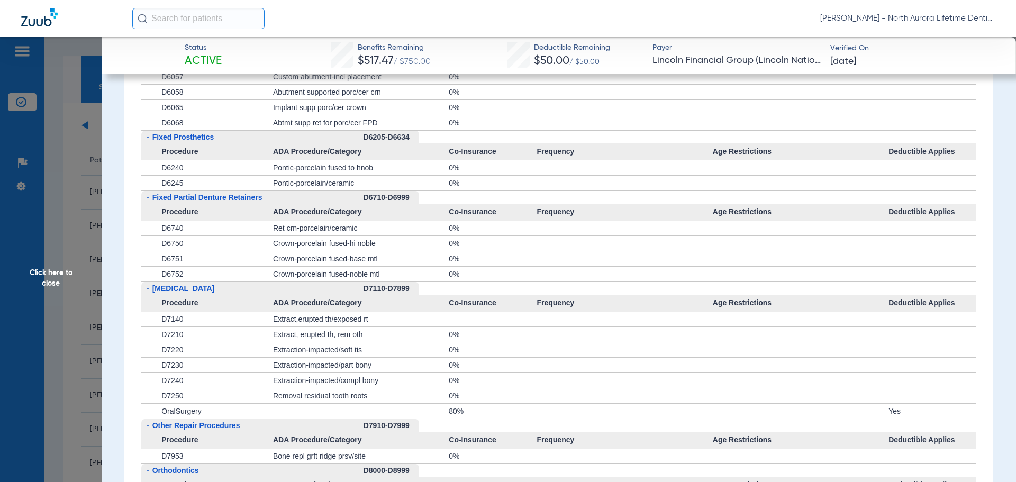
click at [46, 285] on span "Click here to close" at bounding box center [51, 278] width 102 height 482
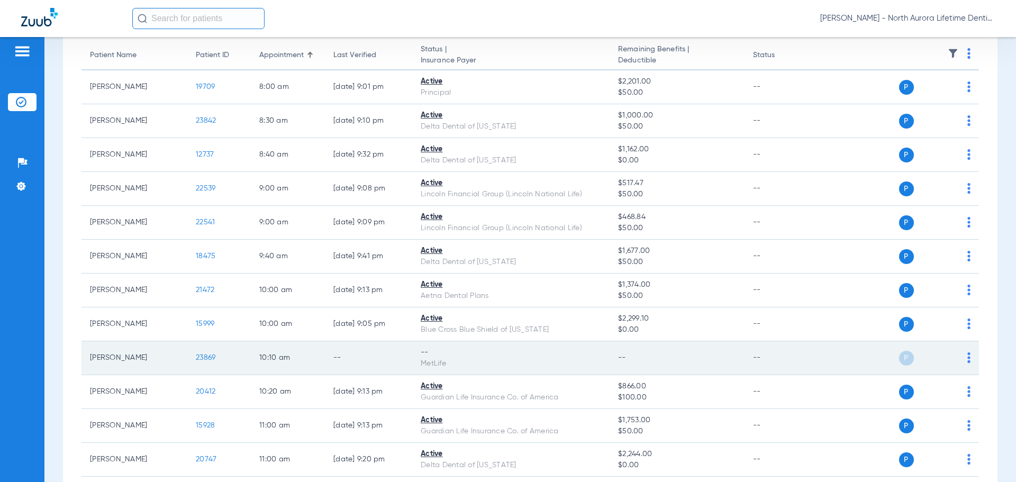
scroll to position [106, 0]
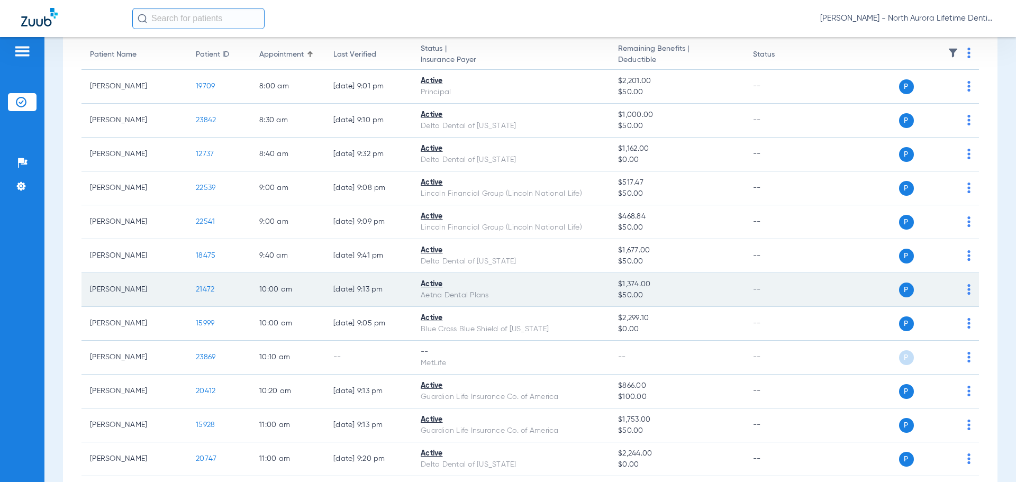
click at [200, 289] on span "21472" at bounding box center [205, 289] width 19 height 7
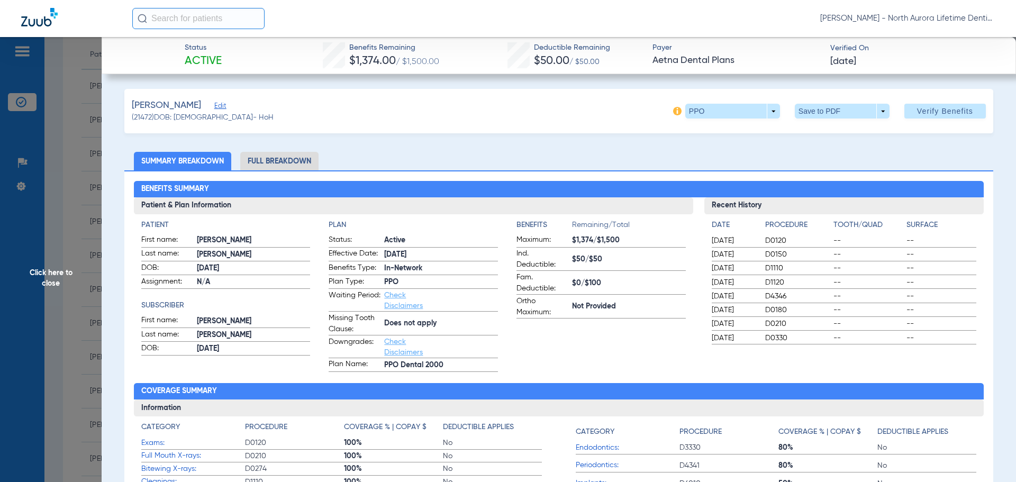
click at [268, 159] on li "Full Breakdown" at bounding box center [279, 161] width 78 height 19
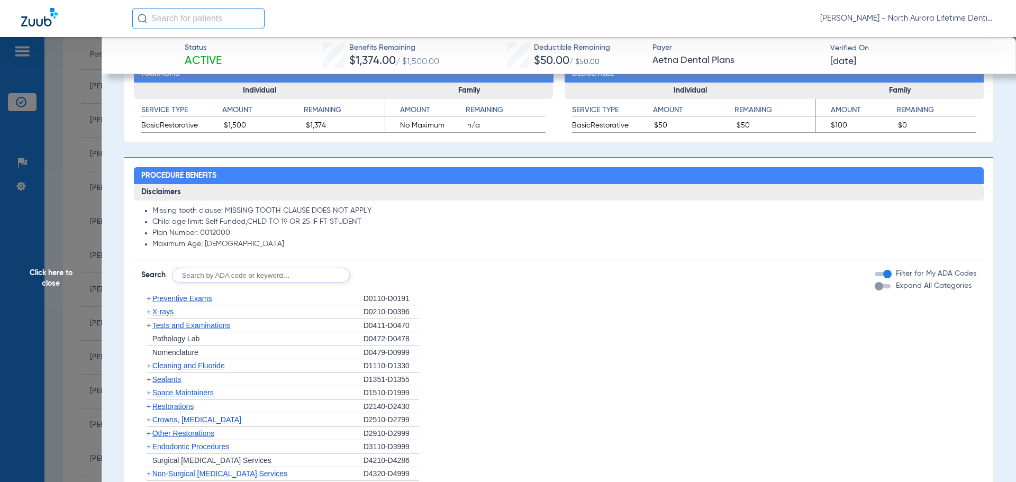
scroll to position [635, 0]
click at [875, 287] on div "button" at bounding box center [879, 286] width 8 height 8
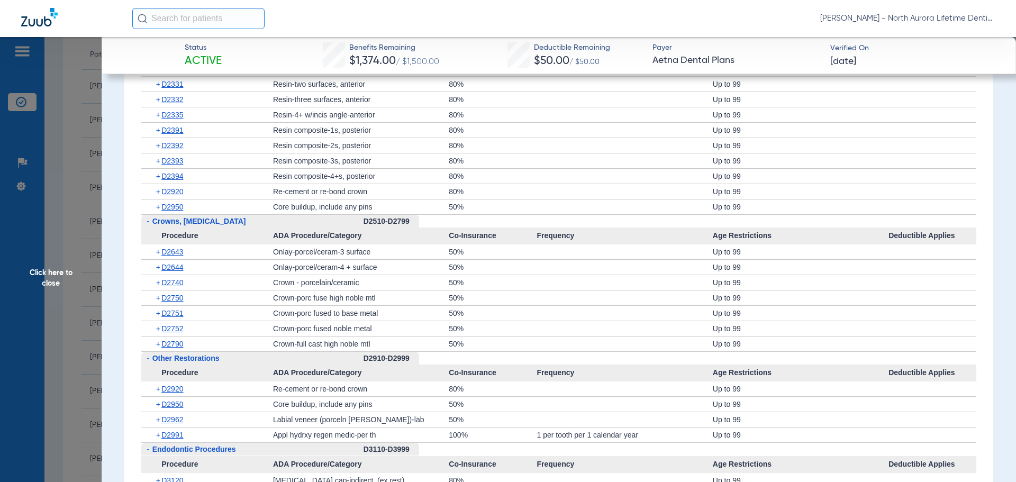
scroll to position [1535, 0]
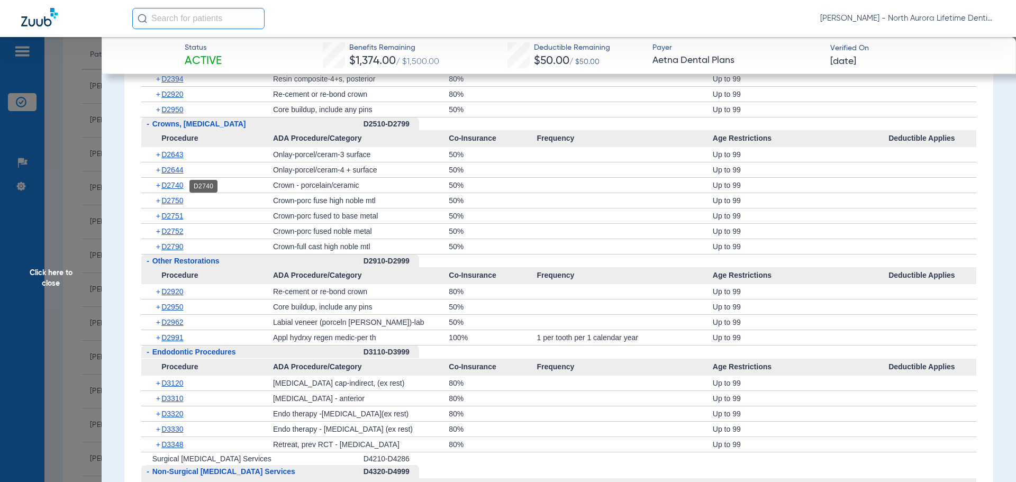
click at [169, 189] on span "D2740" at bounding box center [172, 185] width 22 height 8
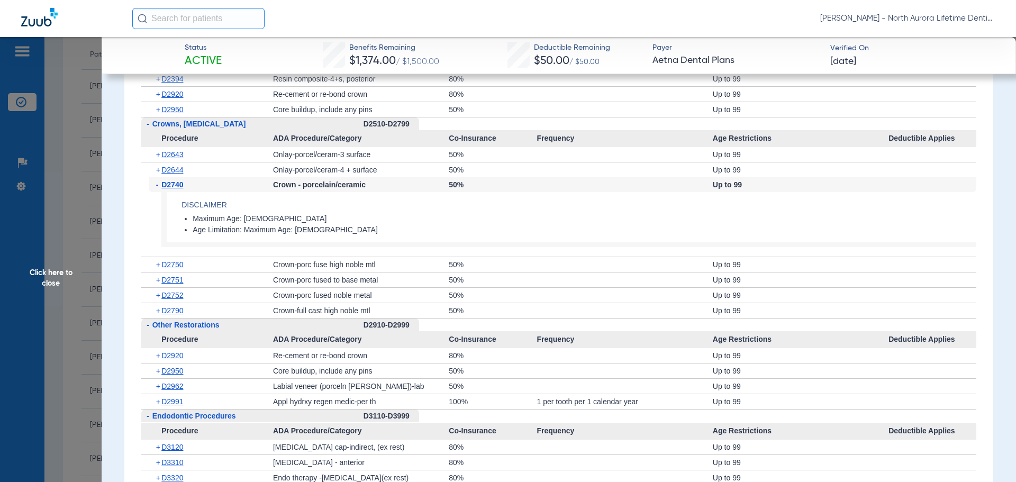
click at [169, 189] on span "D2740" at bounding box center [172, 185] width 22 height 8
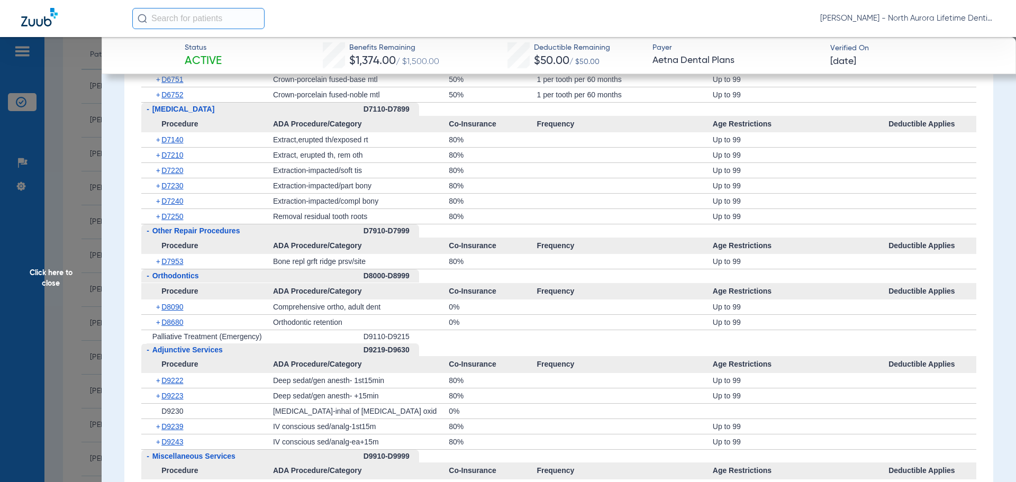
scroll to position [2541, 0]
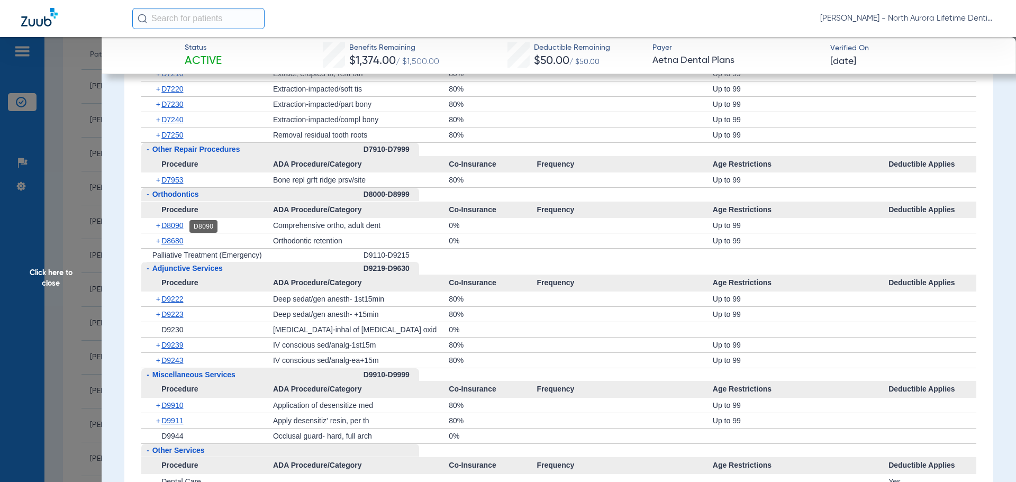
click at [167, 230] on span "D8090" at bounding box center [172, 225] width 22 height 8
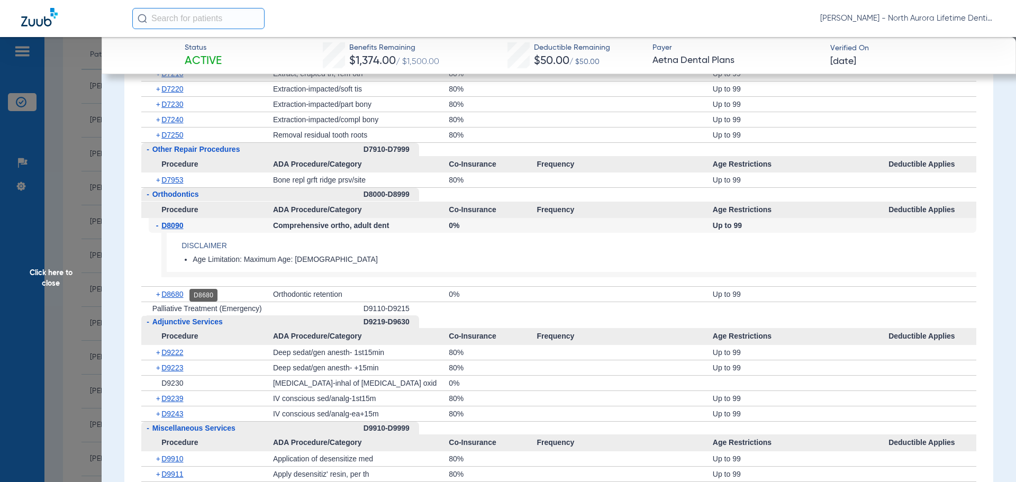
click at [178, 296] on span "D8680" at bounding box center [172, 294] width 22 height 8
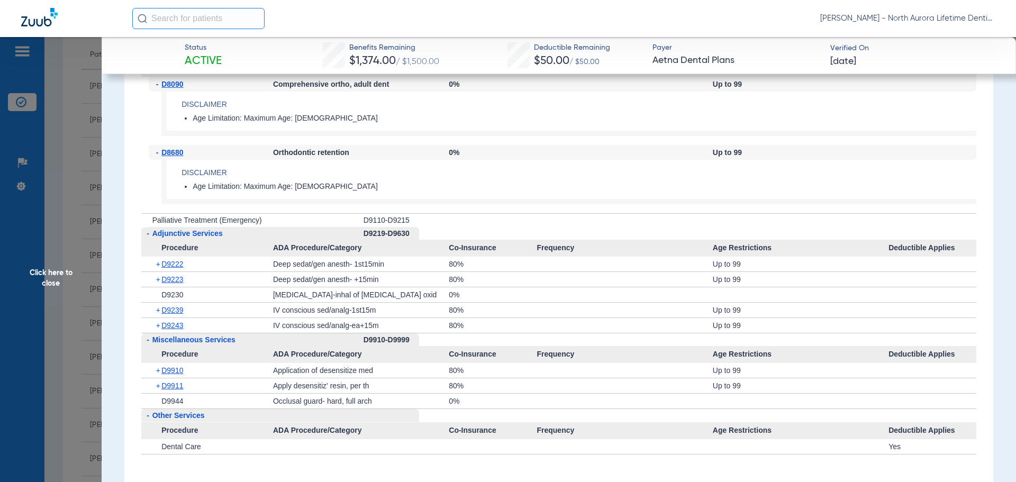
scroll to position [2753, 0]
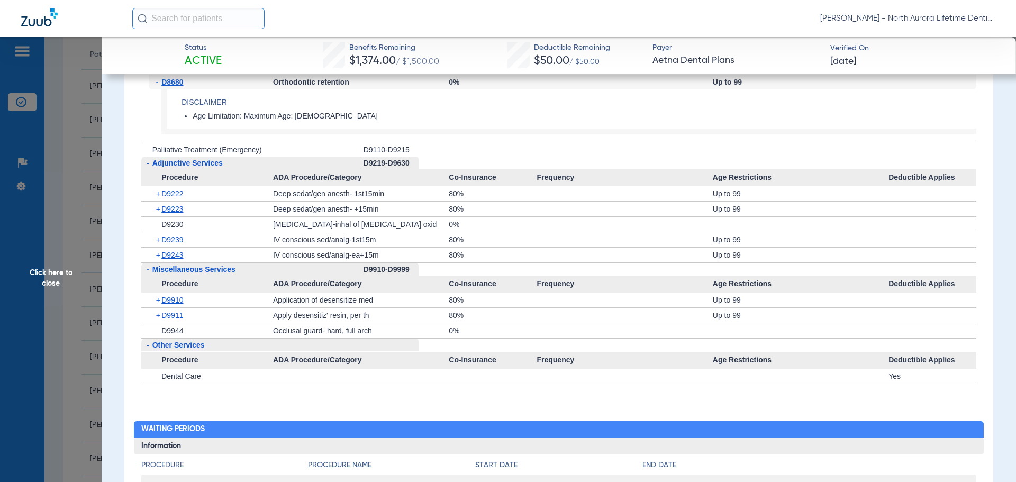
click at [54, 280] on span "Click here to close" at bounding box center [51, 278] width 102 height 482
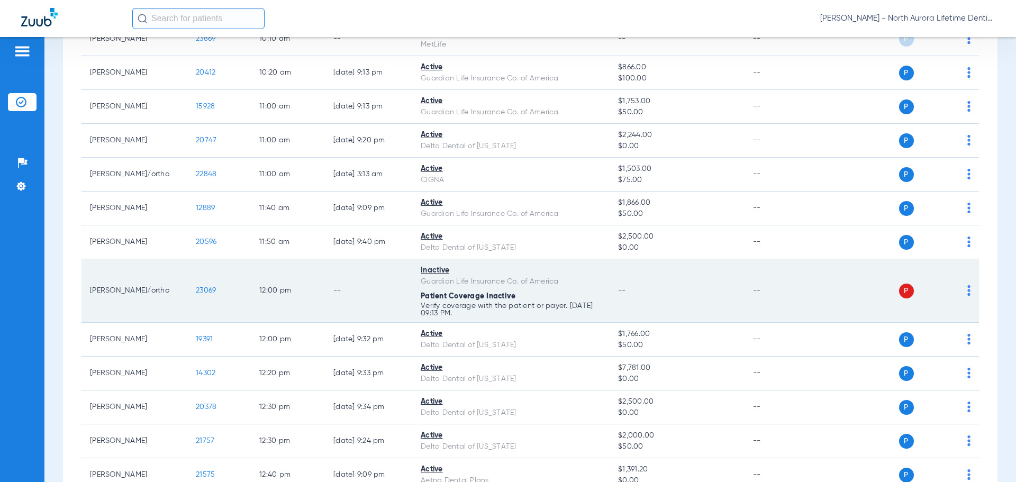
scroll to position [424, 0]
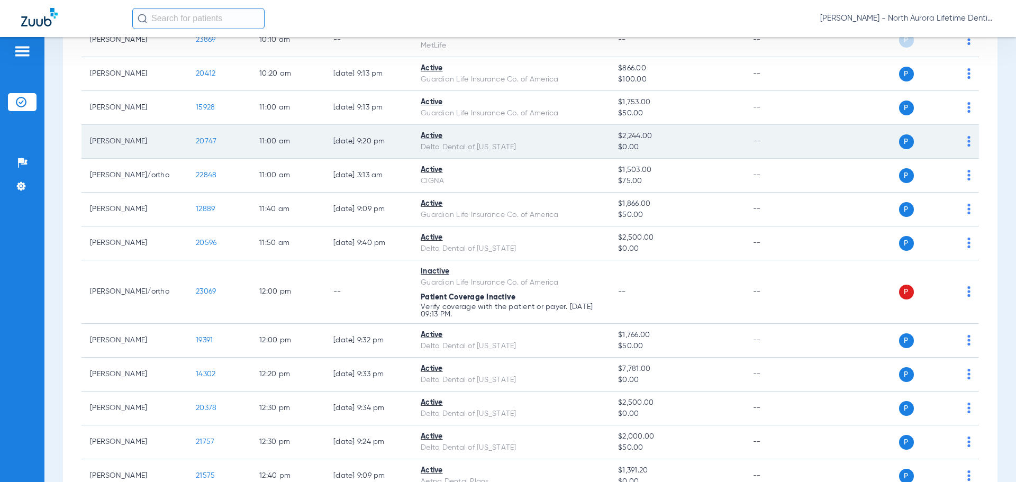
click at [205, 141] on span "20747" at bounding box center [206, 141] width 21 height 7
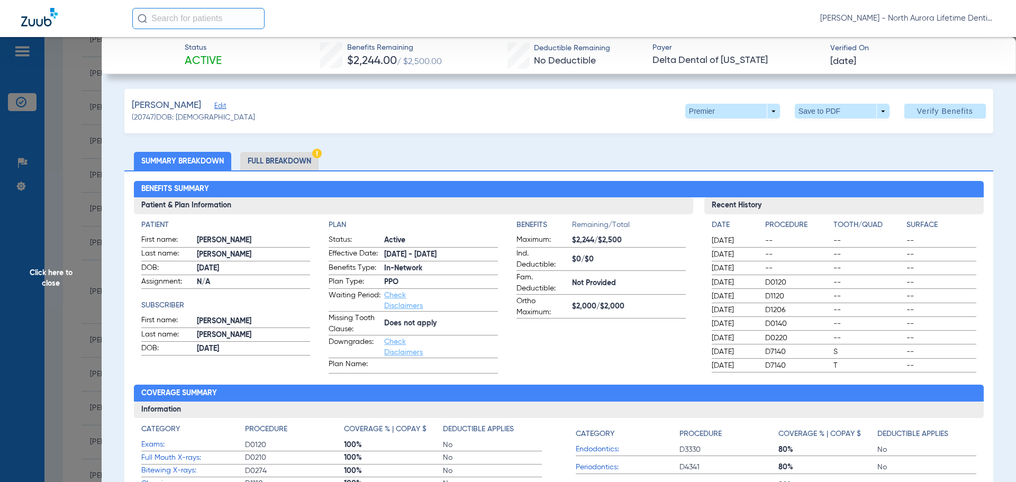
click at [275, 166] on li "Full Breakdown" at bounding box center [279, 161] width 78 height 19
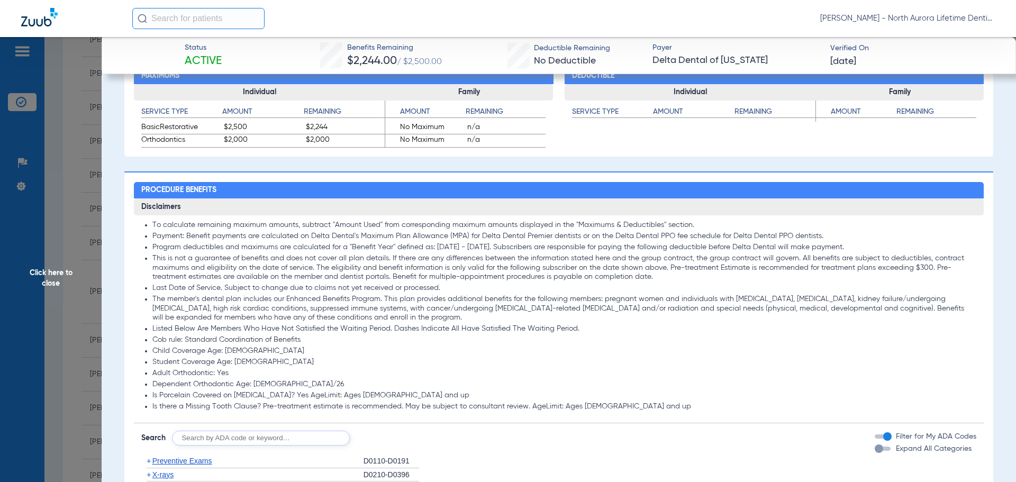
scroll to position [635, 0]
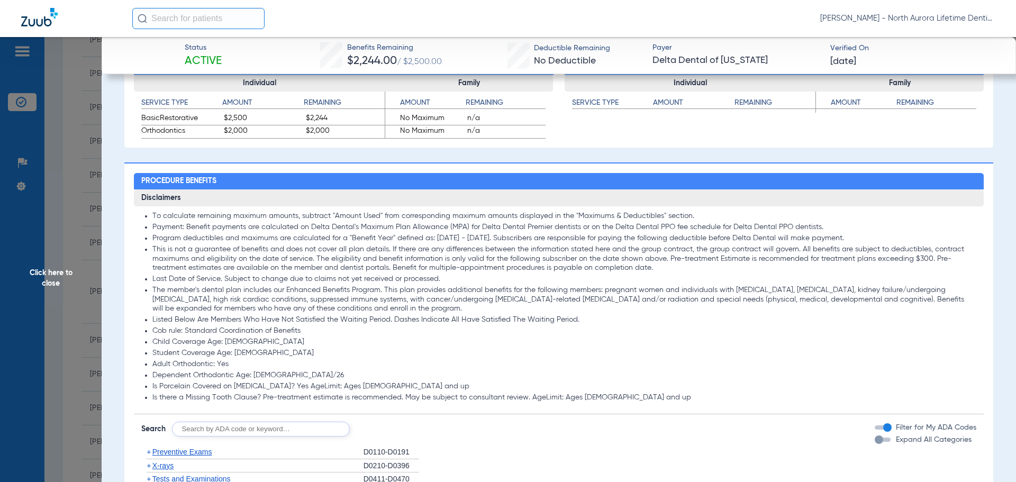
click at [875, 443] on div "button" at bounding box center [879, 440] width 8 height 8
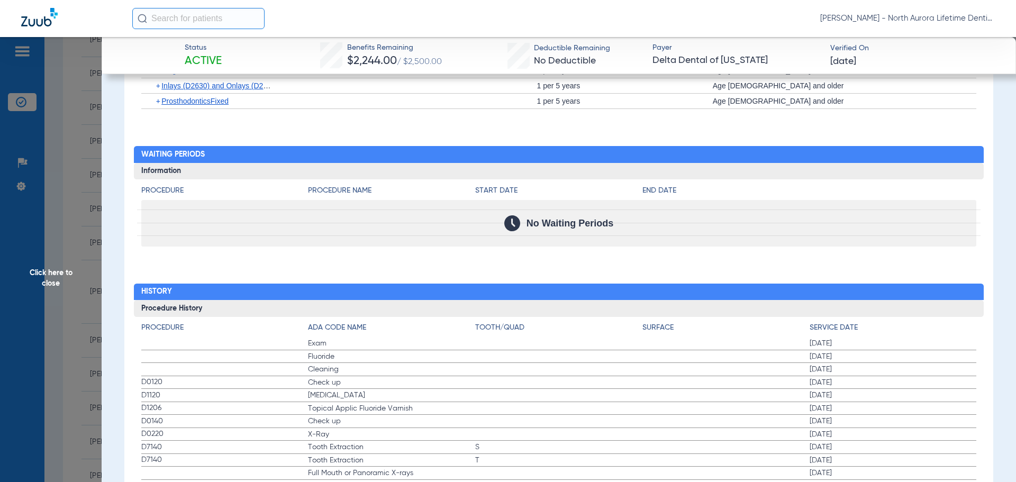
scroll to position [3328, 0]
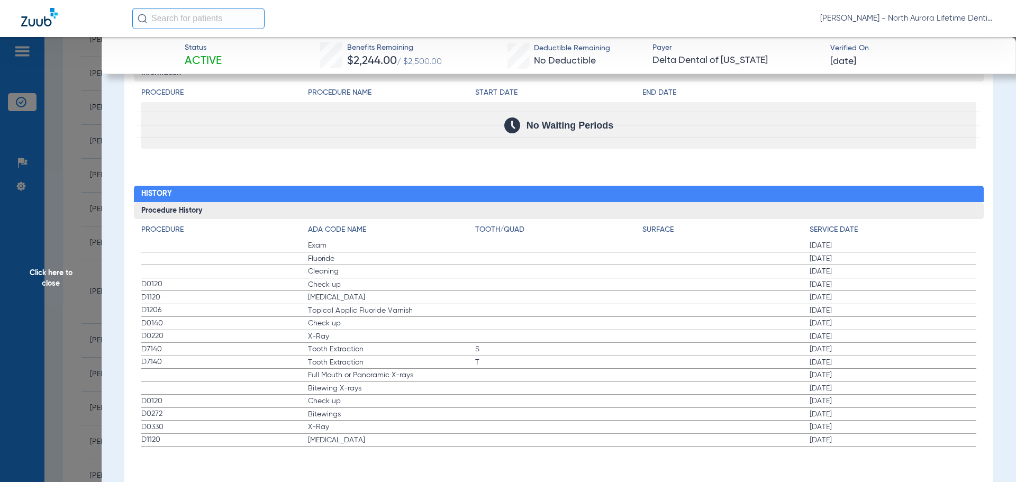
click at [54, 275] on span "Click here to close" at bounding box center [51, 278] width 102 height 482
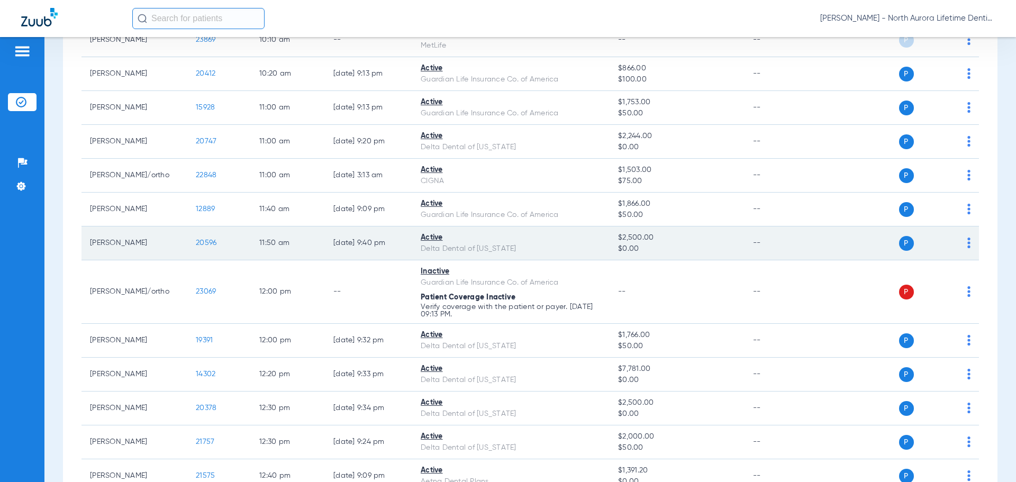
click at [210, 242] on span "20596" at bounding box center [206, 242] width 21 height 7
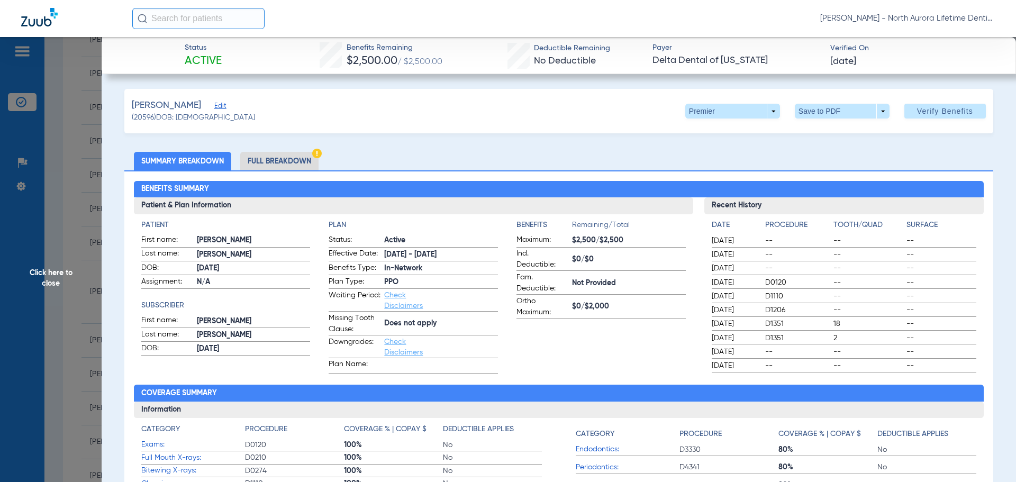
click at [275, 164] on li "Full Breakdown" at bounding box center [279, 161] width 78 height 19
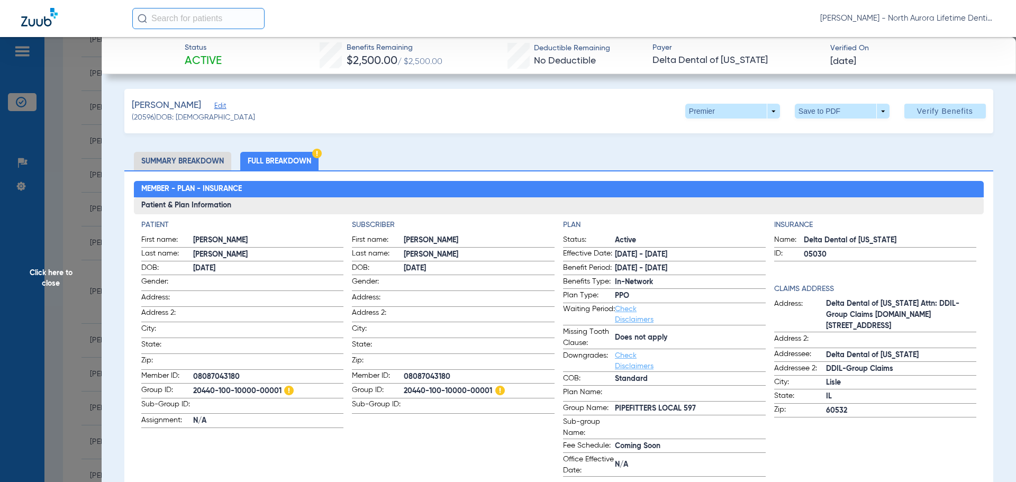
click at [51, 278] on span "Click here to close" at bounding box center [51, 278] width 102 height 482
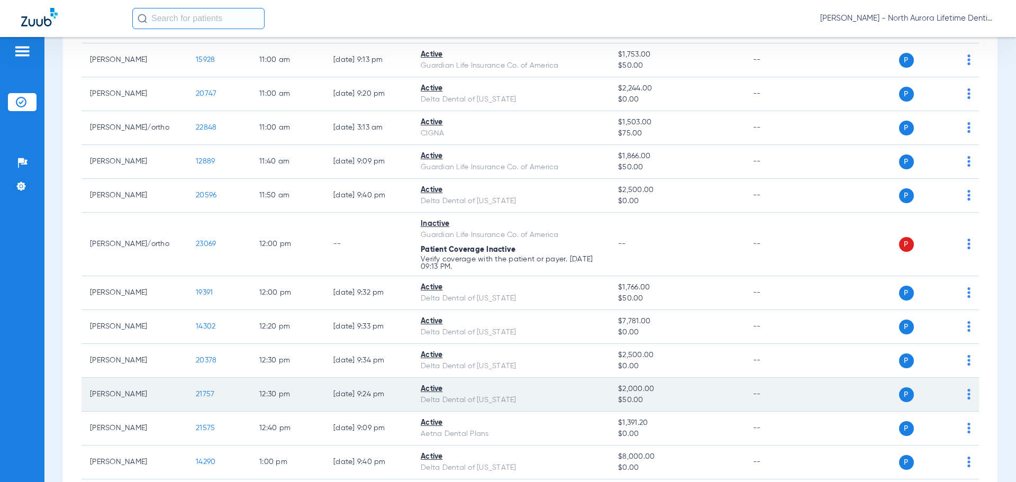
scroll to position [529, 0]
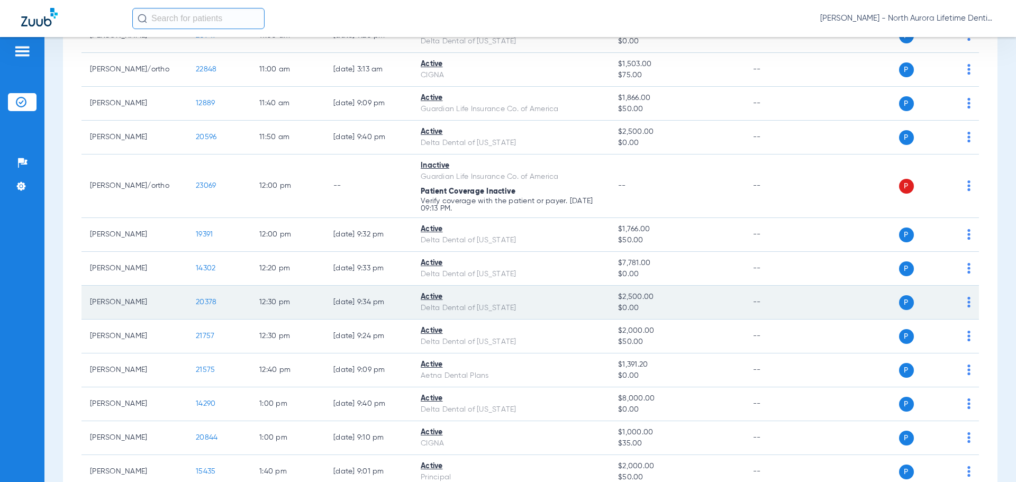
click at [203, 304] on span "20378" at bounding box center [206, 302] width 21 height 7
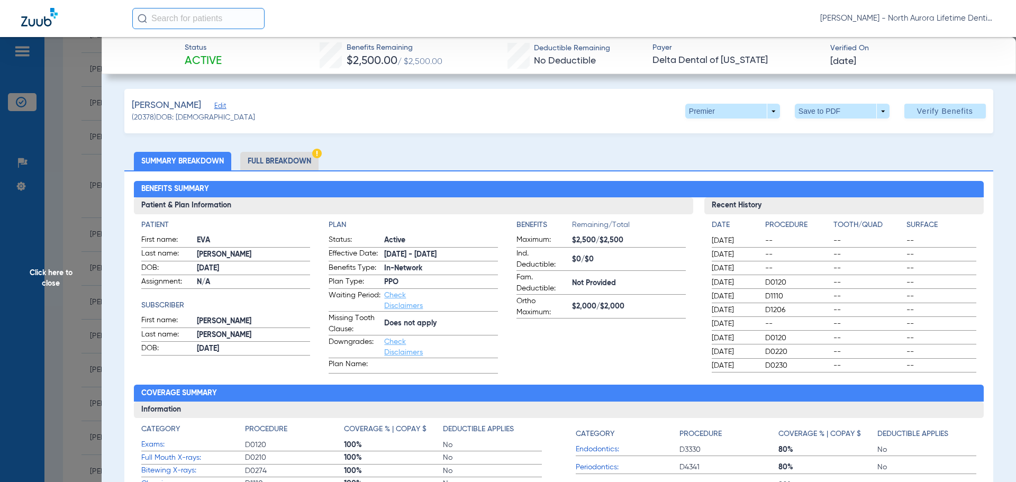
click at [297, 164] on li "Full Breakdown" at bounding box center [279, 161] width 78 height 19
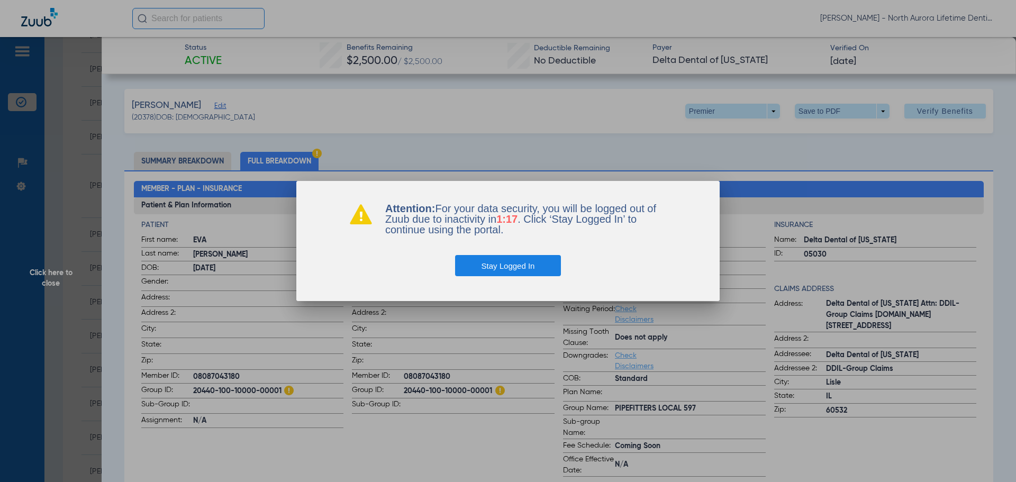
click at [517, 269] on button "Stay Logged In" at bounding box center [508, 265] width 106 height 21
